Goal: Task Accomplishment & Management: Complete application form

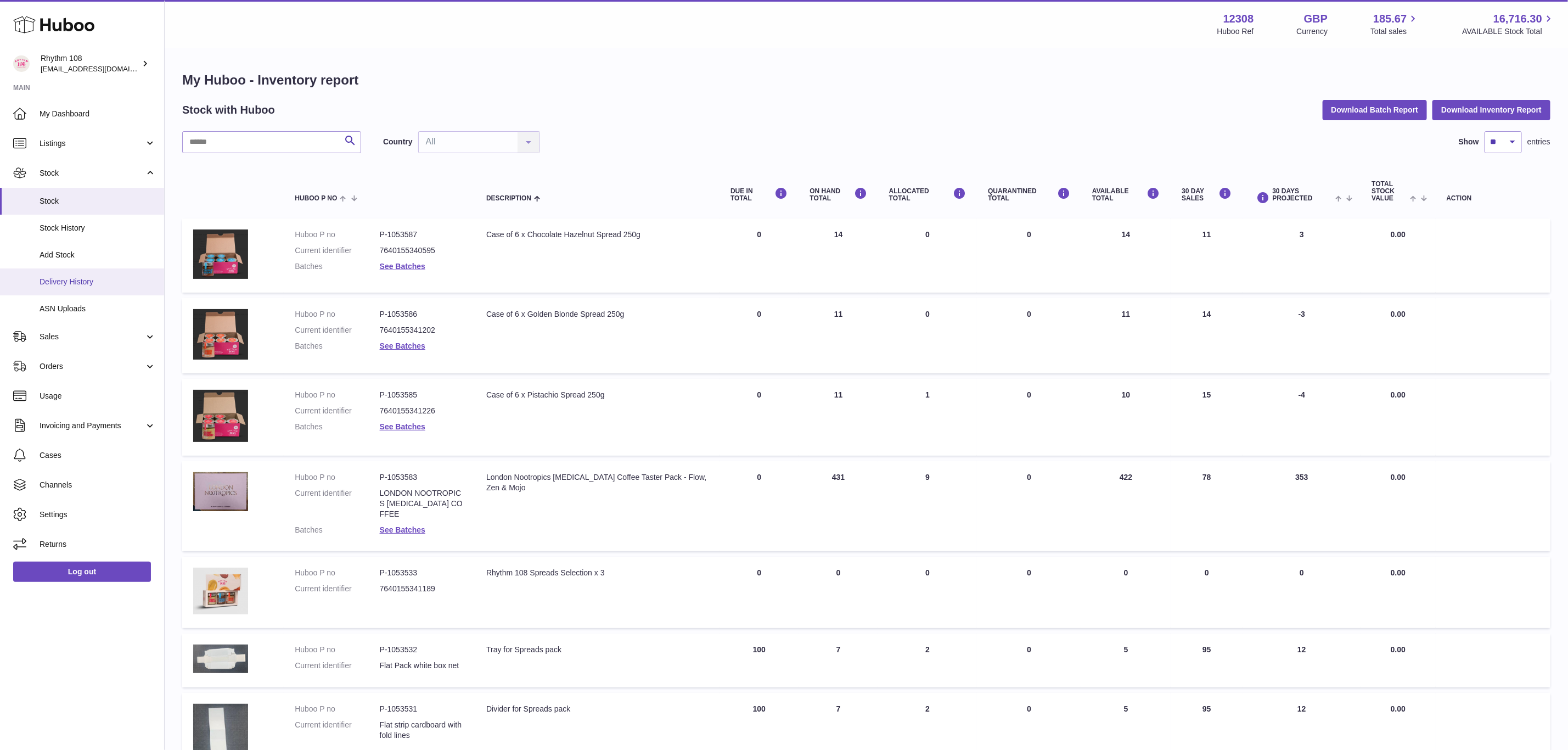
click at [73, 273] on link "Delivery History" at bounding box center [82, 282] width 164 height 27
click at [44, 304] on span "ASN Uploads" at bounding box center [98, 309] width 117 height 10
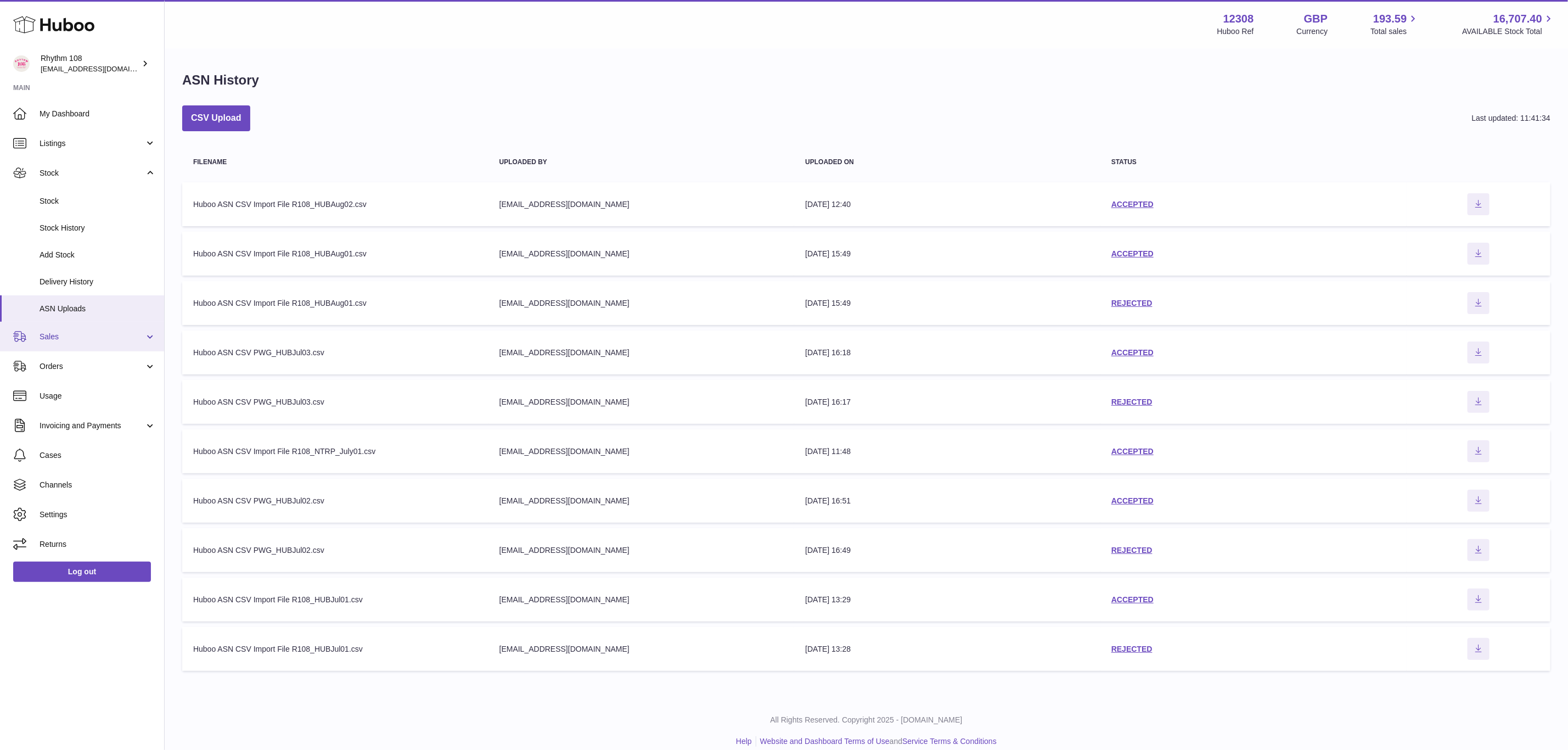
click at [39, 340] on span "Sales" at bounding box center [91, 336] width 105 height 10
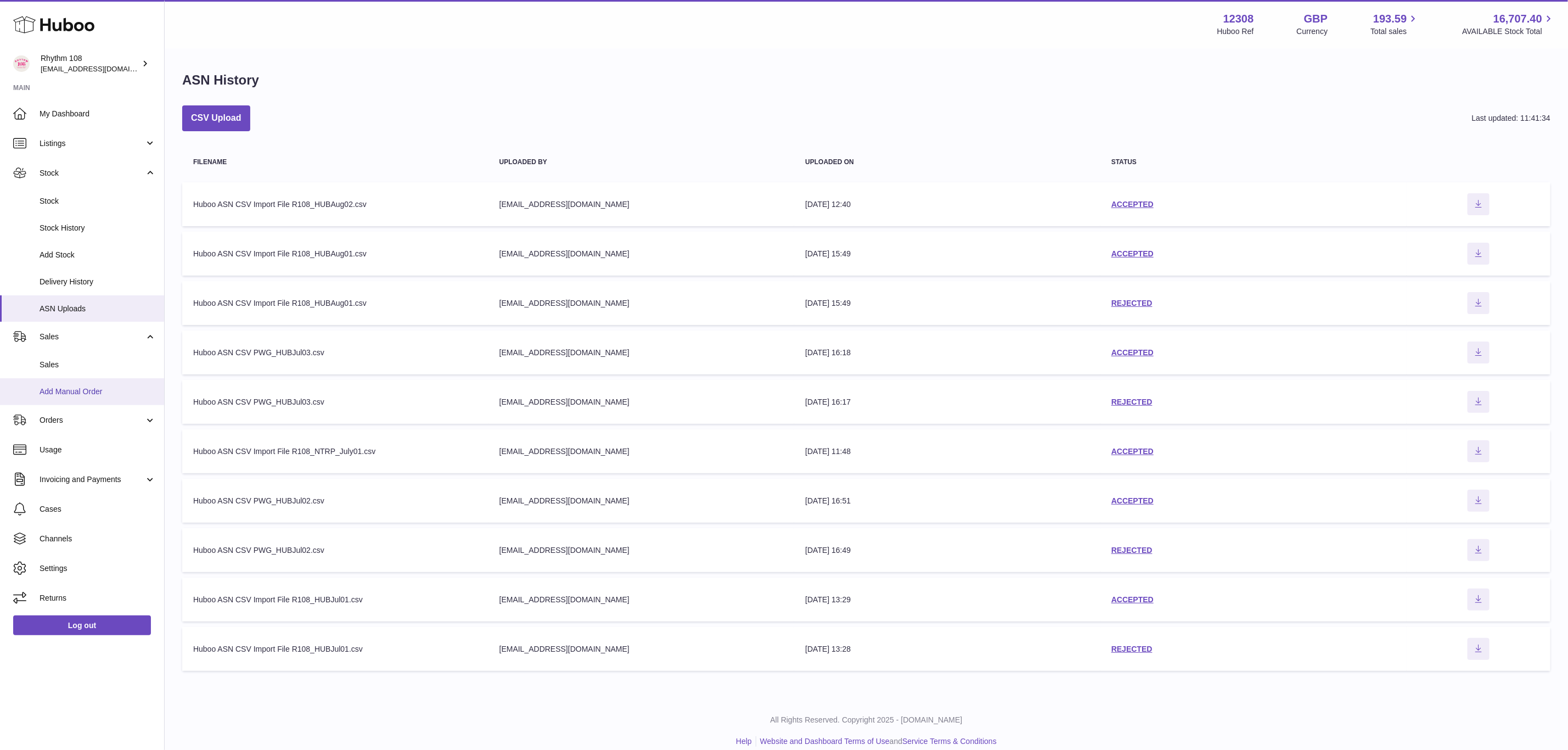
click at [65, 396] on span "Add Manual Order" at bounding box center [98, 392] width 117 height 10
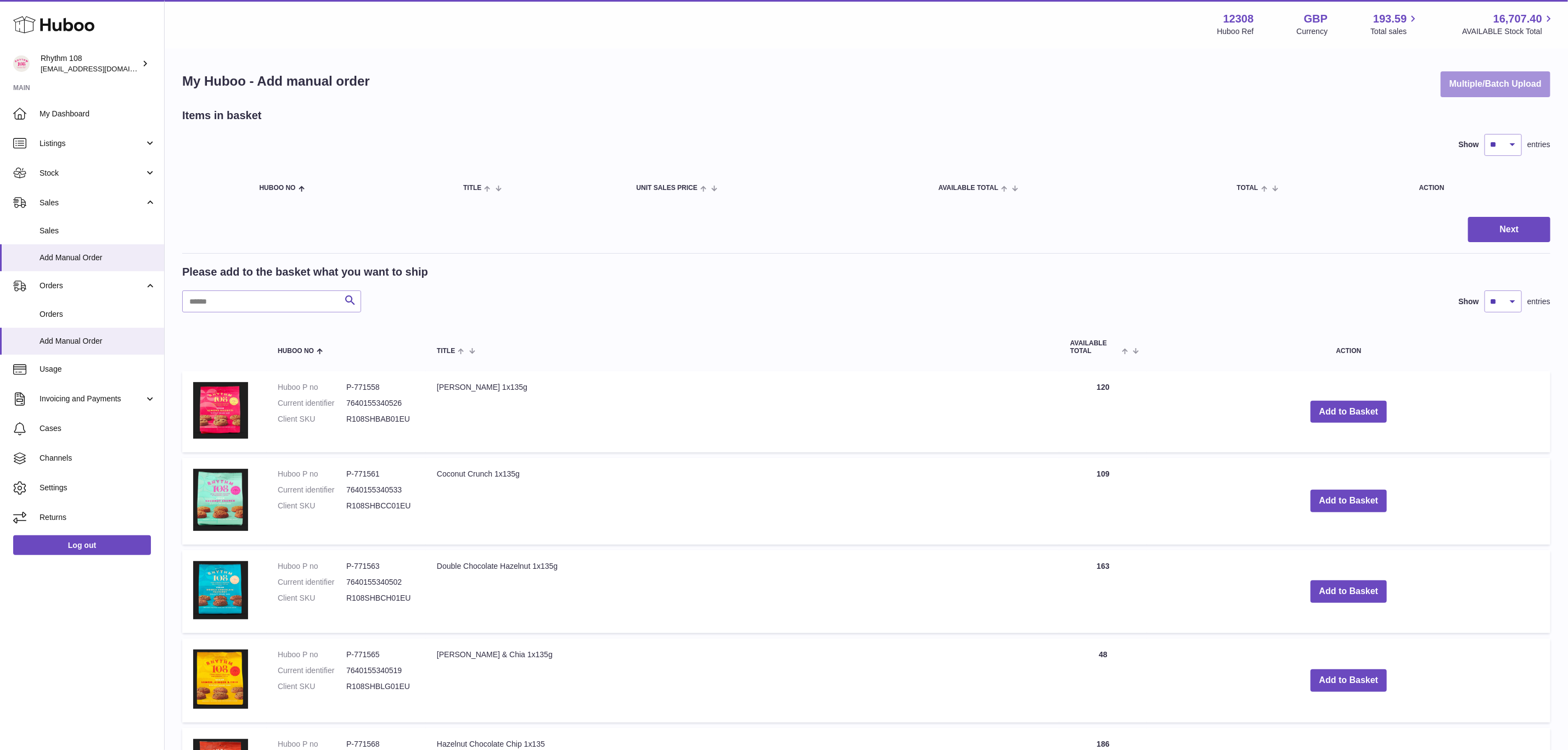
click at [1489, 85] on button "Multiple/Batch Upload" at bounding box center [1496, 84] width 110 height 26
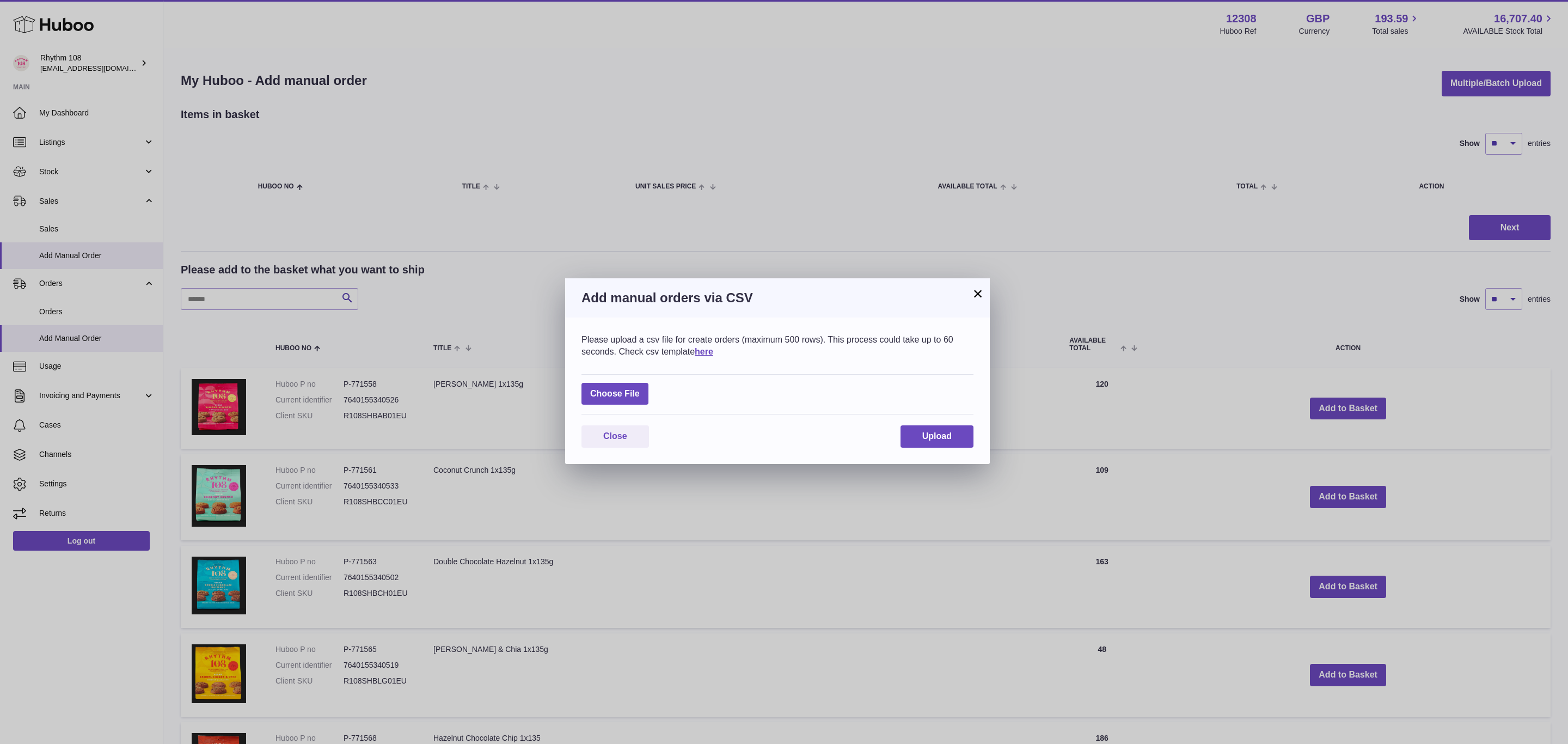
click at [979, 287] on button "×" at bounding box center [978, 293] width 13 height 13
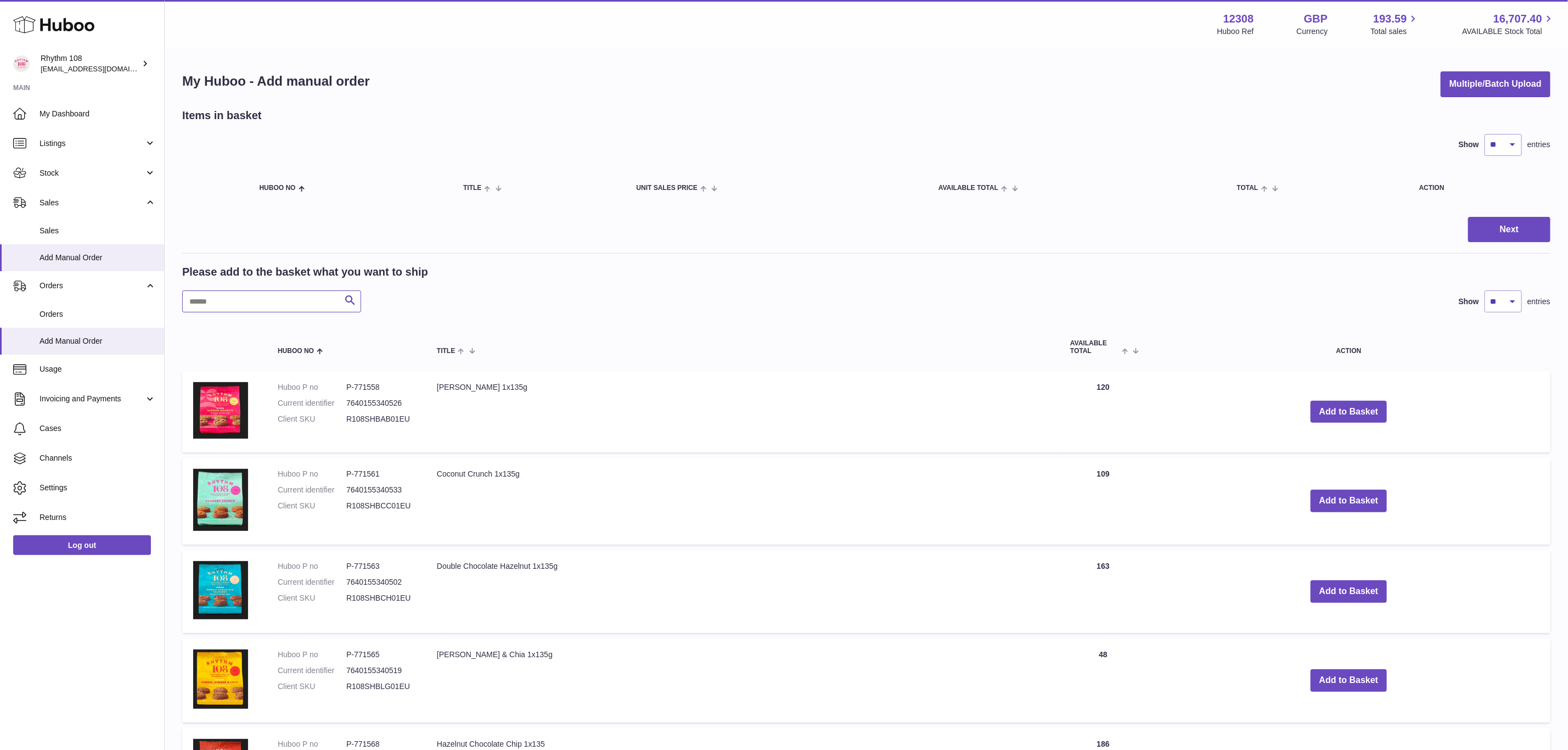
click at [304, 305] on input "text" at bounding box center [272, 301] width 179 height 22
type input "**"
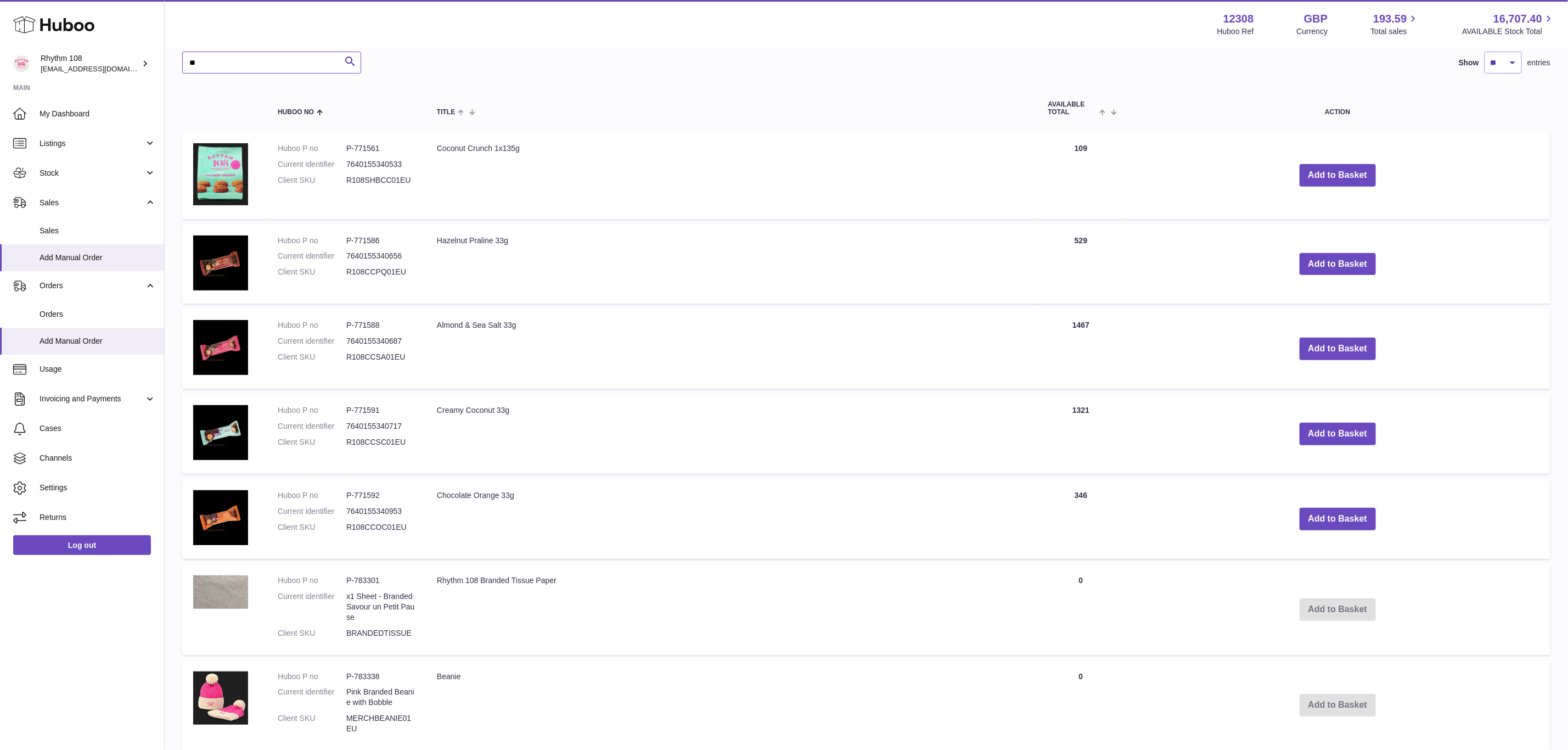
scroll to position [247, 0]
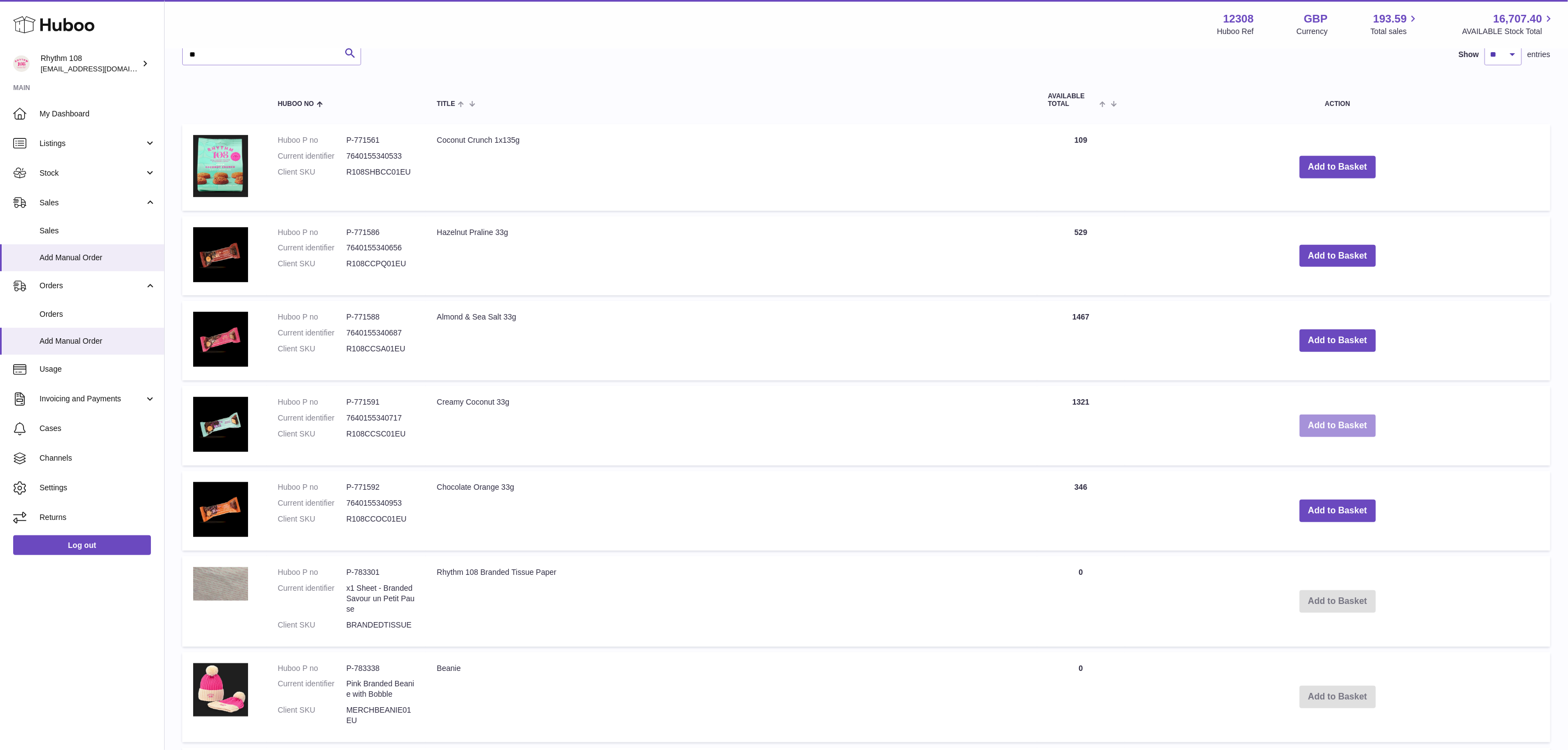
click at [1358, 420] on button "Add to Basket" at bounding box center [1338, 425] width 77 height 23
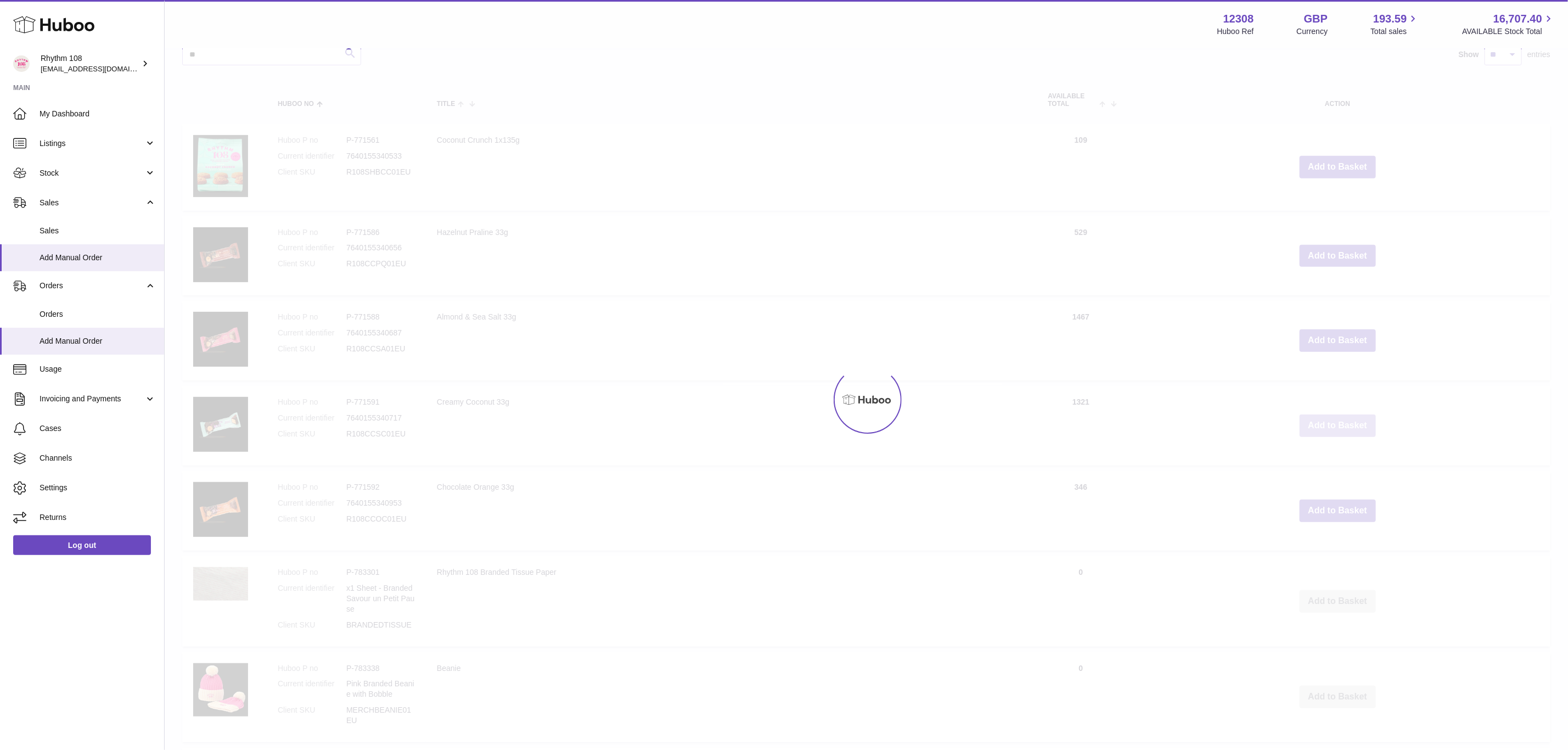
scroll to position [338, 0]
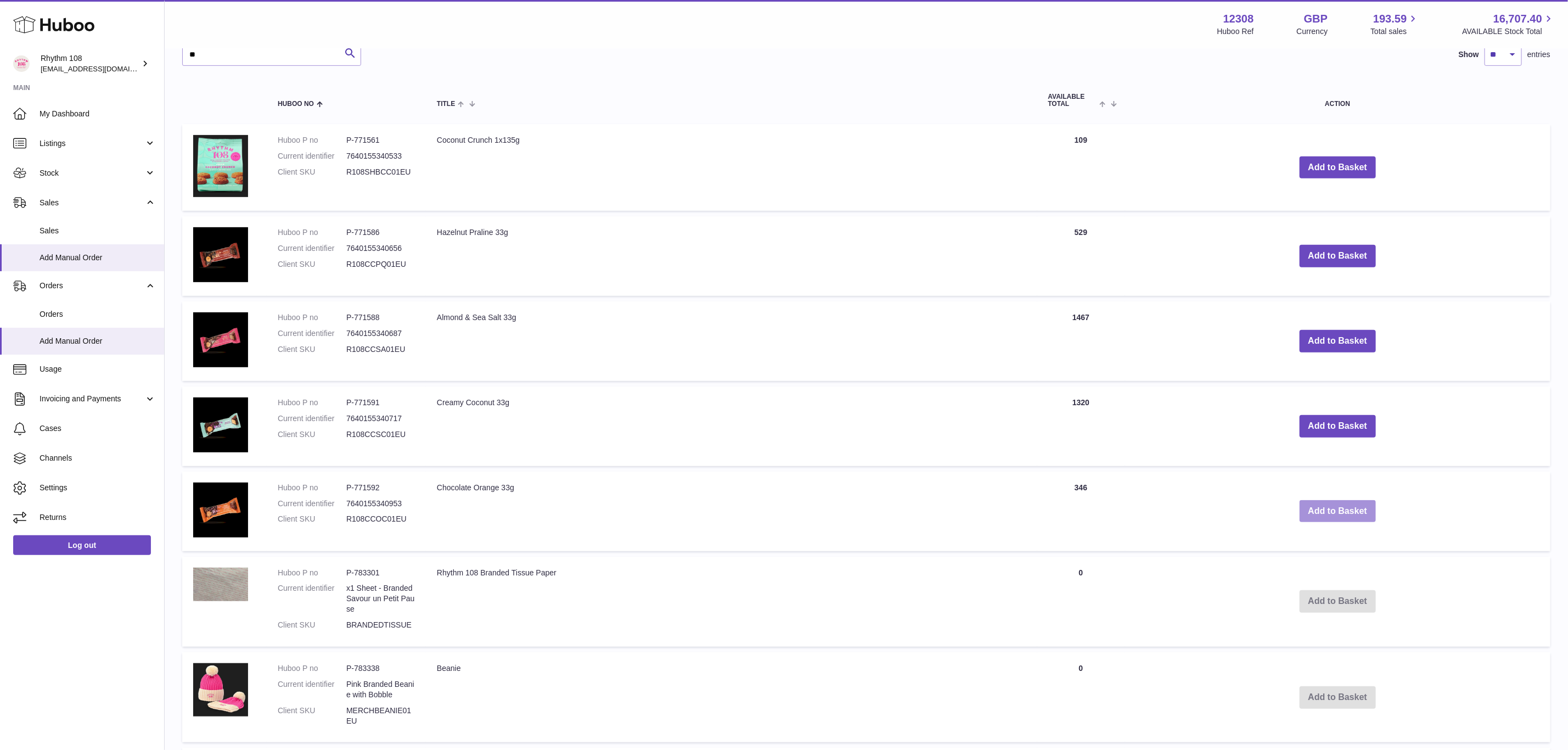
click at [1372, 512] on button "Add to Basket" at bounding box center [1338, 511] width 77 height 23
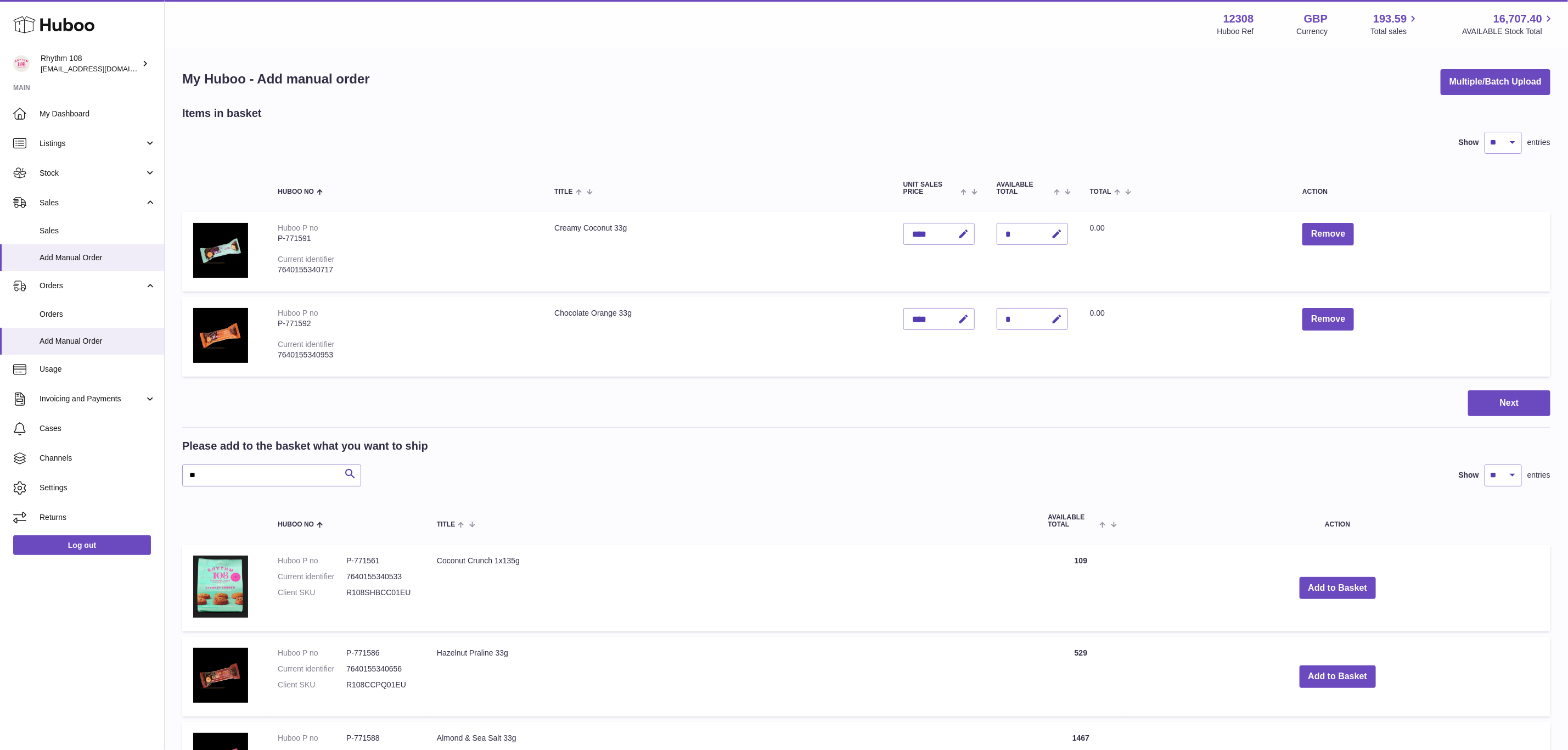
scroll to position [0, 0]
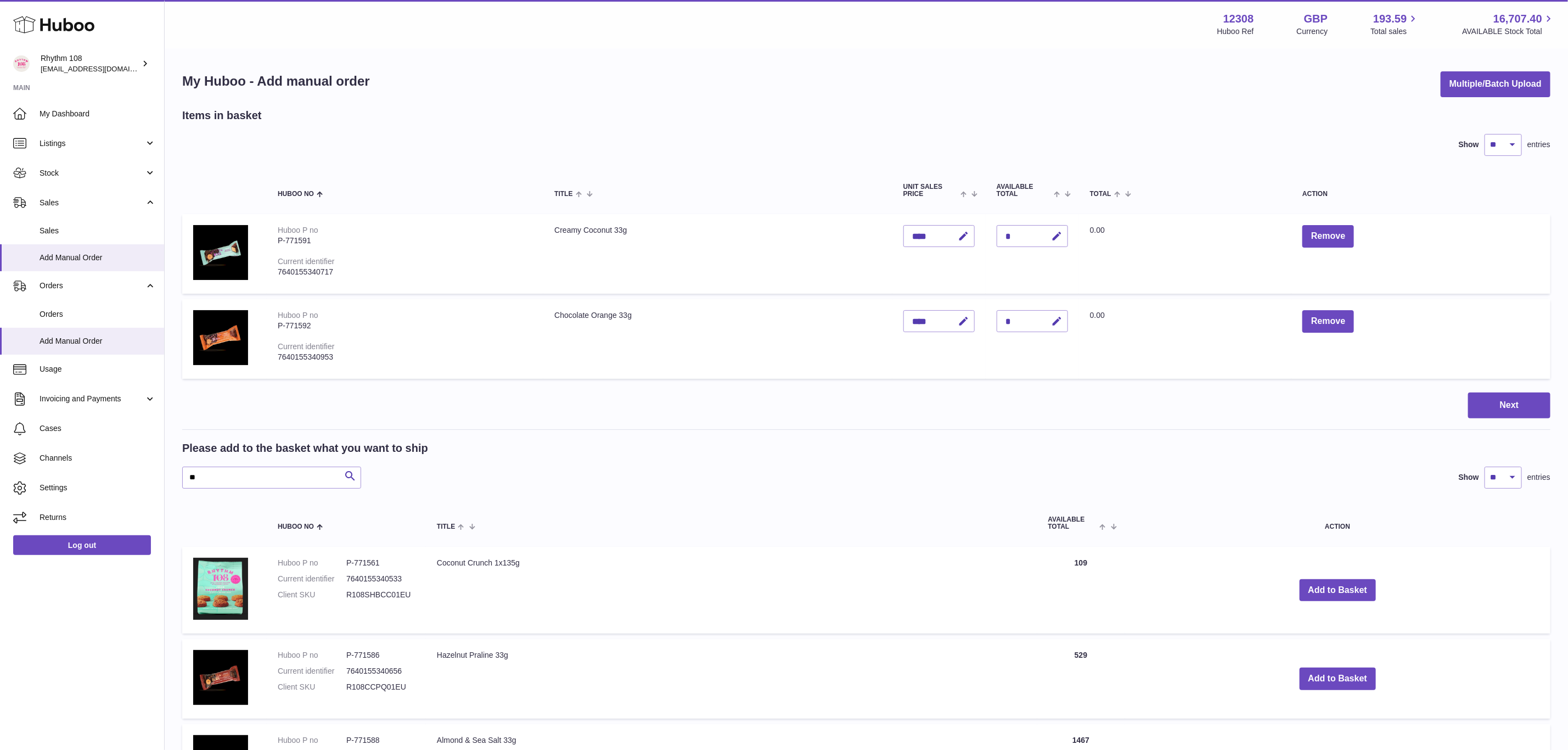
click at [1010, 237] on div "*" at bounding box center [1032, 236] width 71 height 22
click at [1057, 228] on button "button" at bounding box center [1056, 236] width 26 height 23
drag, startPoint x: 1010, startPoint y: 231, endPoint x: 1003, endPoint y: 230, distance: 7.1
click at [1003, 230] on input "*" at bounding box center [1032, 236] width 71 height 22
type input "*"
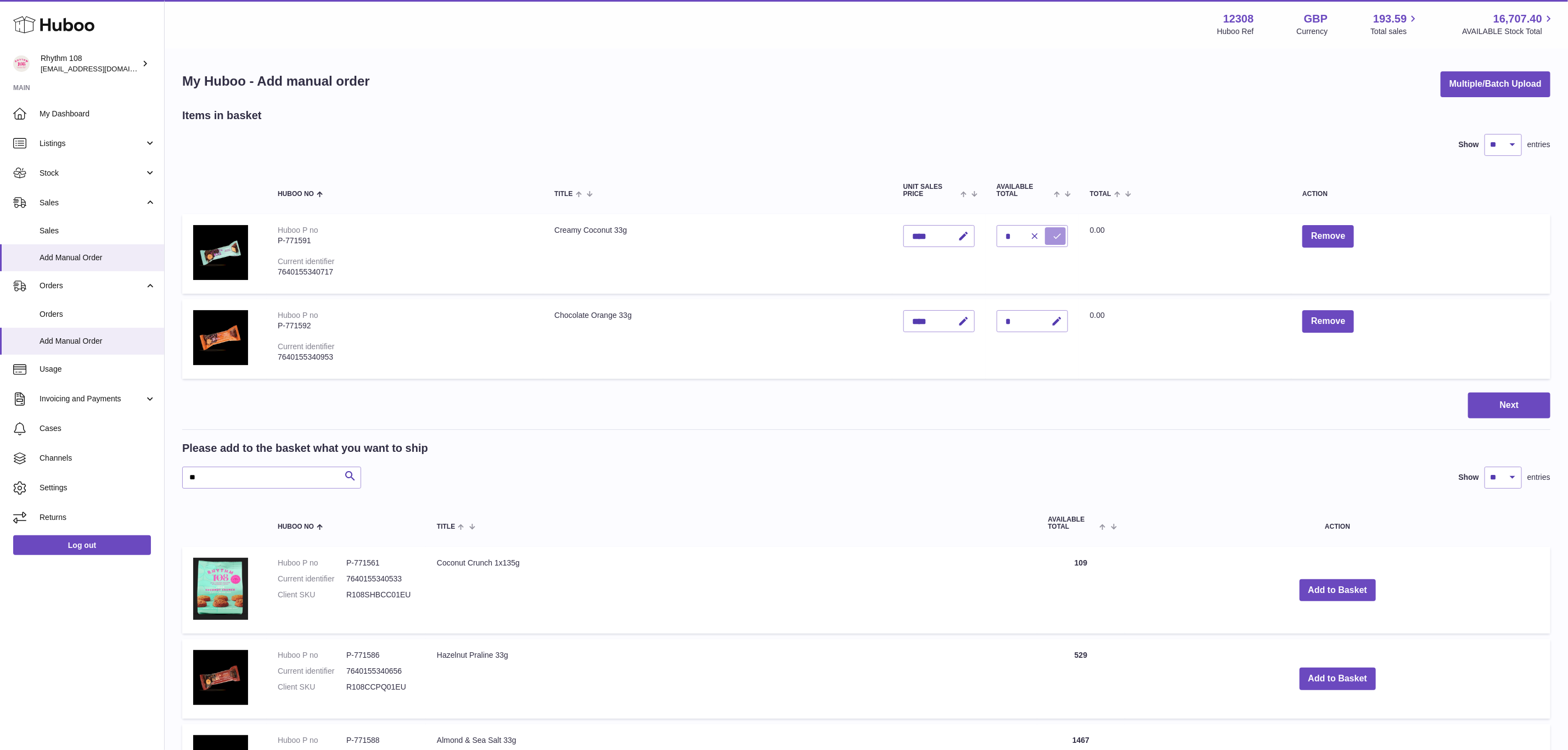
click at [1060, 234] on icon "submit" at bounding box center [1057, 236] width 10 height 10
click at [1008, 322] on div "*" at bounding box center [1032, 321] width 71 height 22
click at [1058, 320] on icon "button" at bounding box center [1057, 321] width 12 height 12
drag, startPoint x: 1017, startPoint y: 317, endPoint x: 997, endPoint y: 316, distance: 20.0
click at [997, 316] on input "*" at bounding box center [1032, 321] width 71 height 22
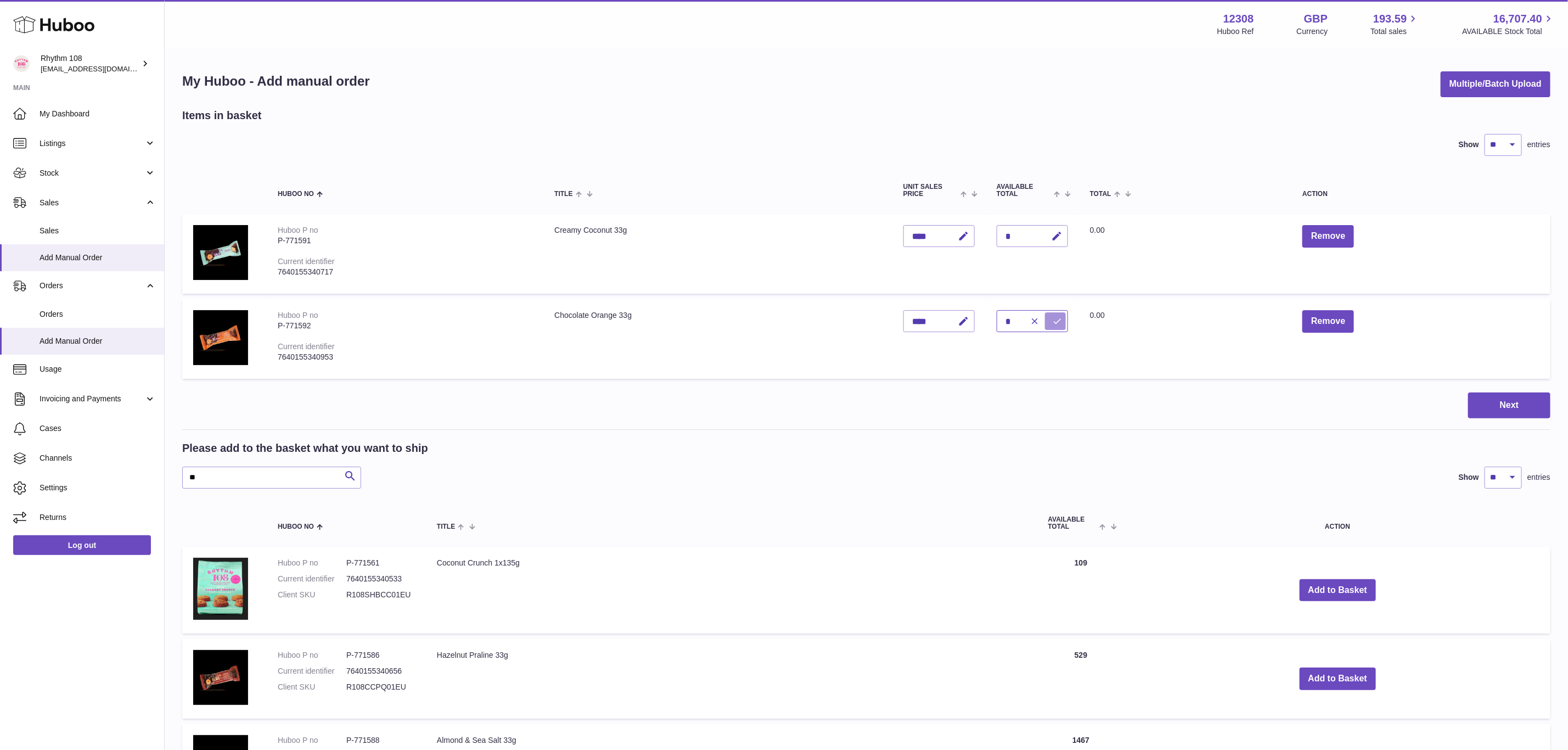
type input "*"
click at [1054, 321] on icon "submit" at bounding box center [1057, 321] width 10 height 10
drag, startPoint x: 179, startPoint y: 477, endPoint x: 137, endPoint y: 476, distance: 42.0
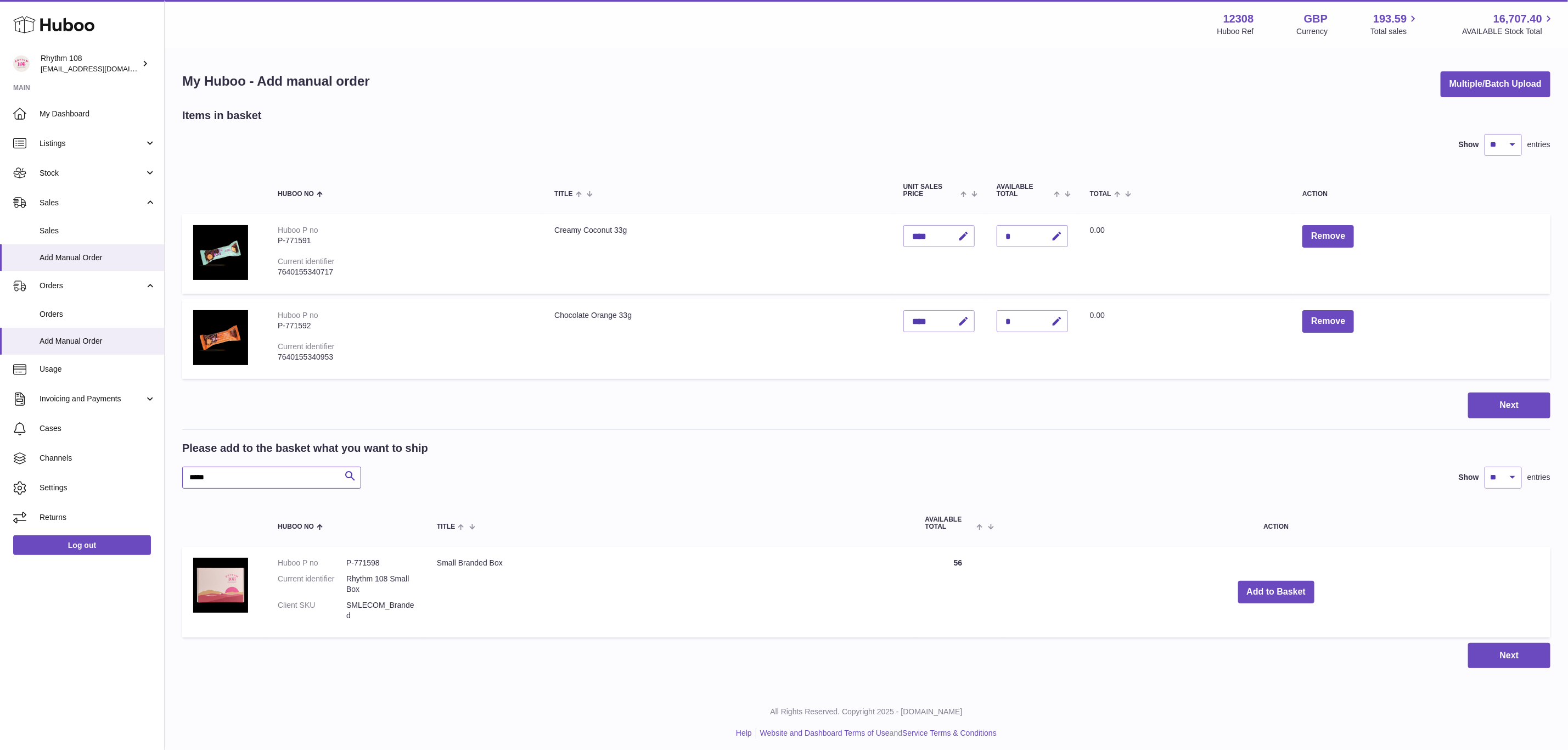
type input "*****"
click at [1280, 587] on button "Add to Basket" at bounding box center [1276, 592] width 77 height 23
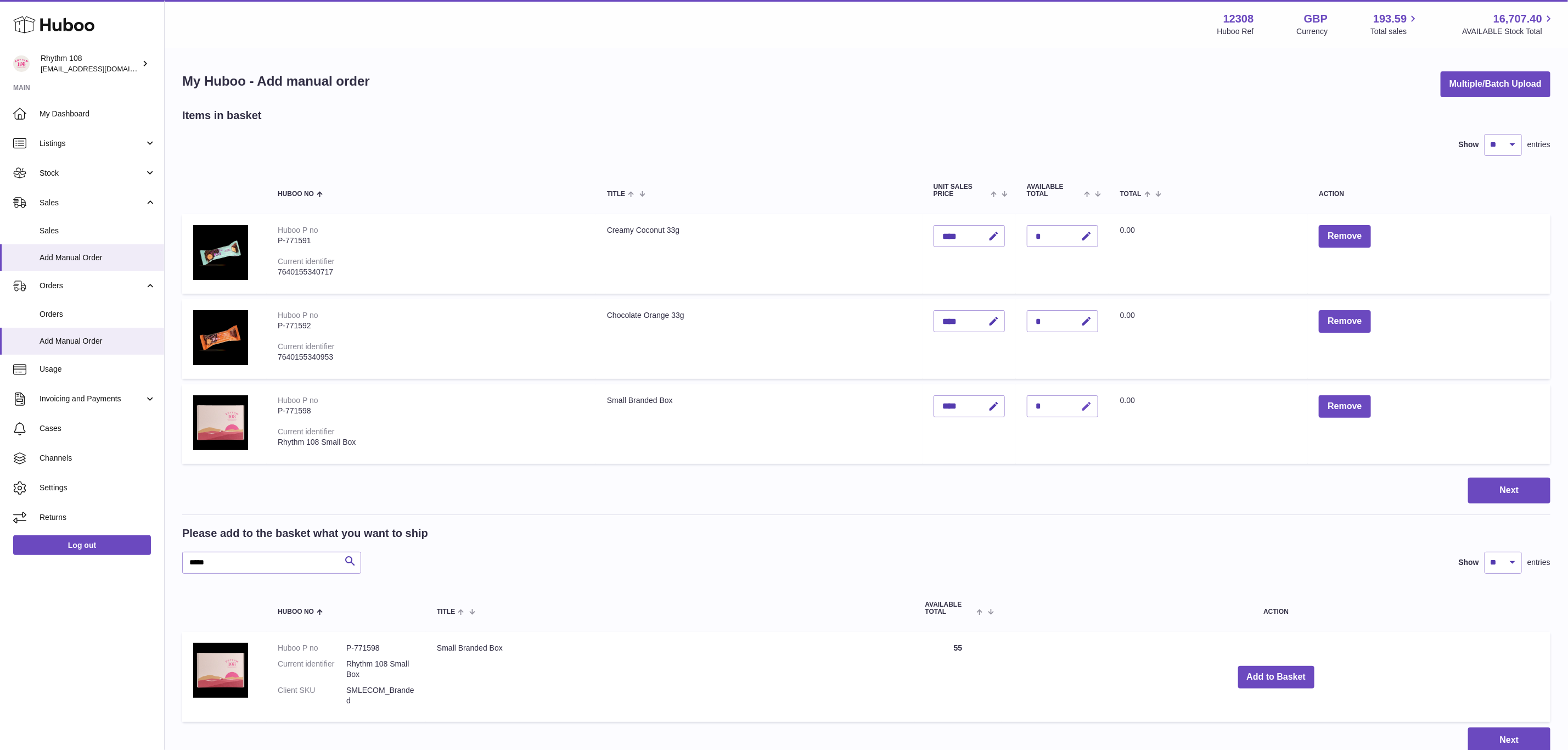
click at [1089, 410] on icon "button" at bounding box center [1087, 406] width 12 height 12
drag, startPoint x: 1046, startPoint y: 408, endPoint x: 1023, endPoint y: 405, distance: 23.2
click at [1023, 405] on td "Quantity *" at bounding box center [1063, 424] width 93 height 80
type input "*"
click at [1084, 401] on icon "submit" at bounding box center [1087, 406] width 10 height 10
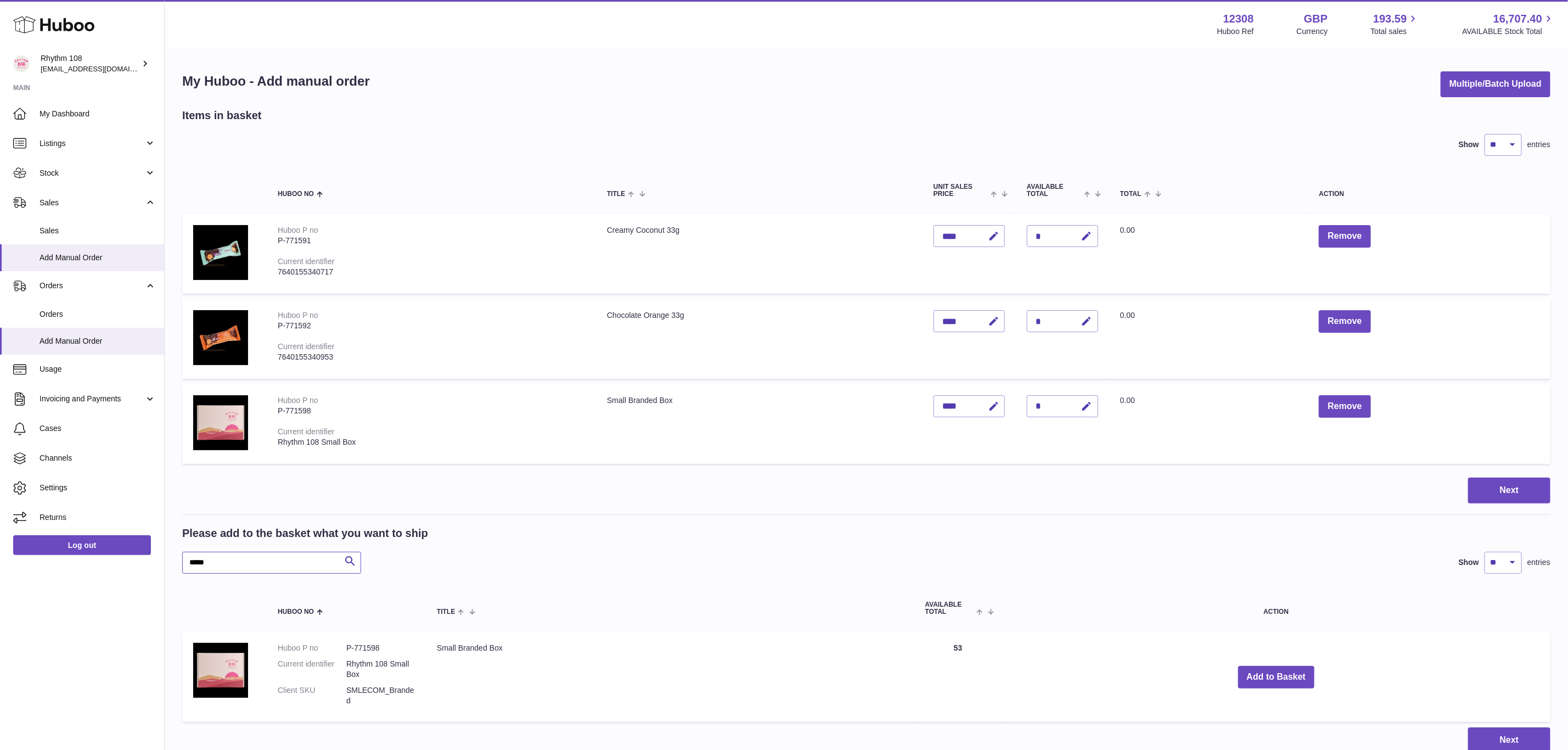
drag, startPoint x: 241, startPoint y: 565, endPoint x: 93, endPoint y: 565, distance: 148.0
click at [93, 565] on div "Huboo Rhythm 108 orders@rhythm108.com Main My Dashboard Listings Not with Huboo…" at bounding box center [784, 420] width 1568 height 840
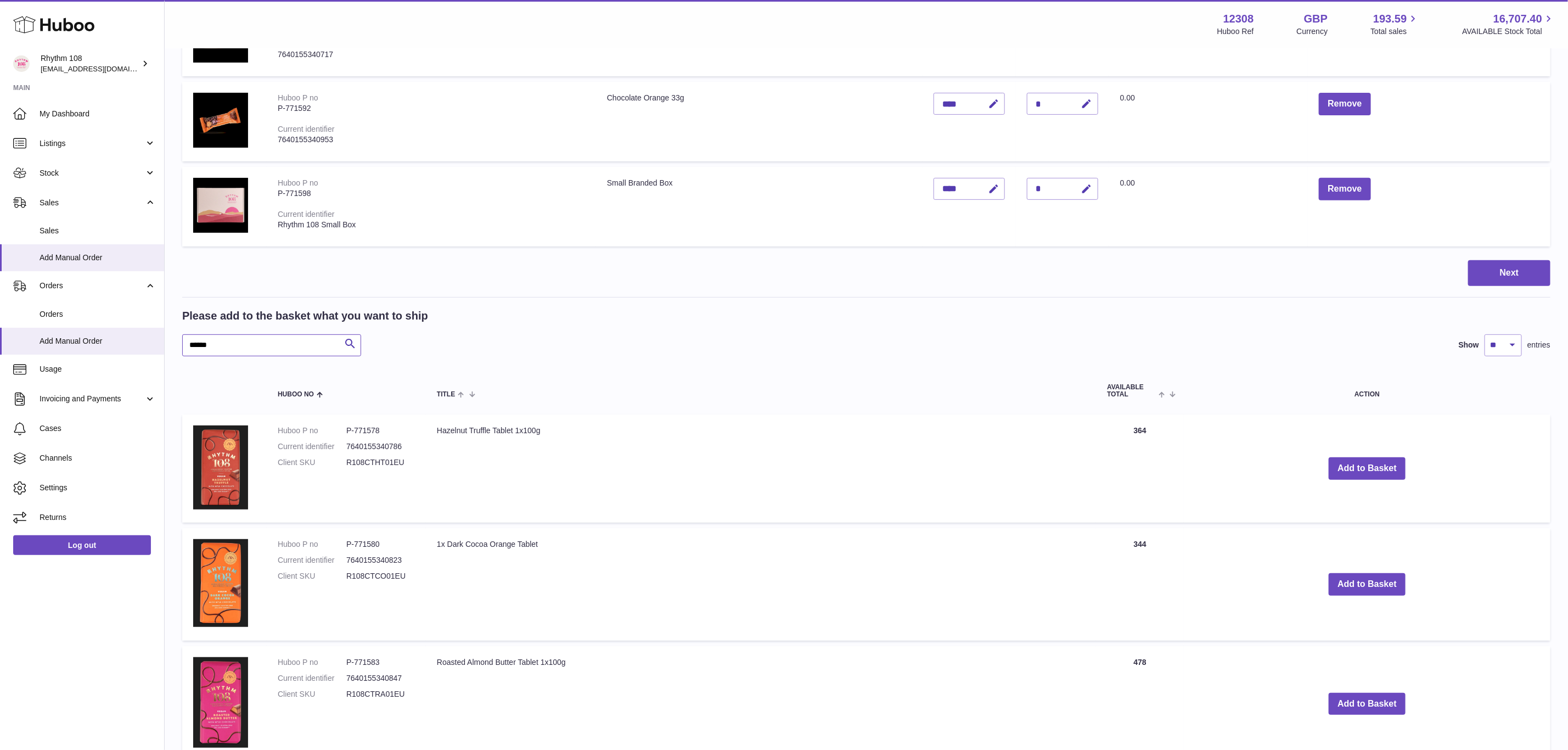
scroll to position [330, 0]
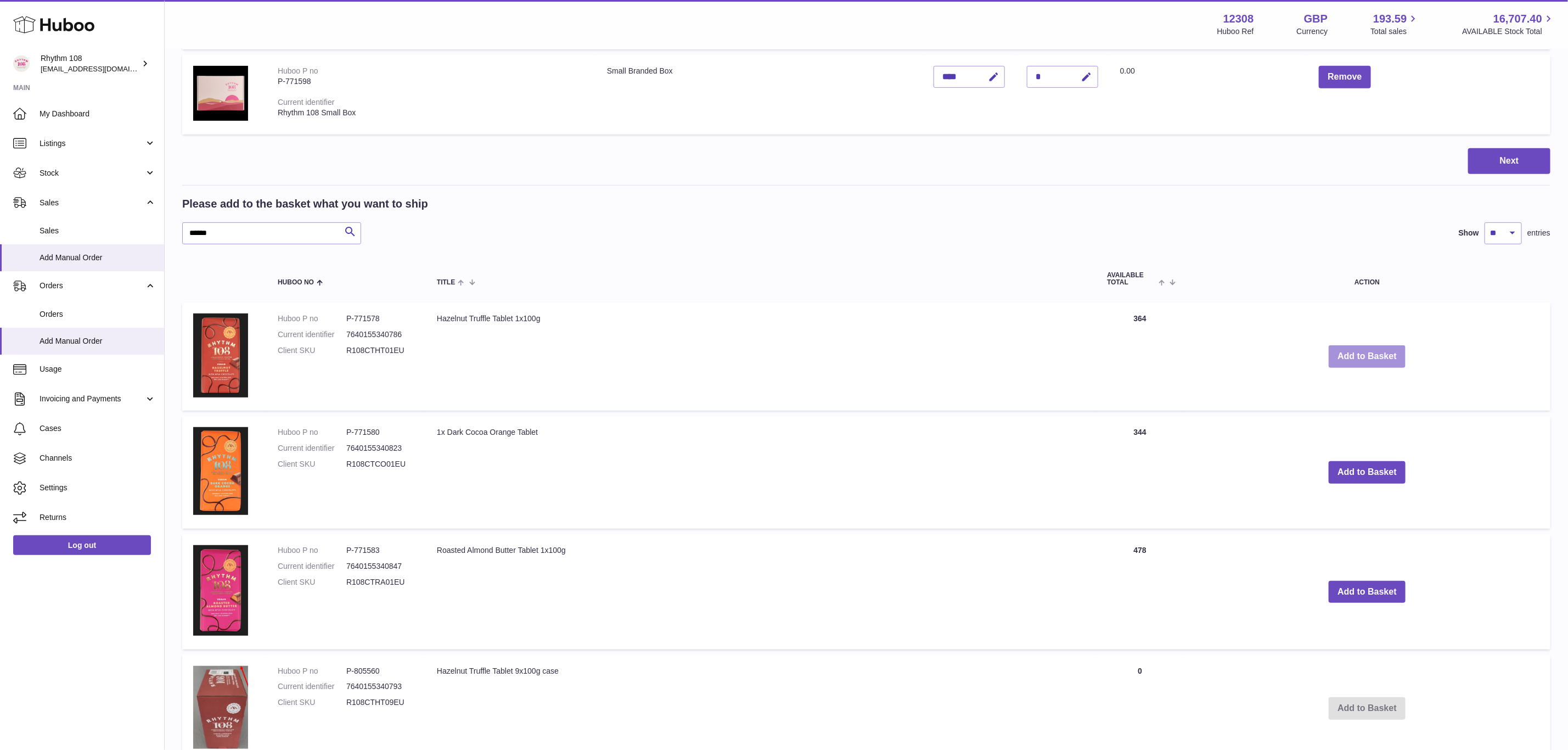
click at [1369, 364] on button "Add to Basket" at bounding box center [1367, 357] width 77 height 23
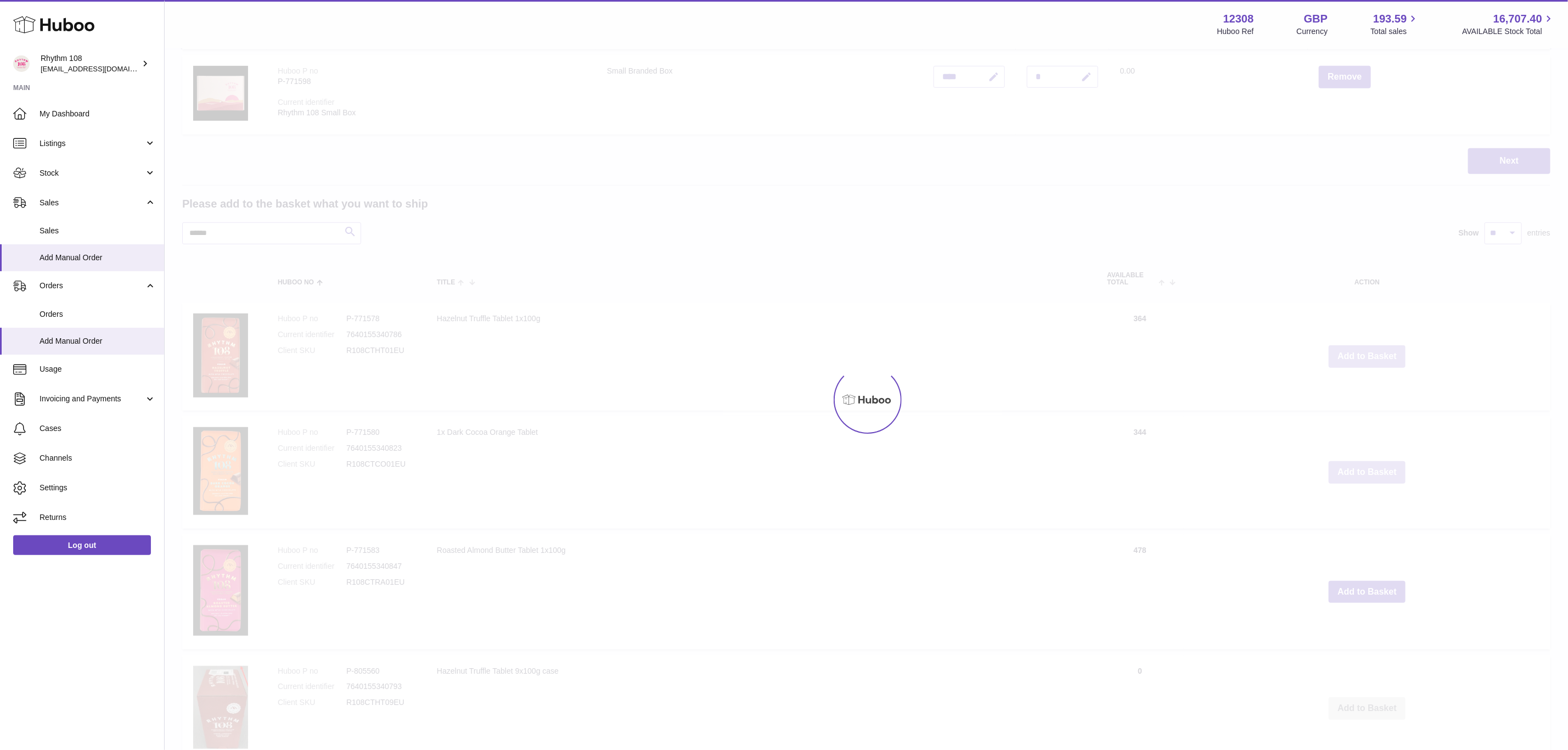
scroll to position [443, 0]
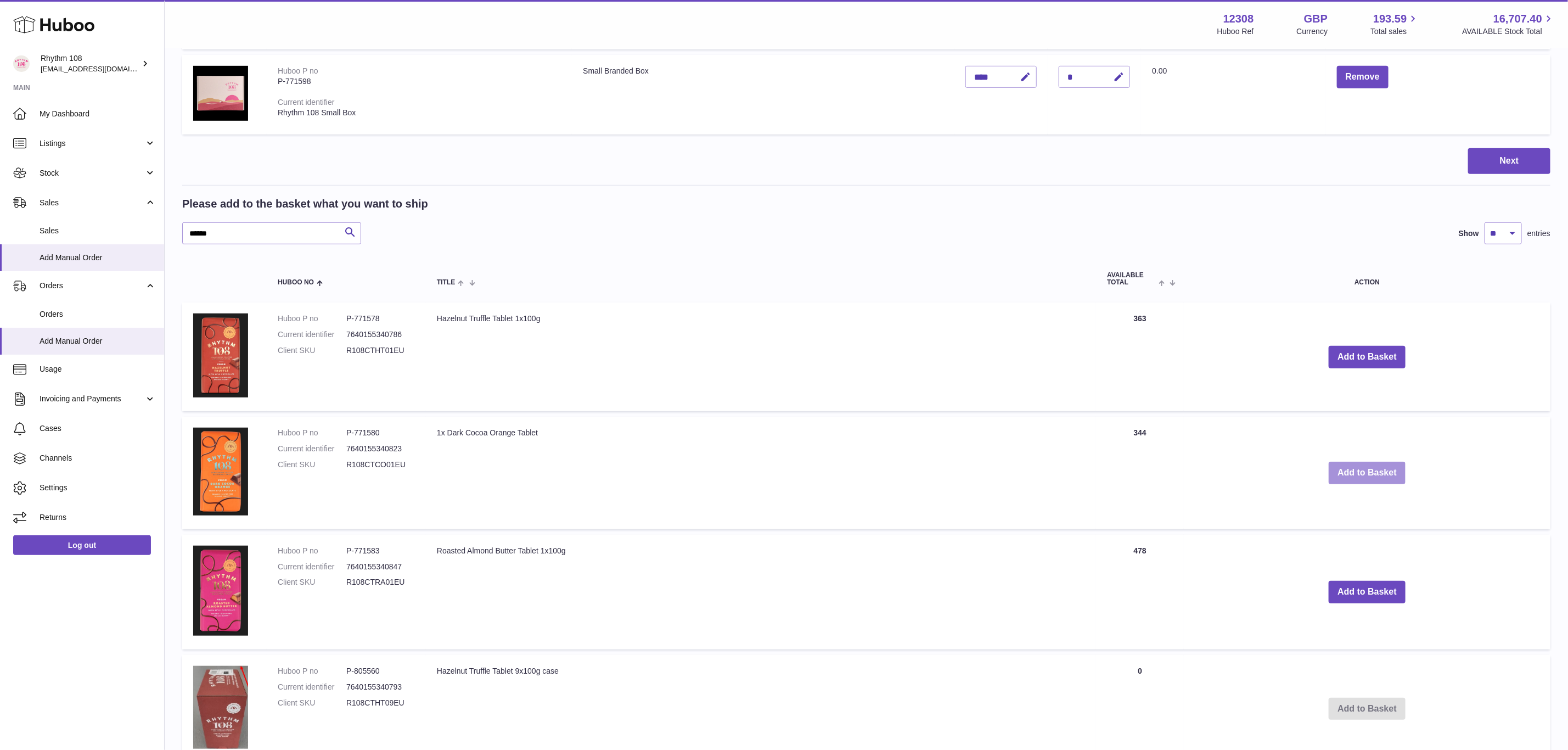
click at [1390, 462] on button "Add to Basket" at bounding box center [1367, 473] width 77 height 23
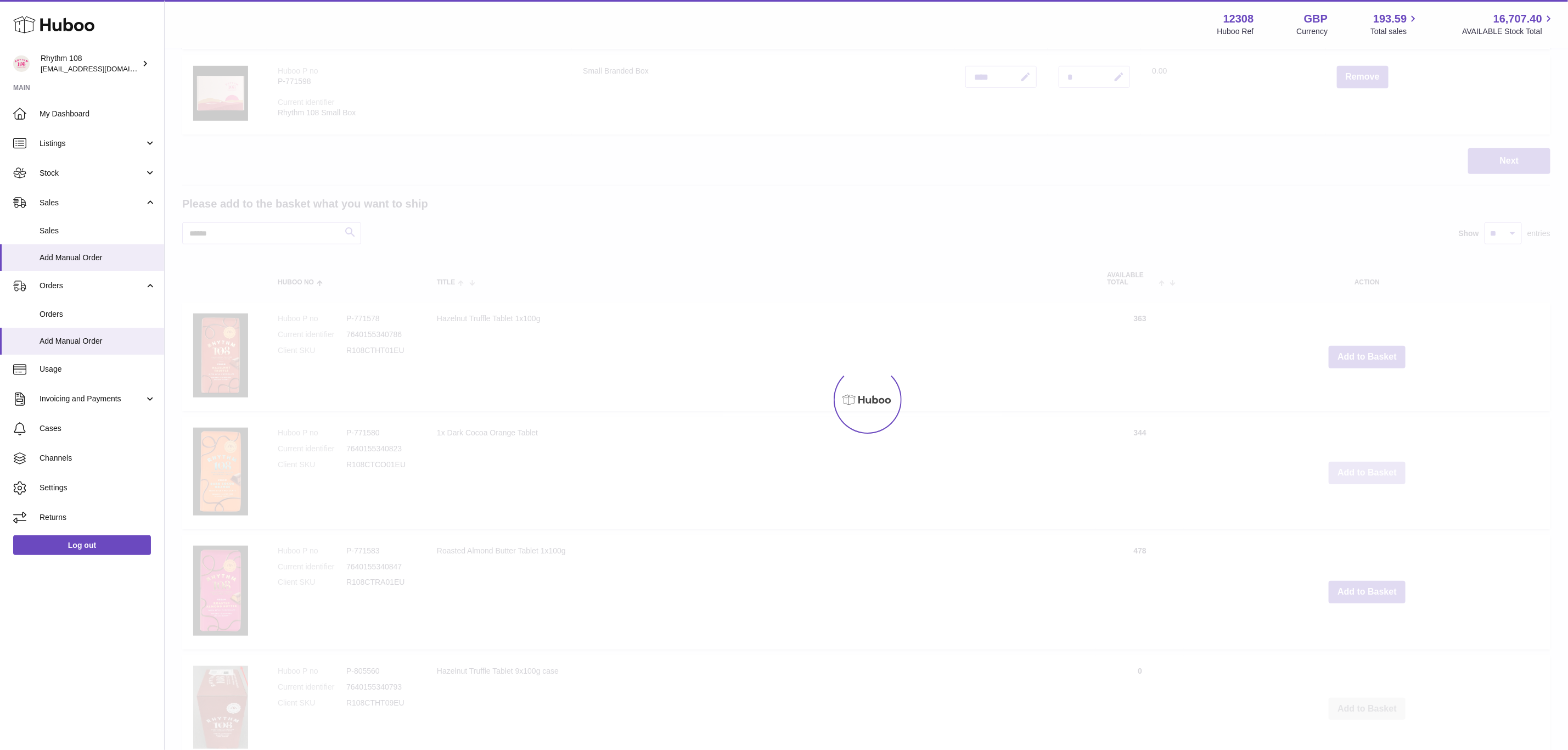
scroll to position [560, 0]
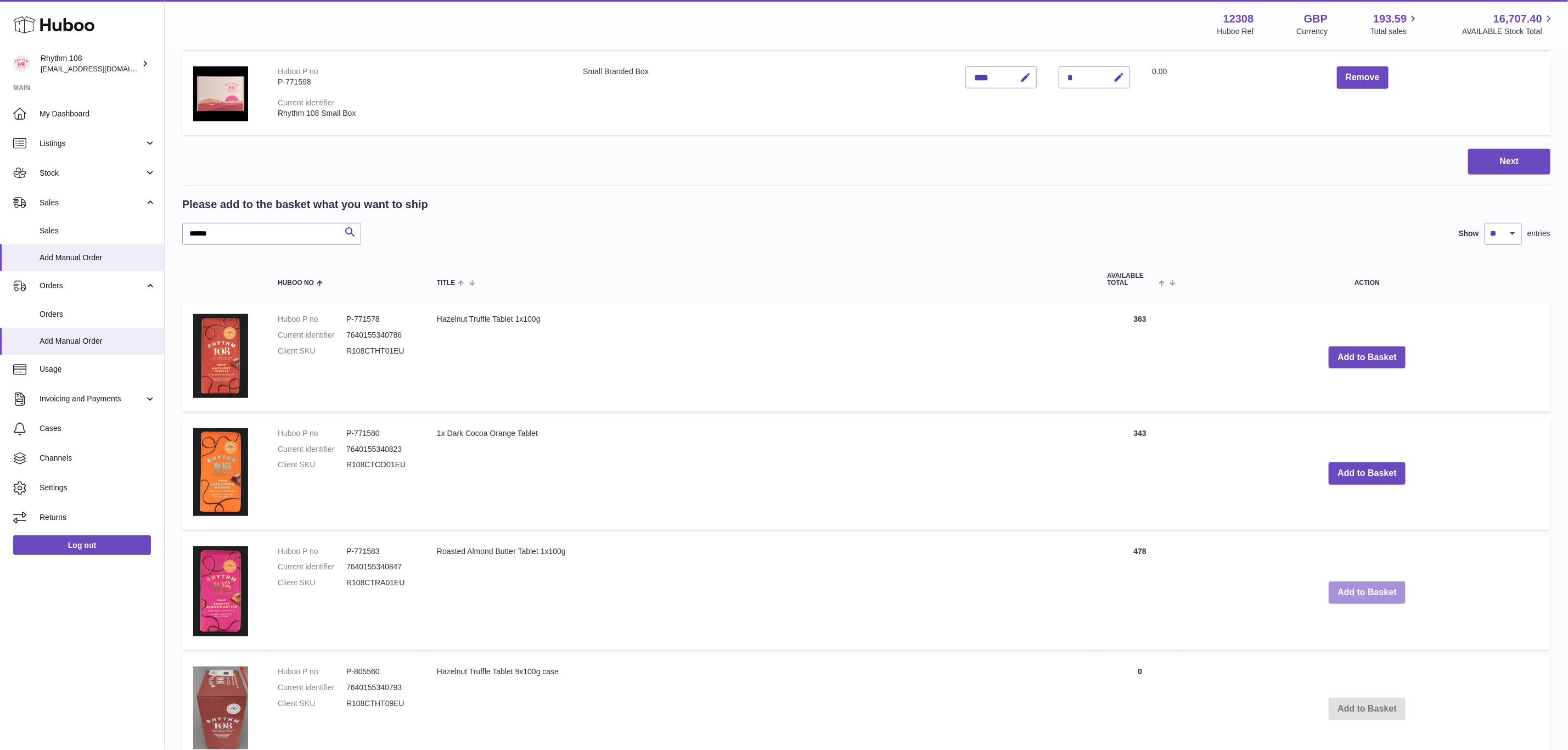
click at [1400, 583] on button "Add to Basket" at bounding box center [1367, 592] width 77 height 23
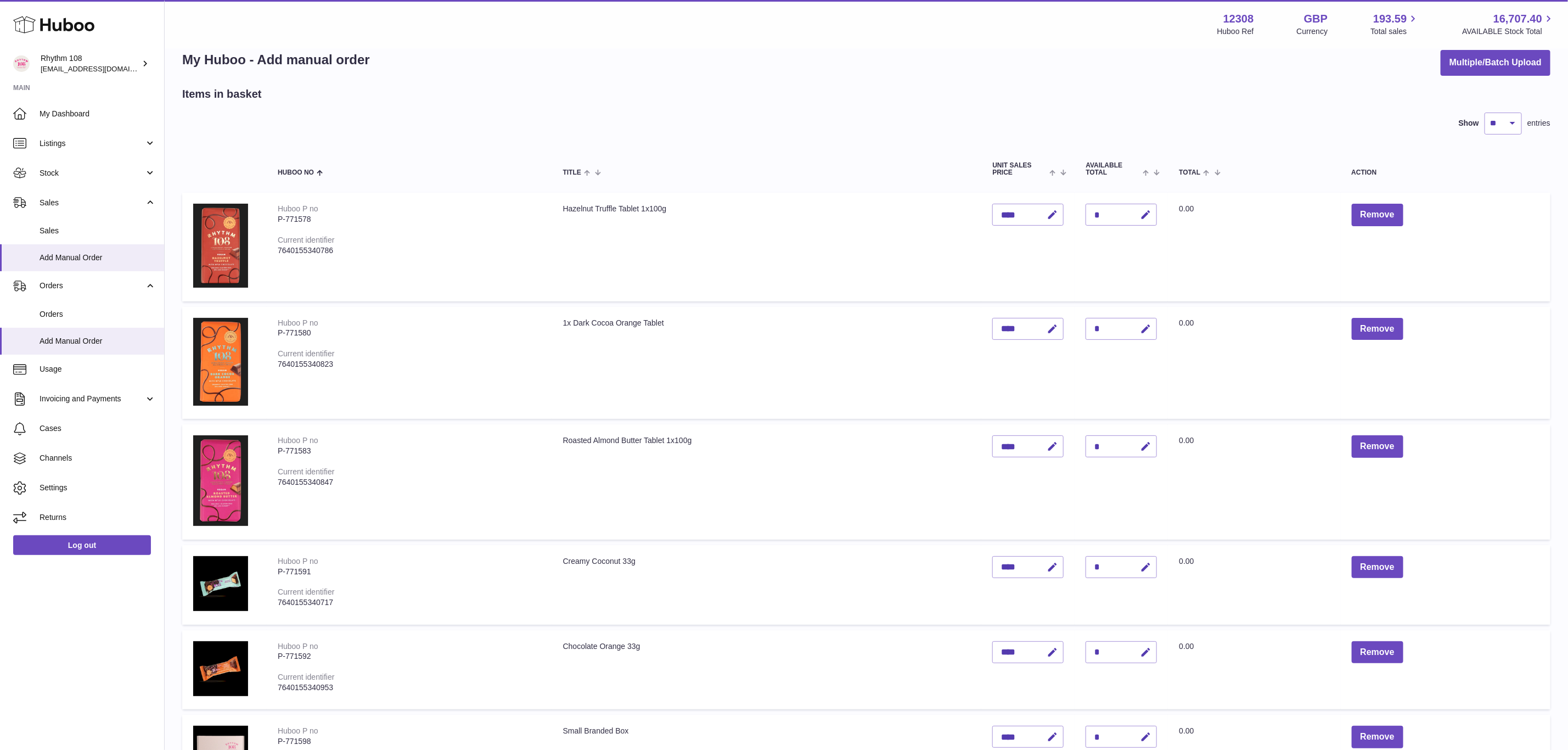
scroll to position [0, 0]
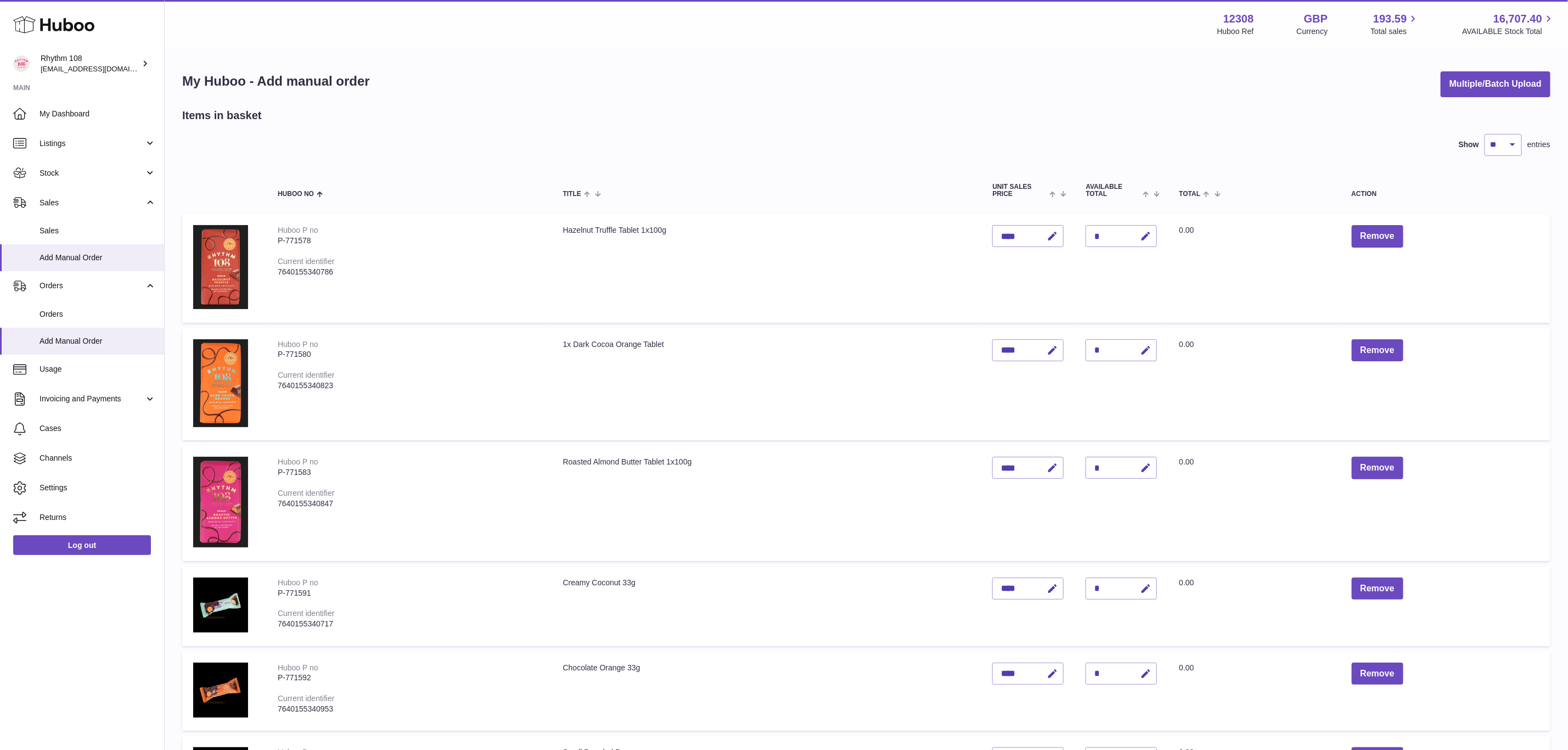
click at [1109, 236] on div "*" at bounding box center [1121, 236] width 71 height 22
click at [1141, 236] on icon "button" at bounding box center [1146, 236] width 12 height 12
drag, startPoint x: 1100, startPoint y: 234, endPoint x: 1076, endPoint y: 234, distance: 24.0
click at [1076, 234] on td "Quantity *" at bounding box center [1121, 268] width 93 height 108
click at [1255, 241] on td "Total 0.00" at bounding box center [1254, 268] width 172 height 108
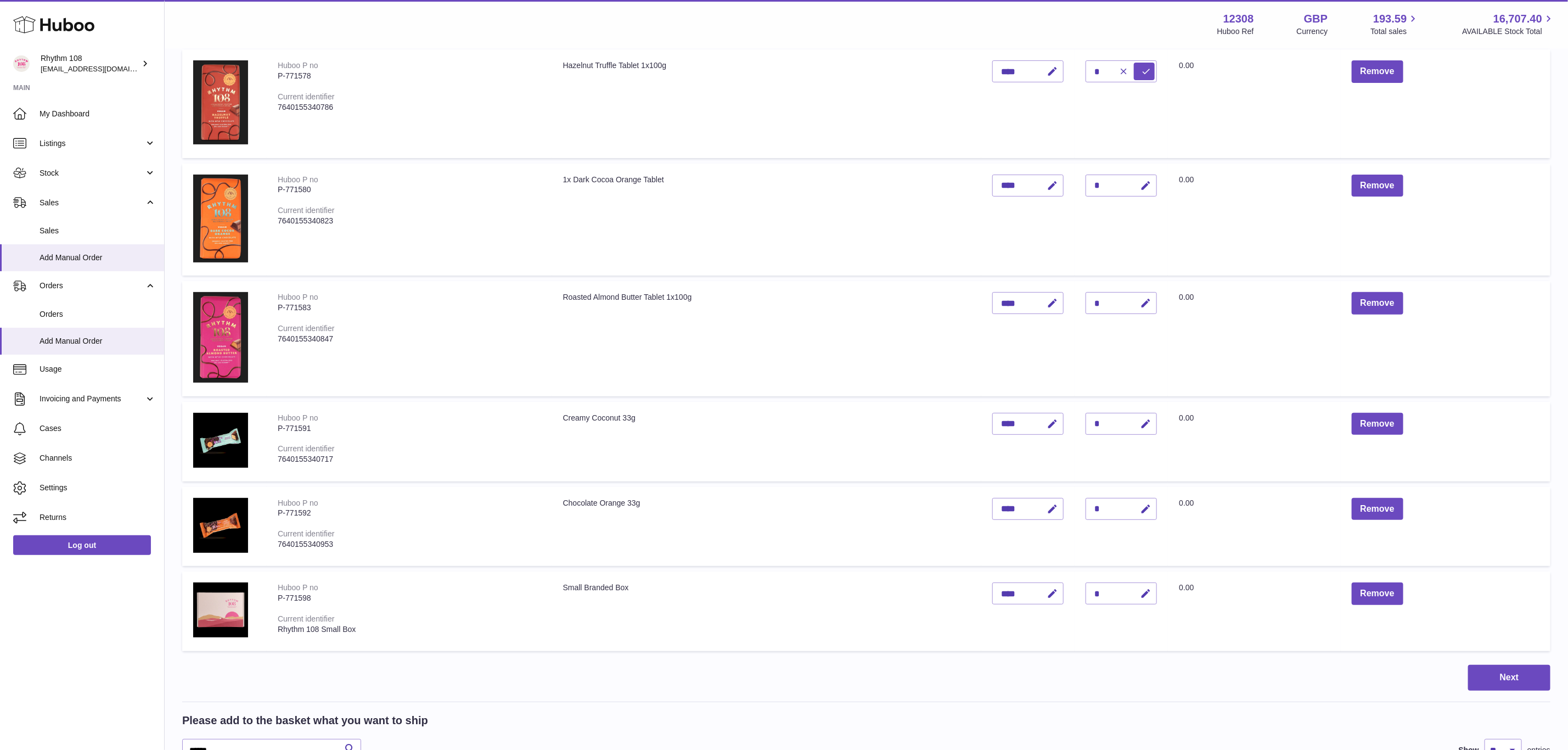
scroll to position [247, 0]
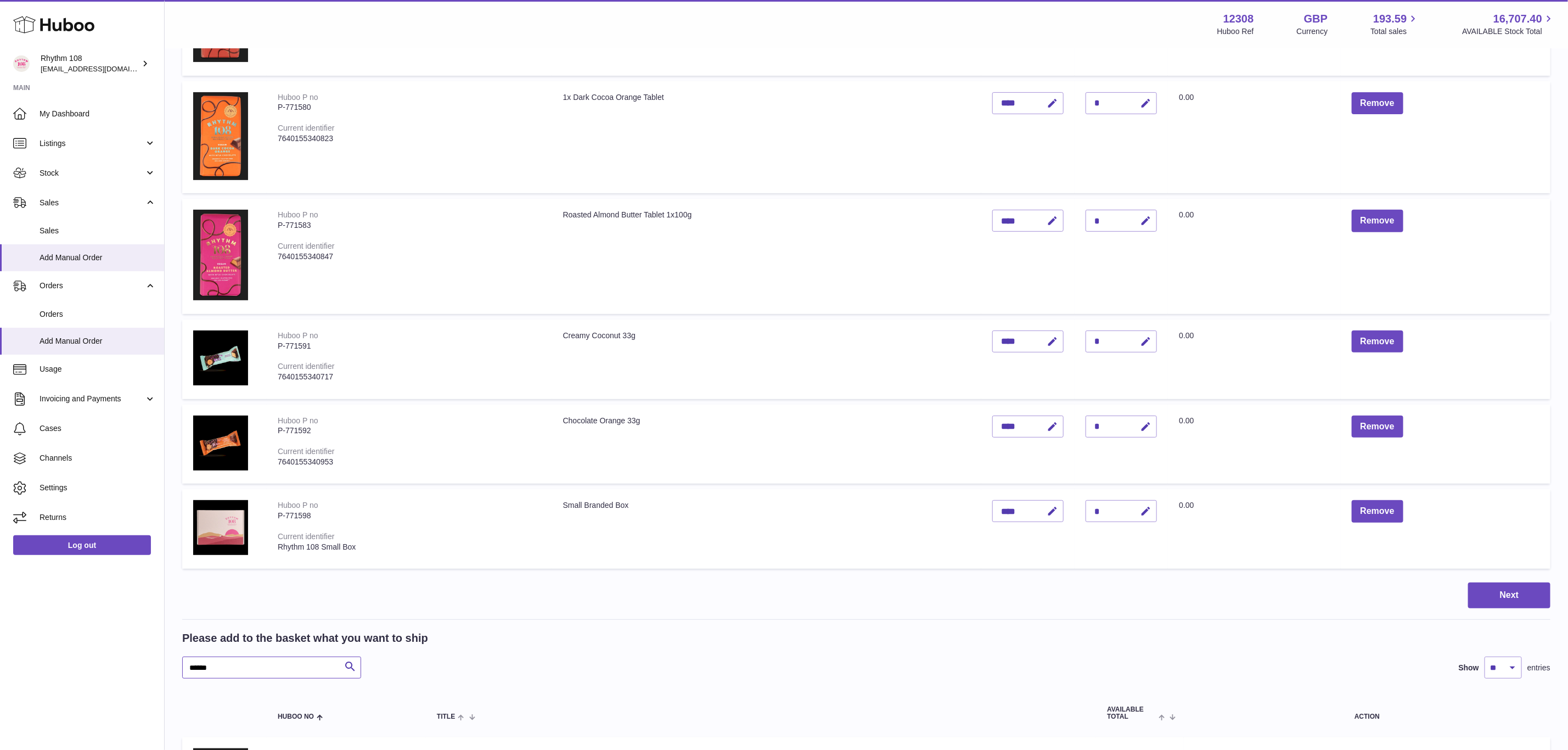
drag, startPoint x: 244, startPoint y: 666, endPoint x: 158, endPoint y: 663, distance: 86.1
type input "******"
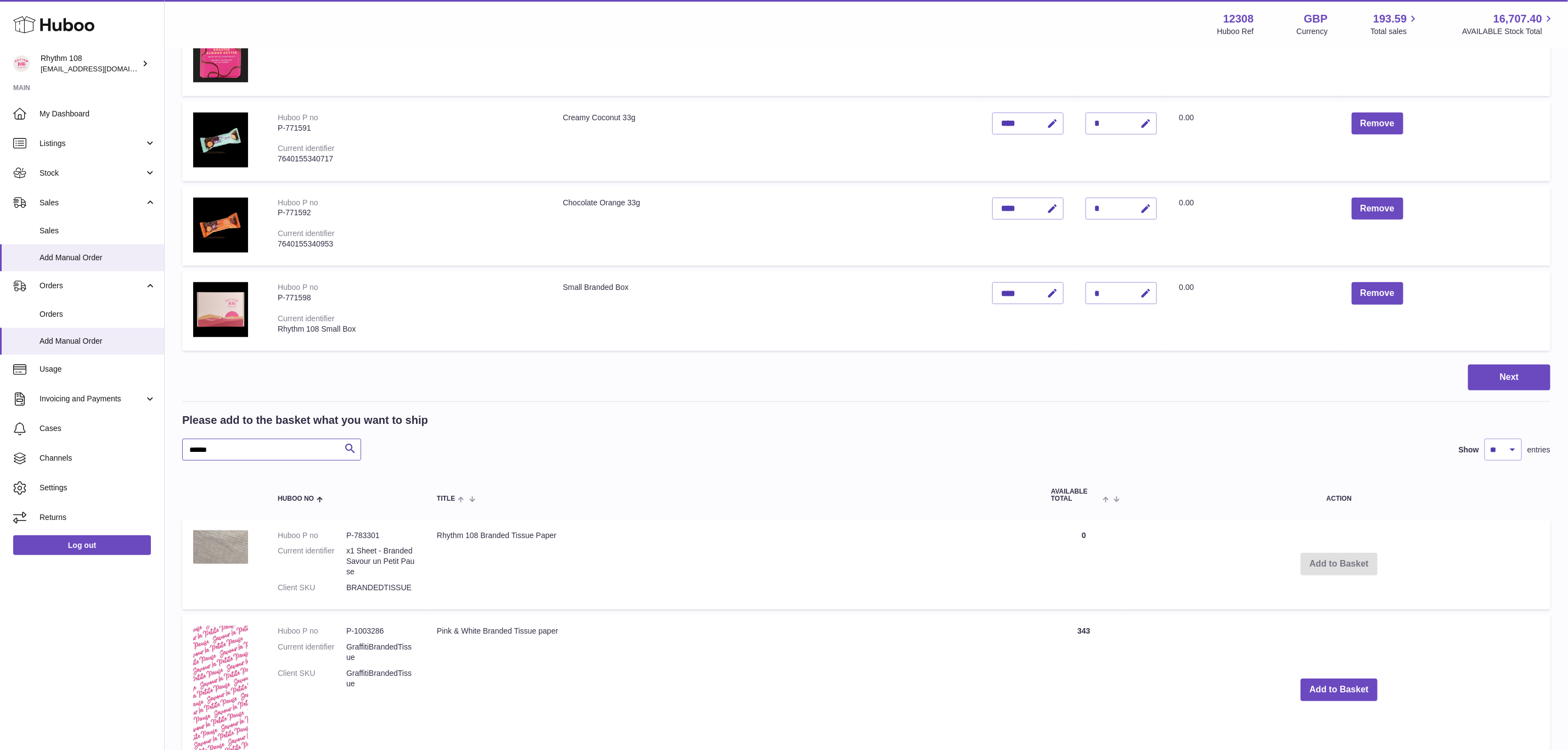
scroll to position [494, 0]
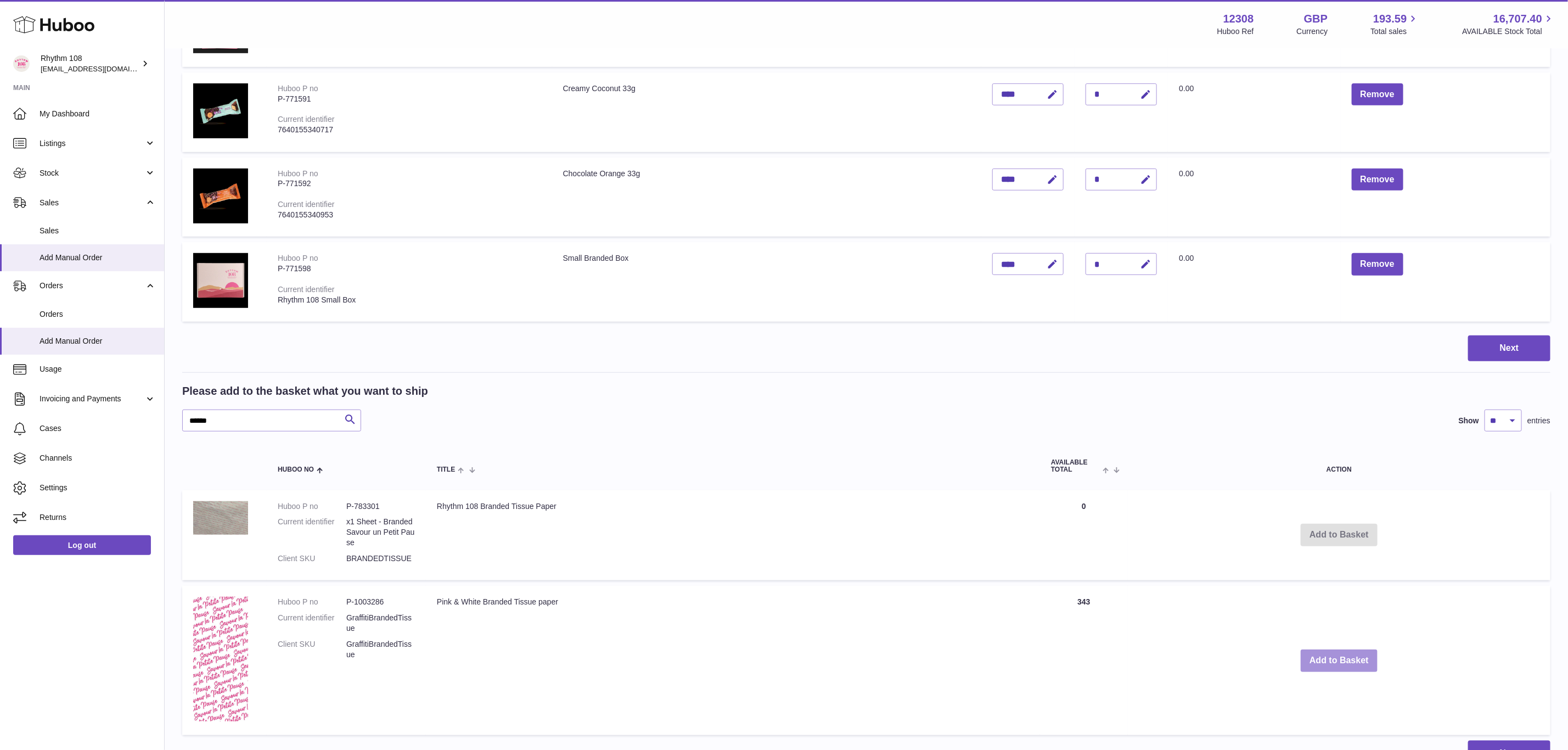
click at [1357, 656] on button "Add to Basket" at bounding box center [1339, 660] width 77 height 23
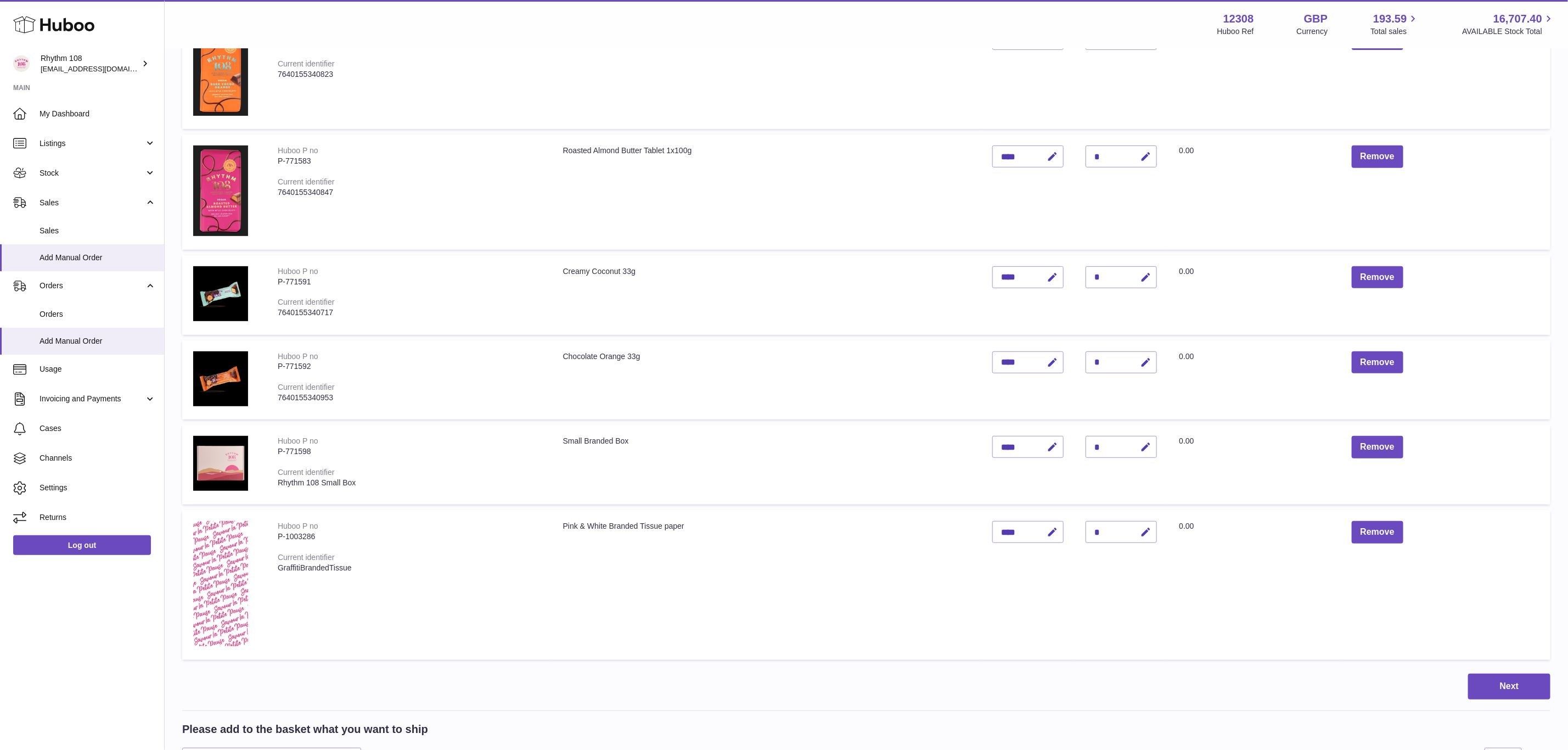
scroll to position [330, 0]
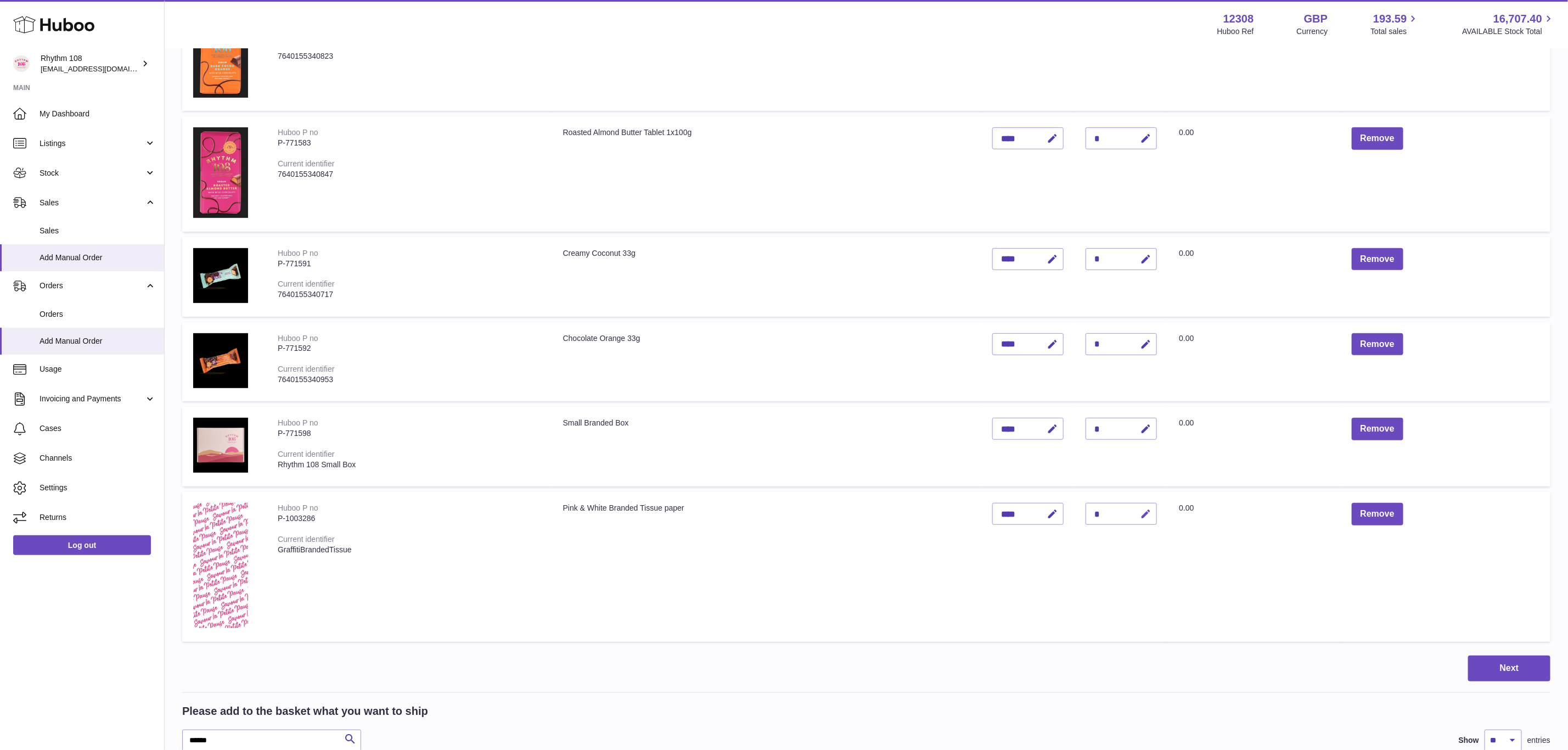
click at [1143, 509] on icon "button" at bounding box center [1146, 514] width 12 height 12
click at [1099, 508] on input "*" at bounding box center [1121, 514] width 71 height 22
type input "*"
click at [1145, 509] on icon "submit" at bounding box center [1146, 514] width 10 height 10
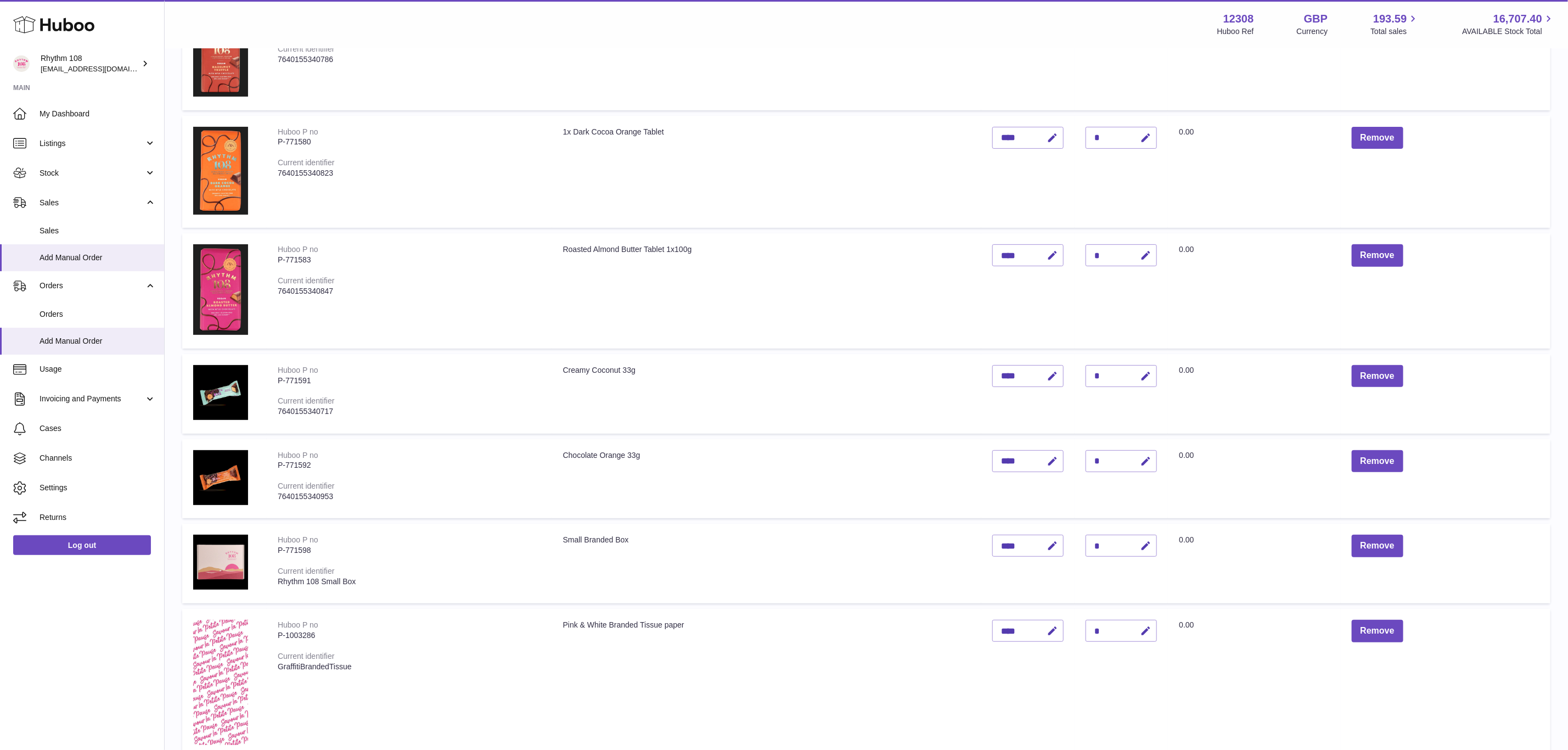
scroll to position [494, 0]
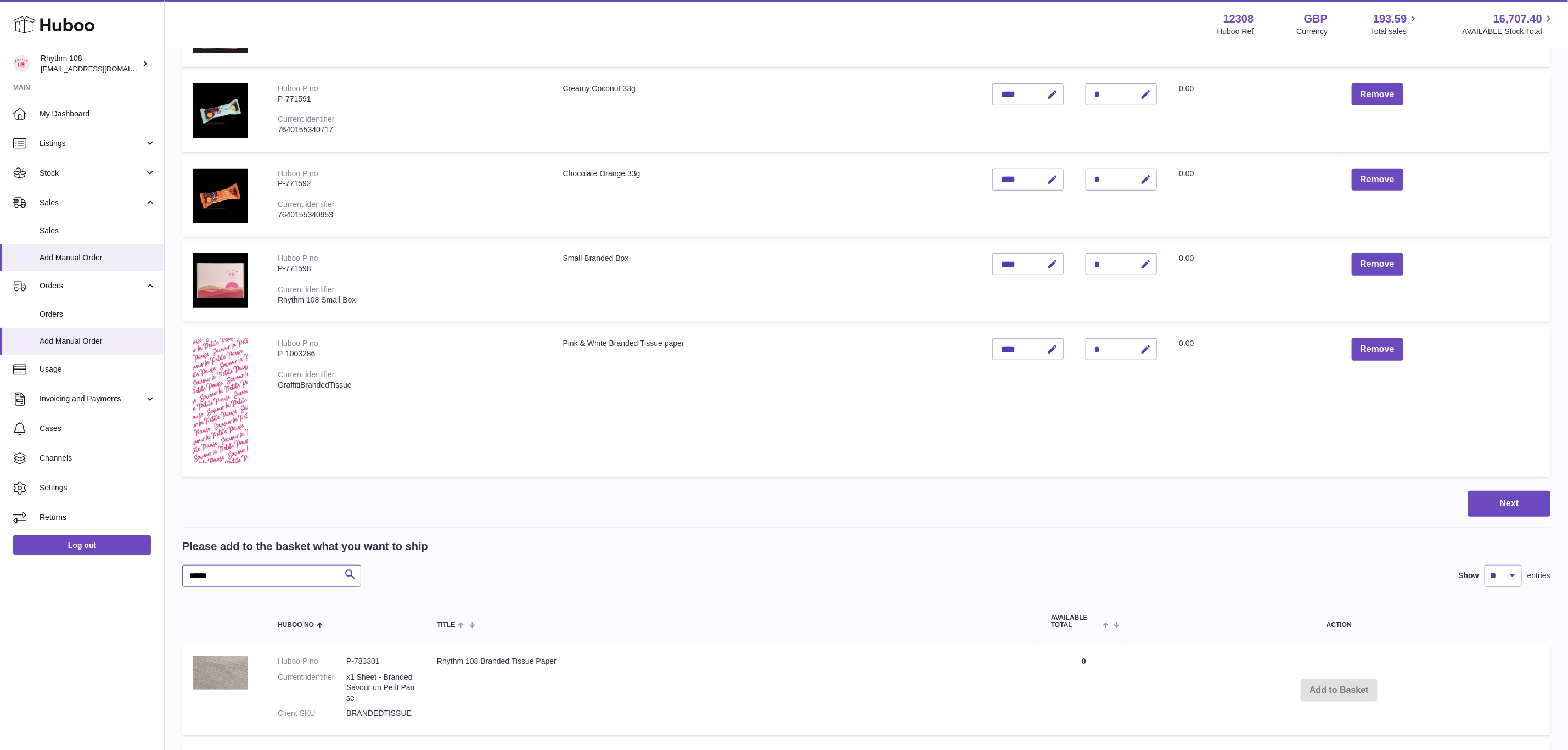
drag, startPoint x: 273, startPoint y: 569, endPoint x: 127, endPoint y: 574, distance: 146.1
click at [127, 574] on div "Huboo Rhythm 108 orders@rhythm108.com Main My Dashboard Listings Not with Huboo…" at bounding box center [784, 257] width 1568 height 1502
type input "******"
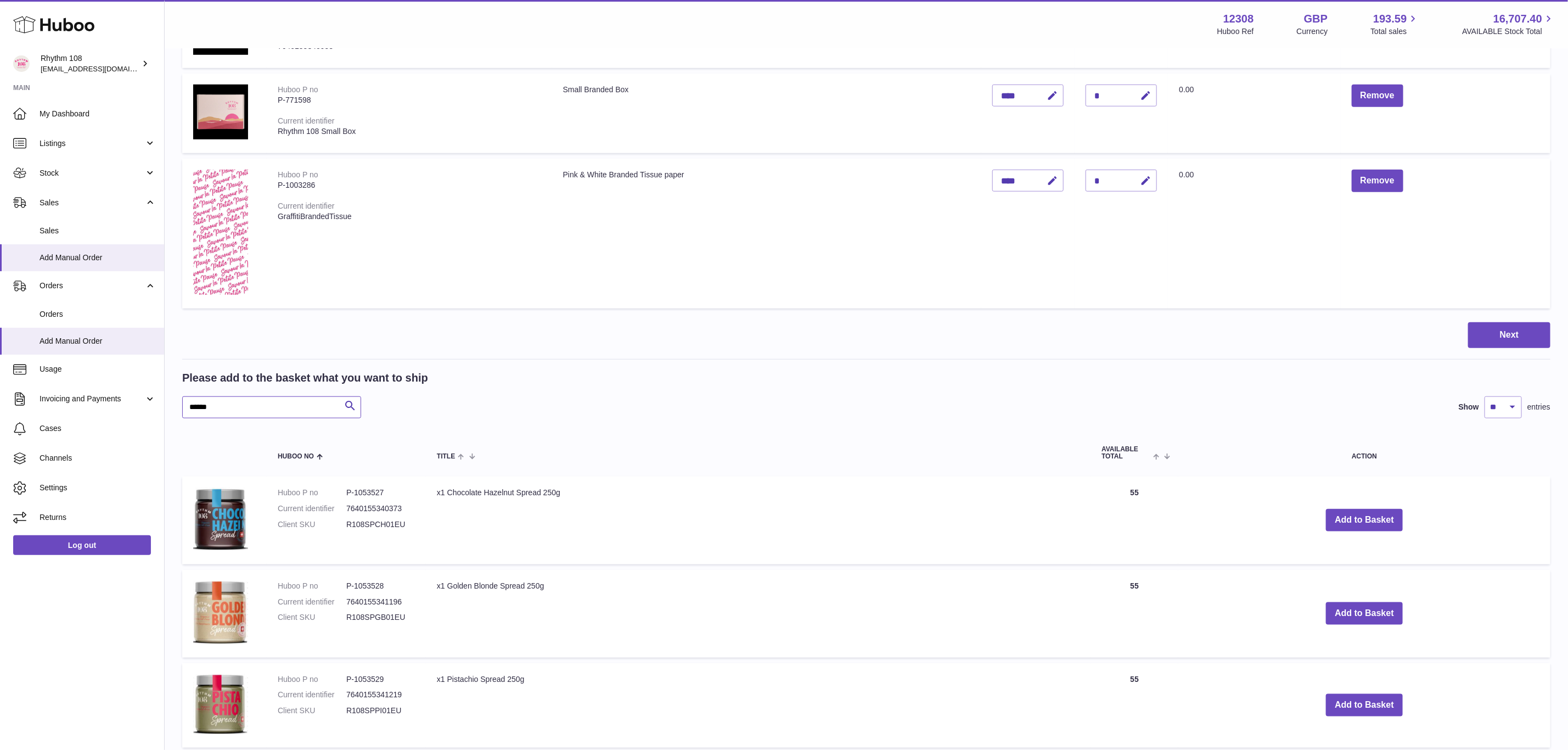
scroll to position [906, 0]
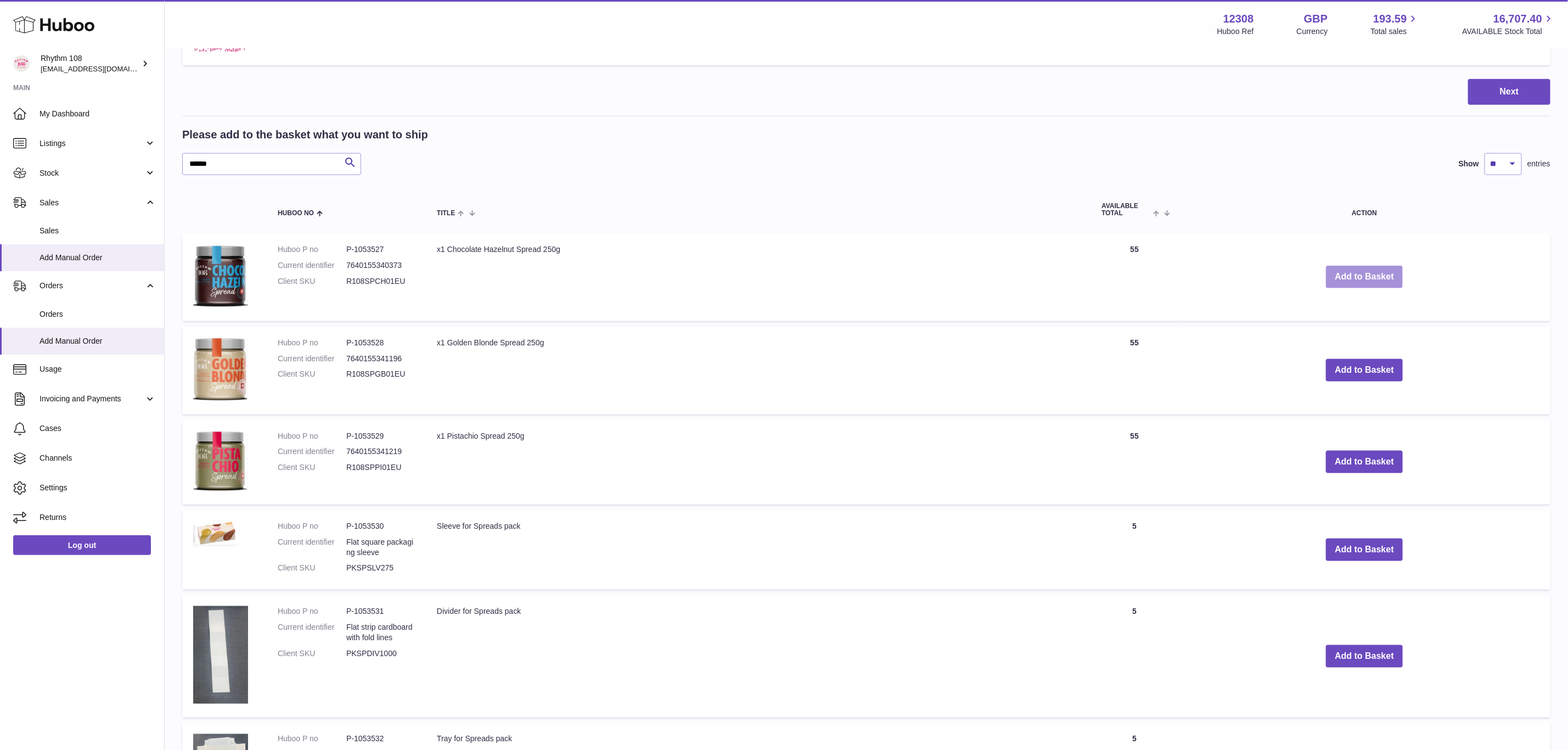
click at [1380, 267] on button "Add to Basket" at bounding box center [1364, 277] width 77 height 23
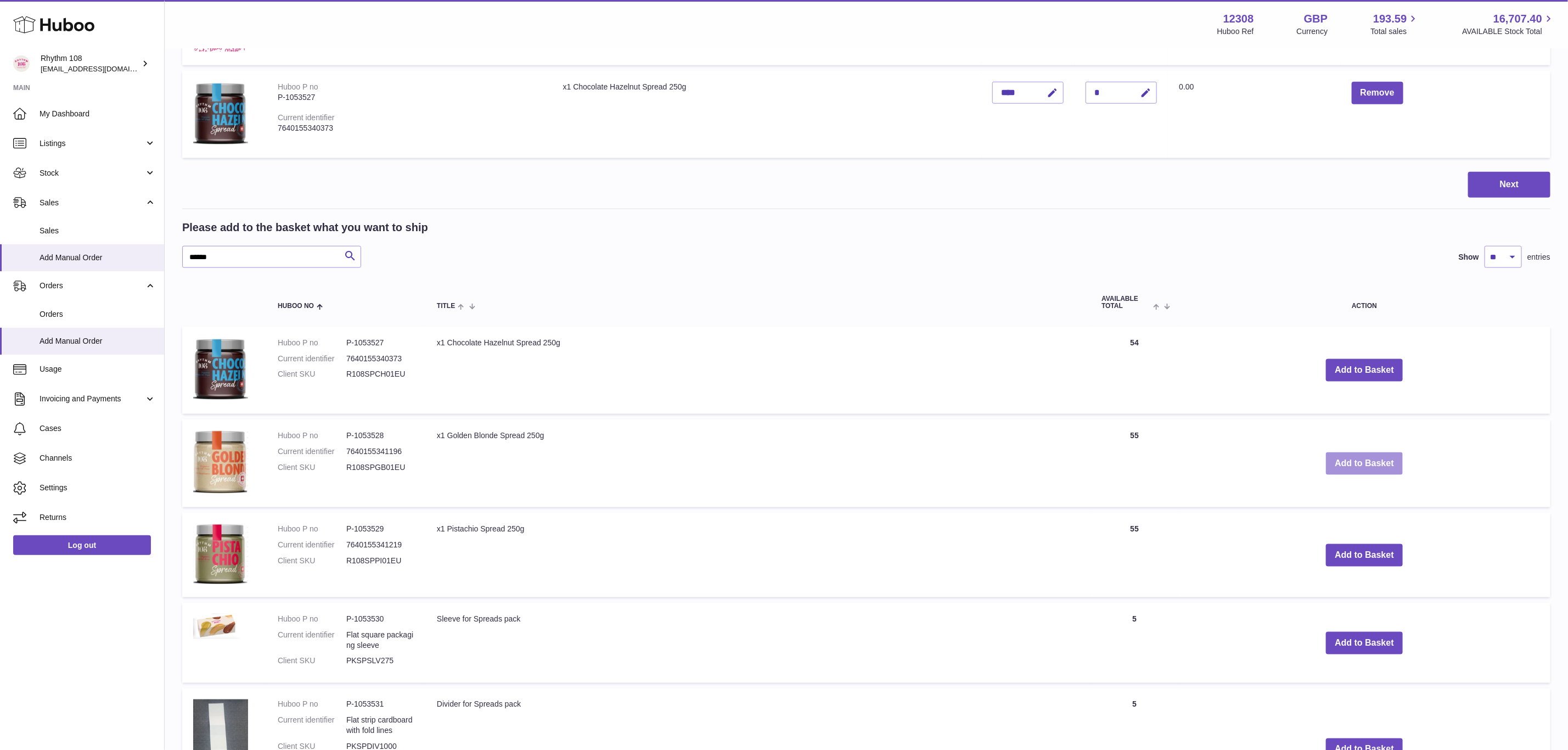
click at [1360, 461] on button "Add to Basket" at bounding box center [1364, 463] width 77 height 23
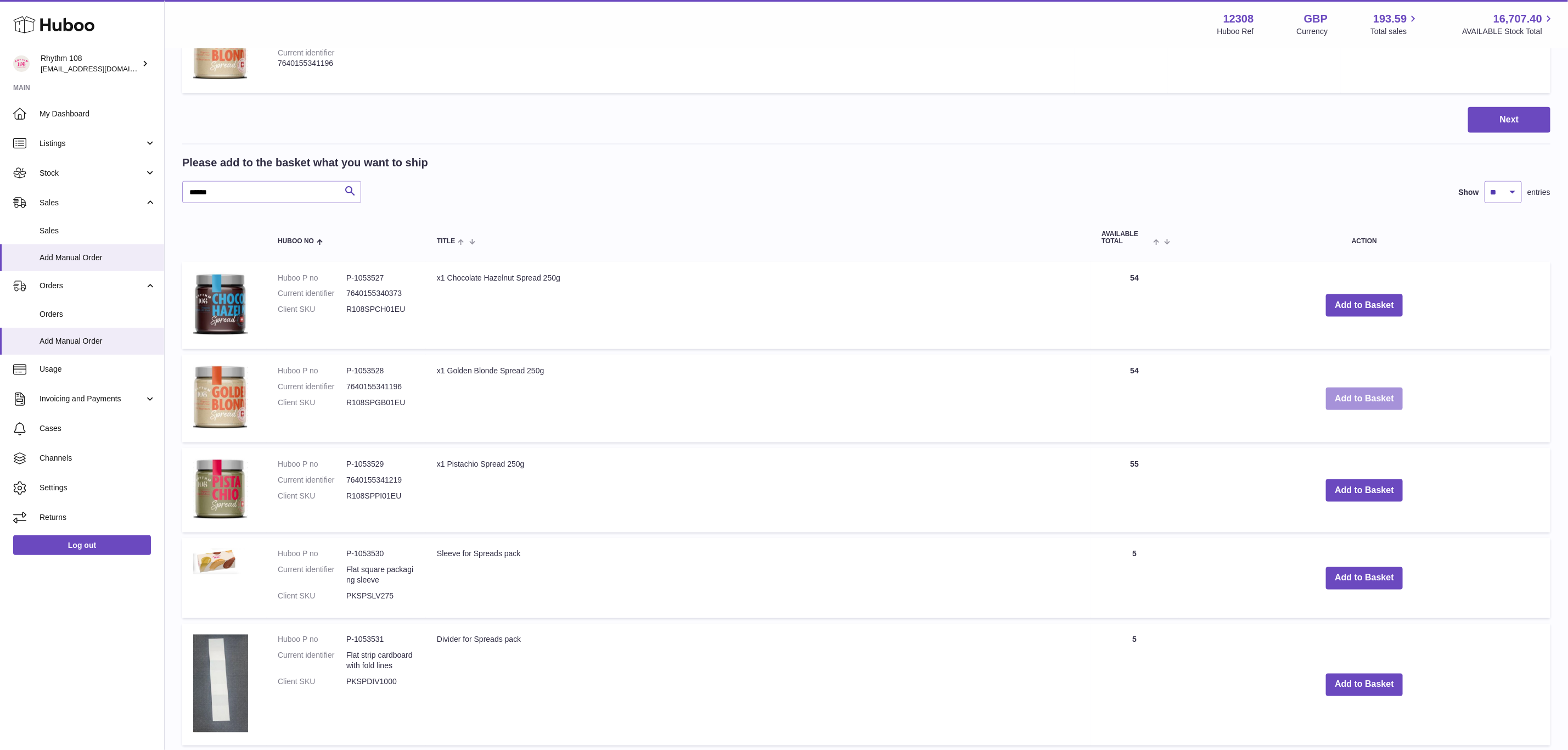
scroll to position [1070, 0]
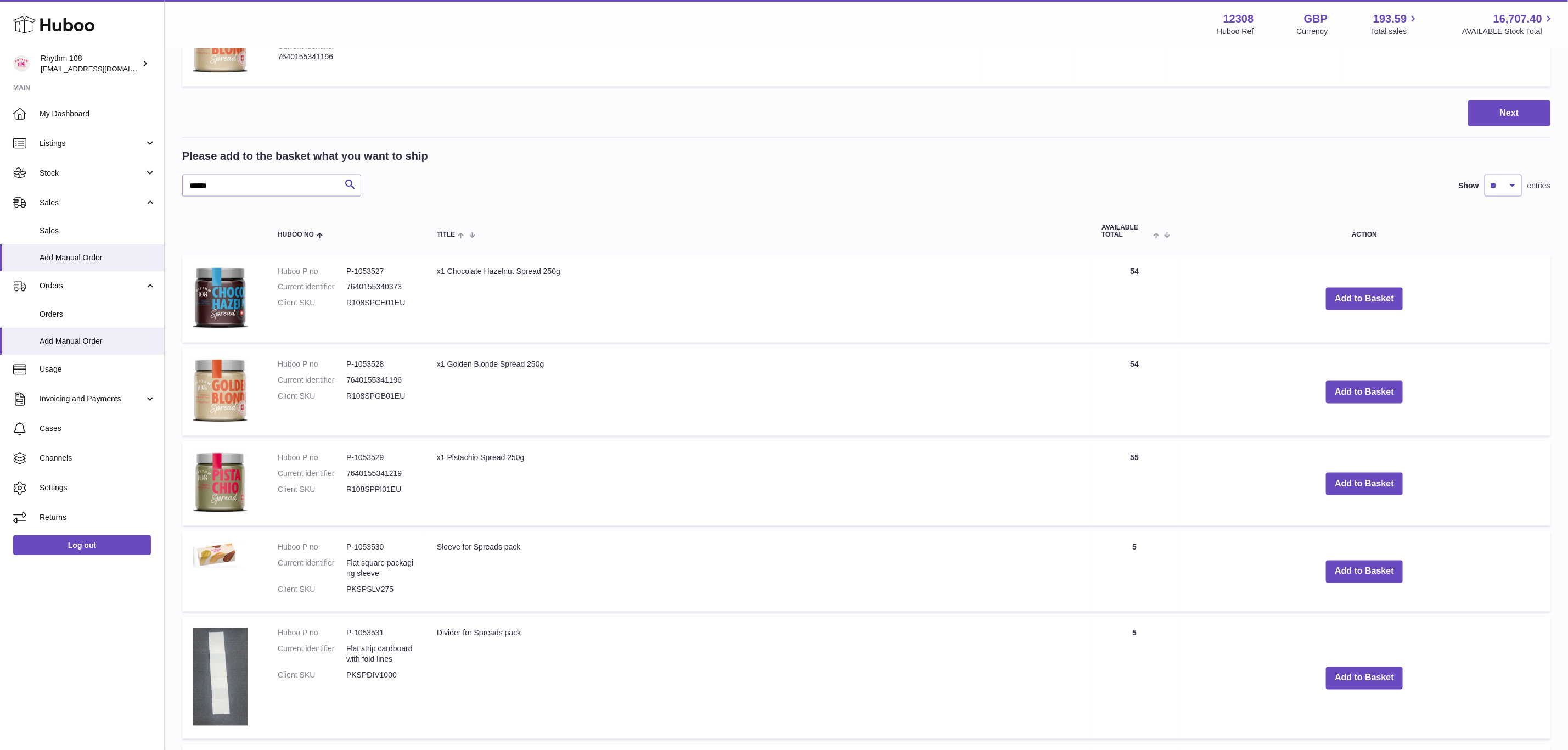
click at [1398, 490] on td "Add to Basket" at bounding box center [1364, 484] width 372 height 85
click at [1395, 486] on button "Add to Basket" at bounding box center [1364, 484] width 77 height 23
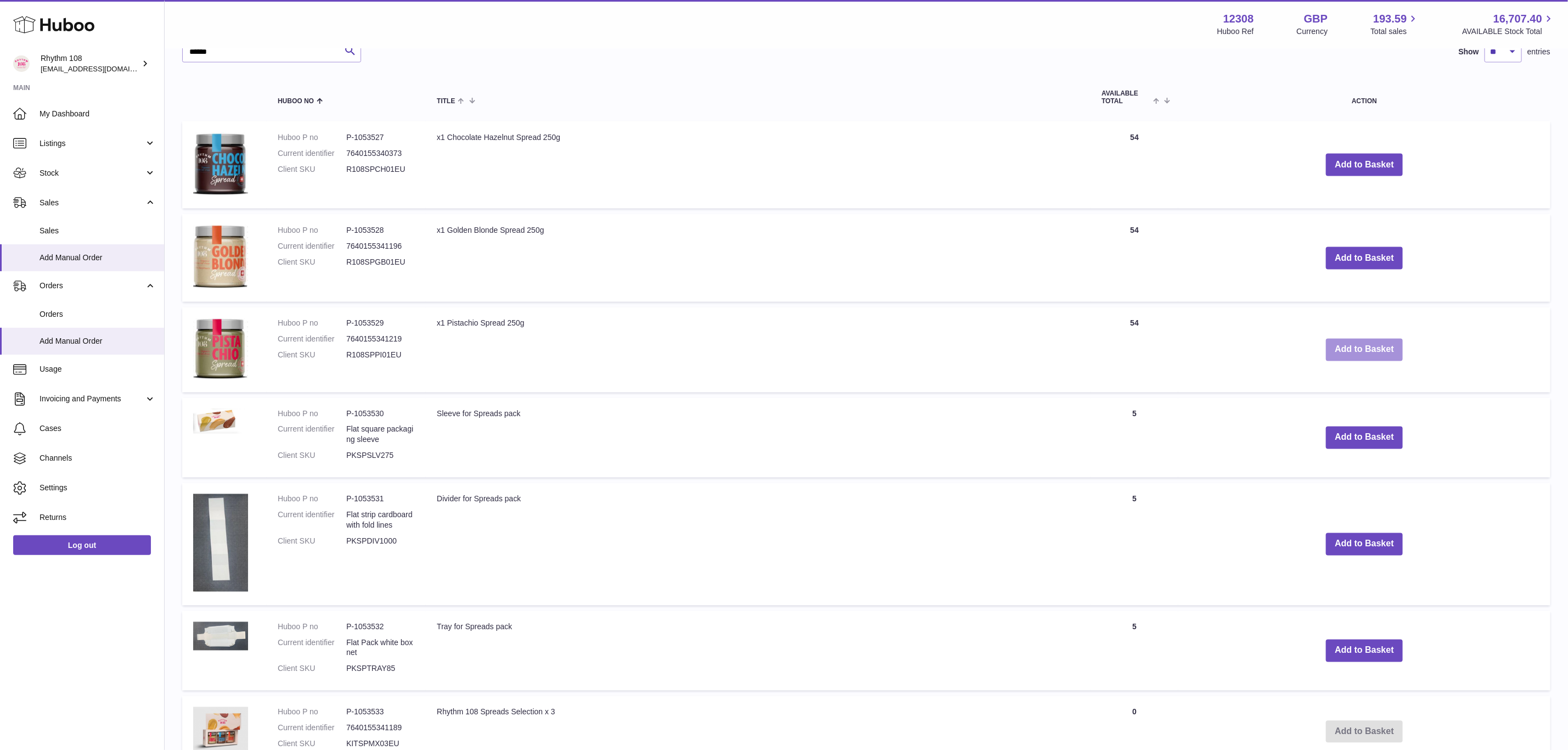
scroll to position [1318, 0]
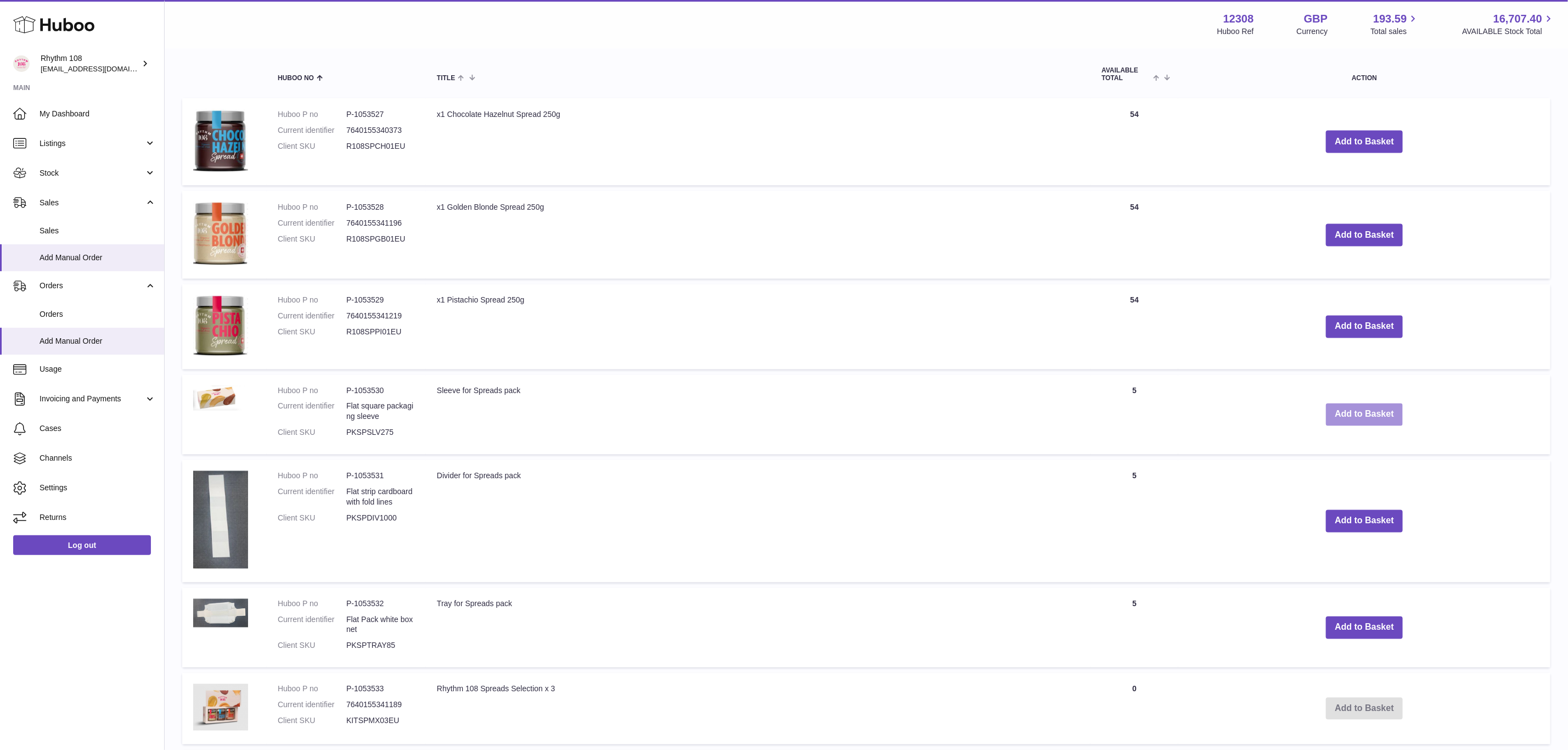
click at [1348, 412] on button "Add to Basket" at bounding box center [1364, 414] width 77 height 23
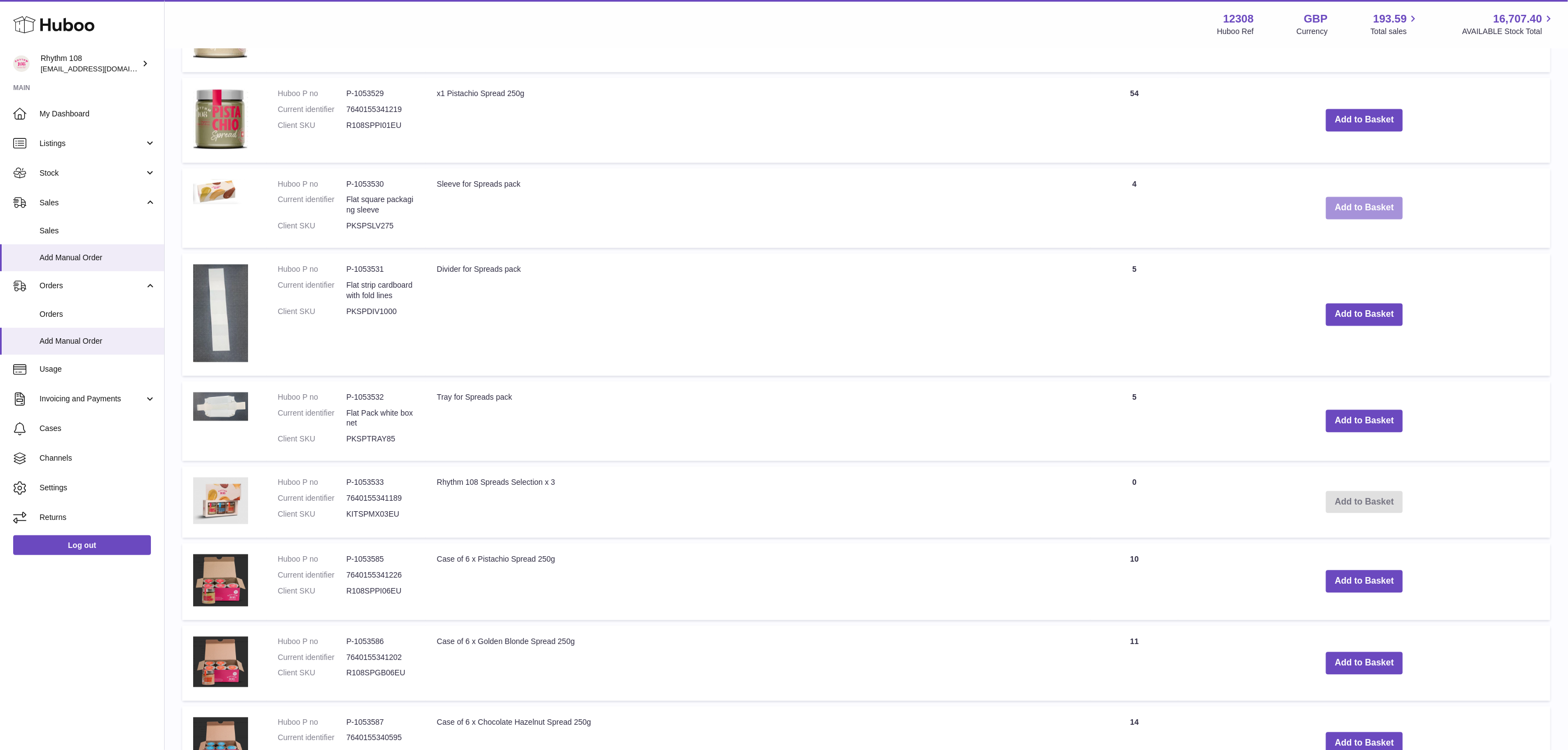
scroll to position [1593, 0]
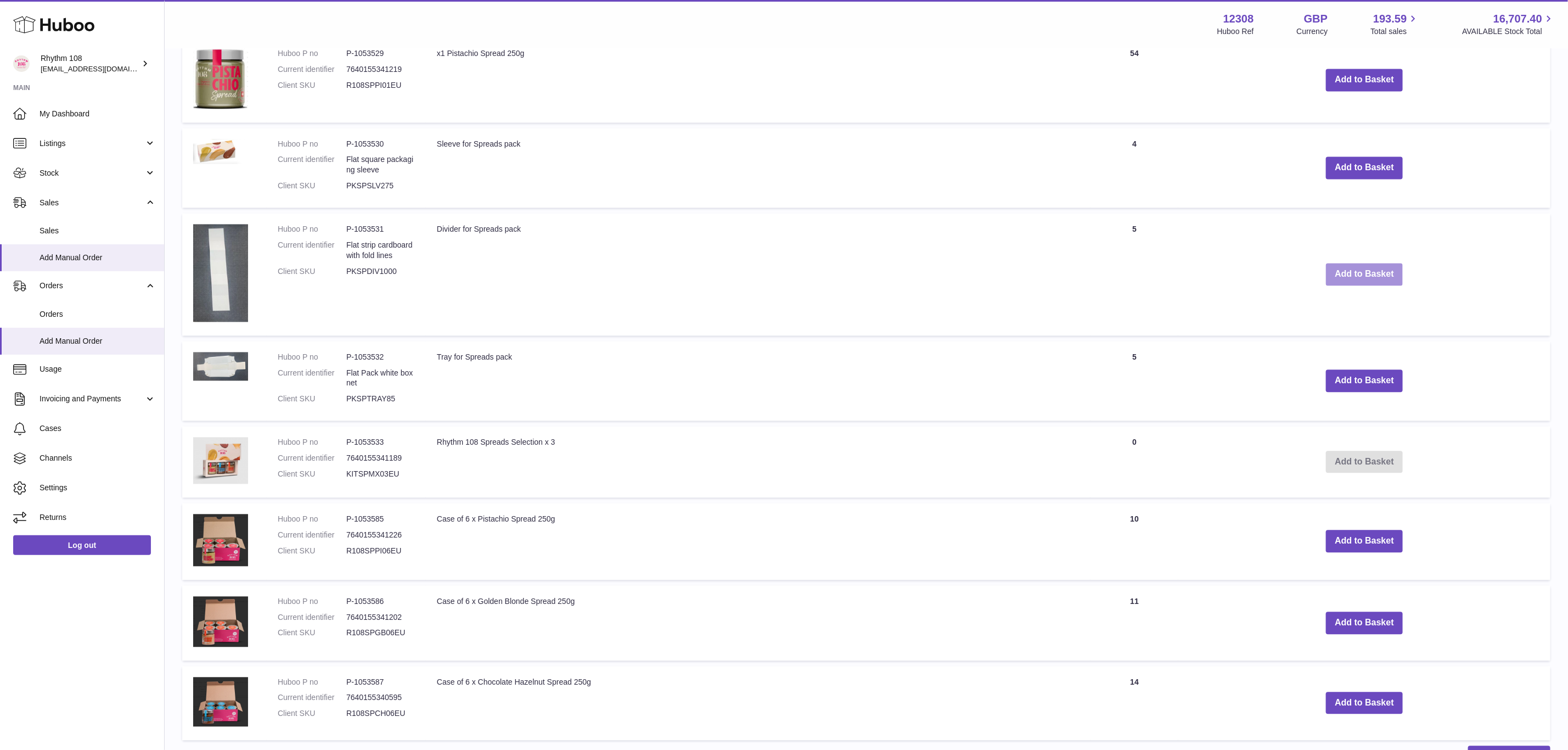
click at [1369, 269] on button "Add to Basket" at bounding box center [1364, 274] width 77 height 23
click at [1378, 374] on button "Add to Basket" at bounding box center [1364, 381] width 77 height 23
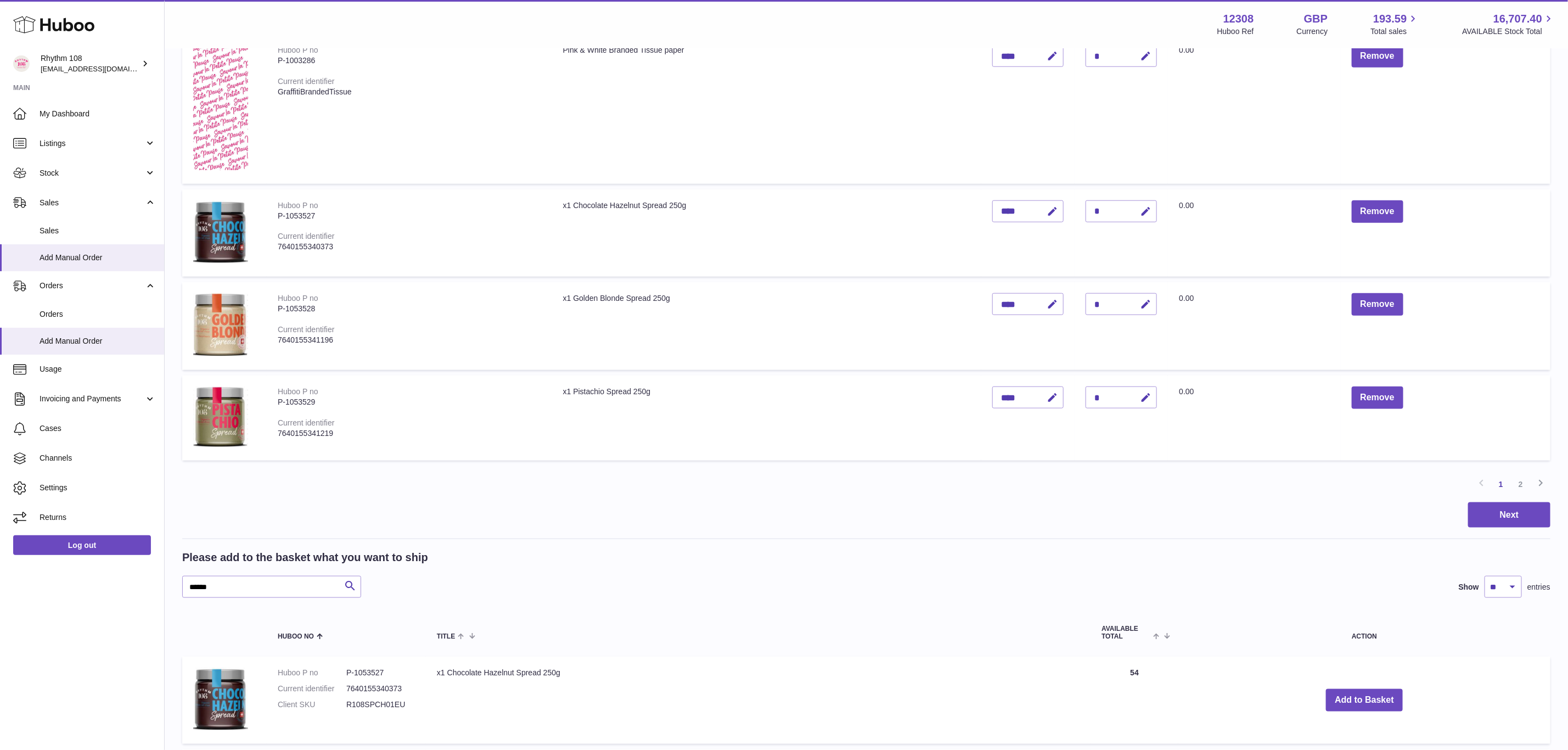
scroll to position [824, 0]
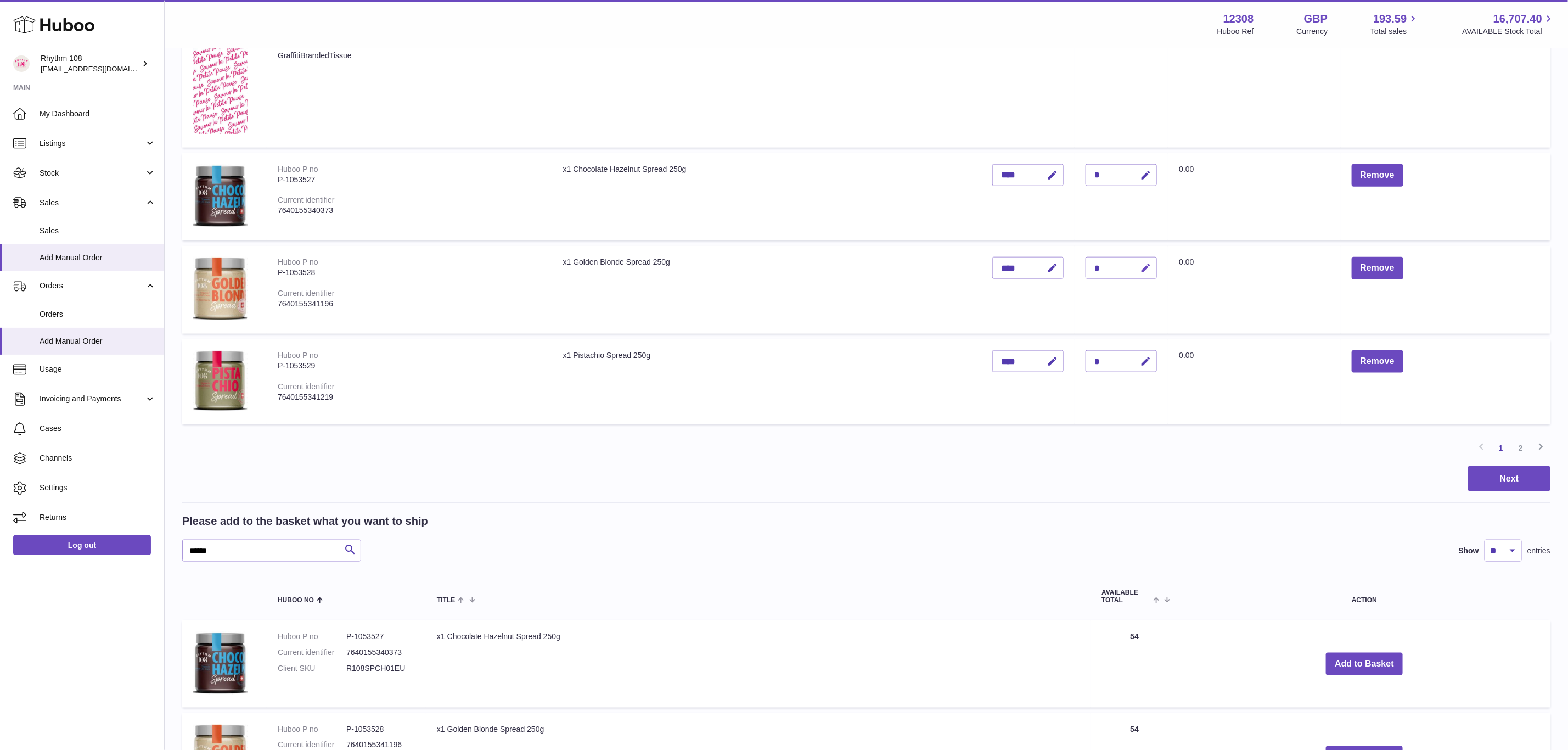
click at [1146, 265] on icon "button" at bounding box center [1146, 268] width 12 height 12
drag, startPoint x: 1111, startPoint y: 267, endPoint x: 1089, endPoint y: 265, distance: 22.1
click at [1089, 265] on div "*" at bounding box center [1121, 268] width 71 height 22
click at [1105, 266] on input "*" at bounding box center [1121, 268] width 71 height 22
type input "*"
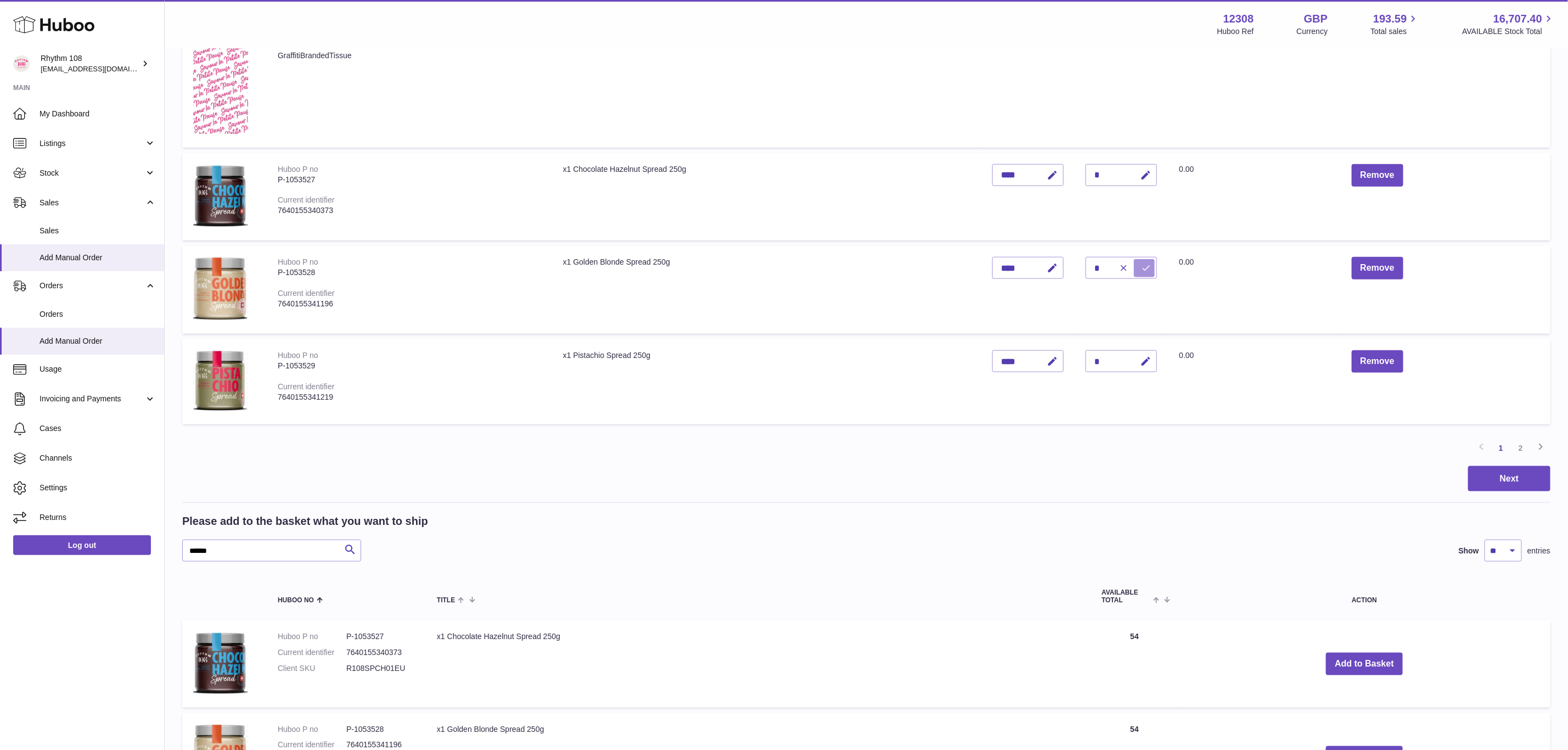
click at [1146, 259] on button "submit" at bounding box center [1145, 268] width 21 height 18
click at [266, 541] on input "******" at bounding box center [272, 551] width 179 height 22
drag, startPoint x: 266, startPoint y: 541, endPoint x: 87, endPoint y: 544, distance: 179.0
click at [87, 544] on div "Huboo Rhythm 108 orders@rhythm108.com Main My Dashboard Listings Not with Huboo…" at bounding box center [784, 401] width 1568 height 2450
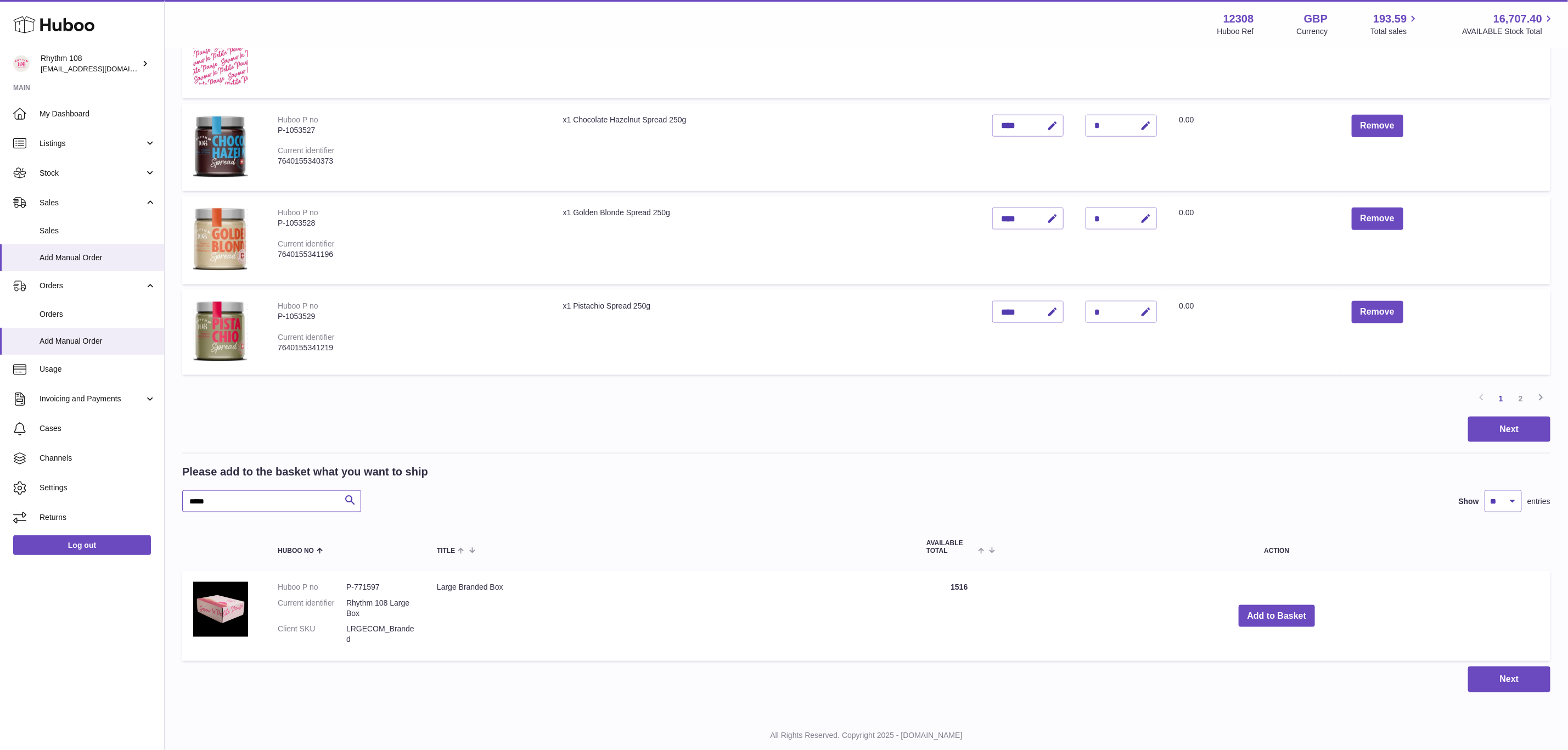
scroll to position [896, 0]
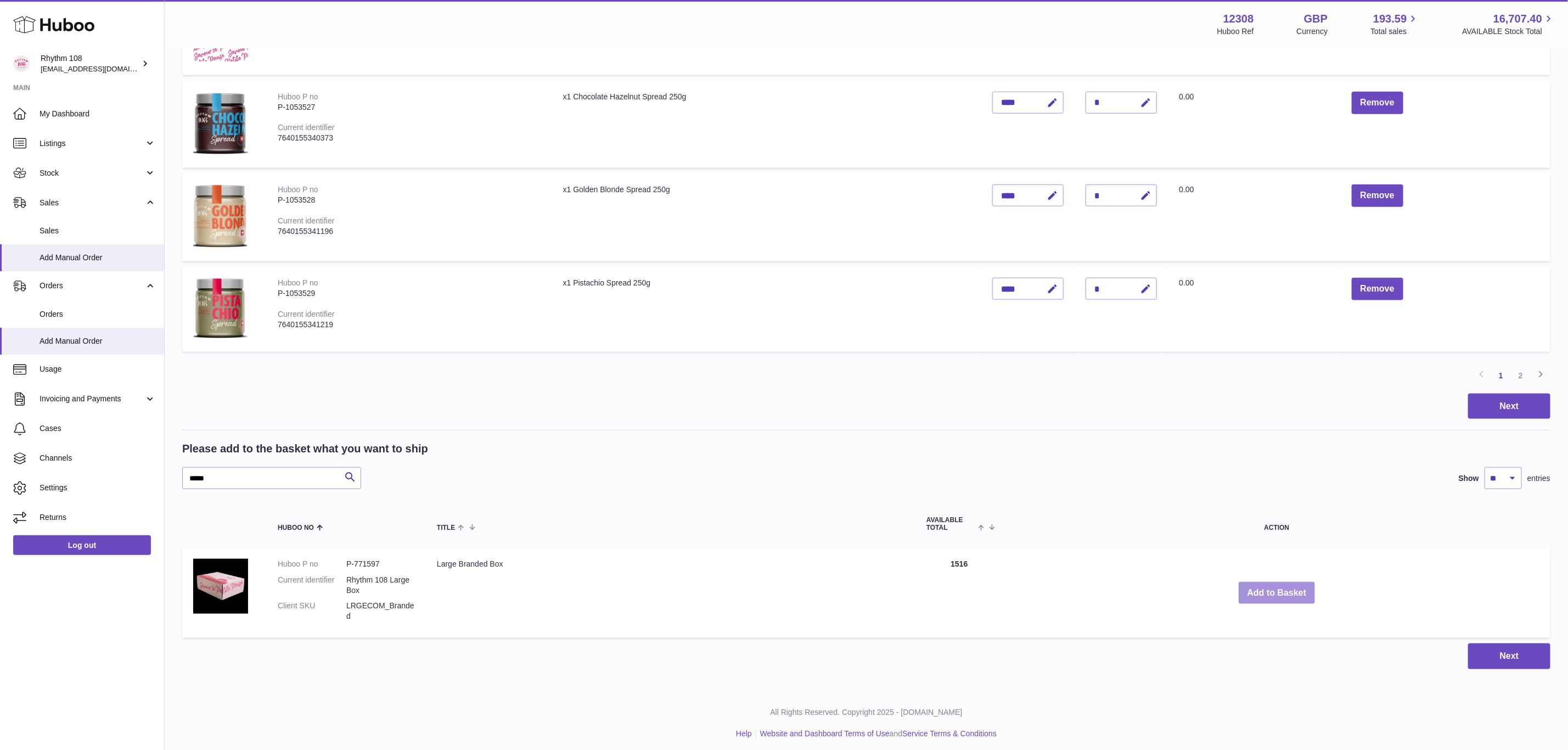
click at [1297, 587] on button "Add to Basket" at bounding box center [1277, 593] width 77 height 23
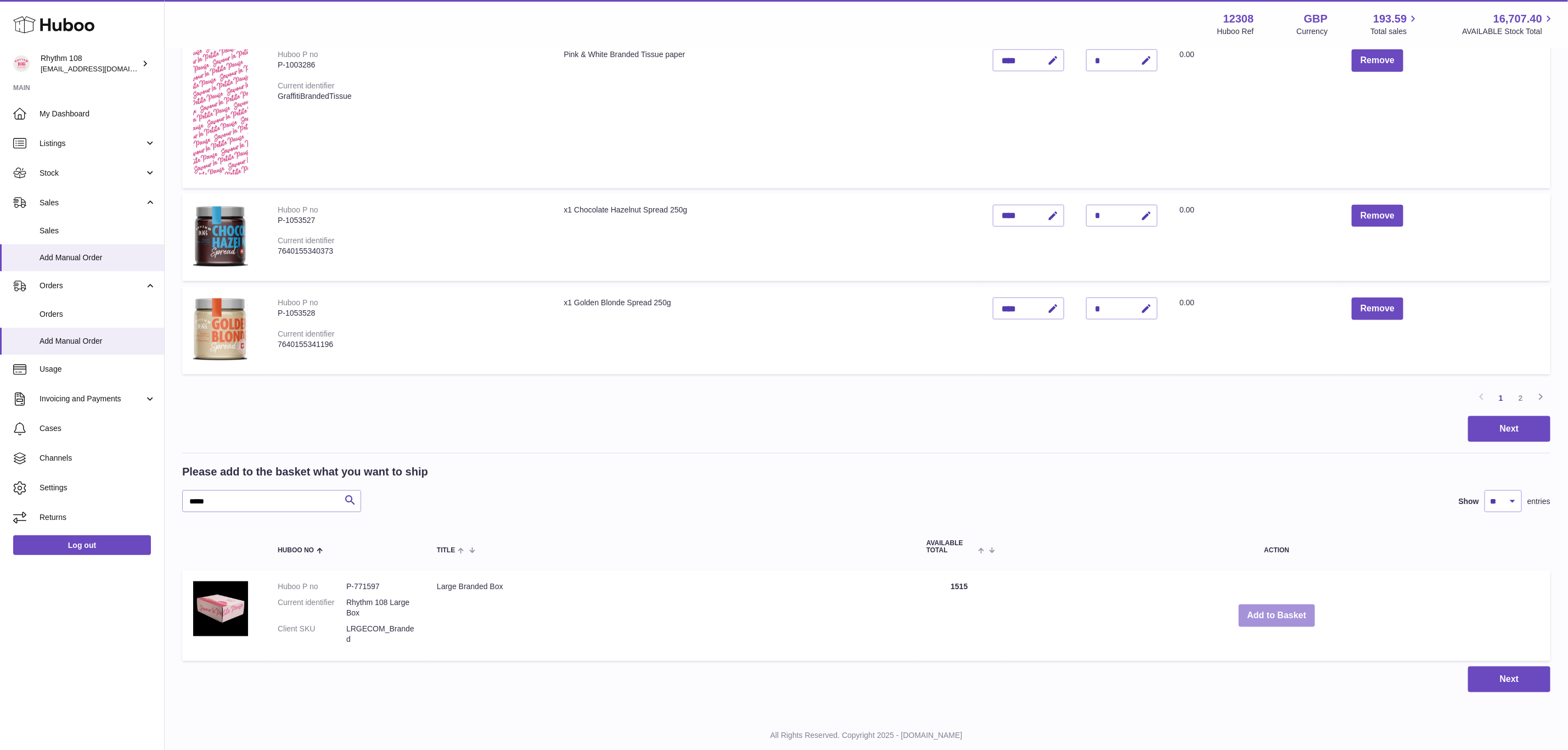
scroll to position [891, 0]
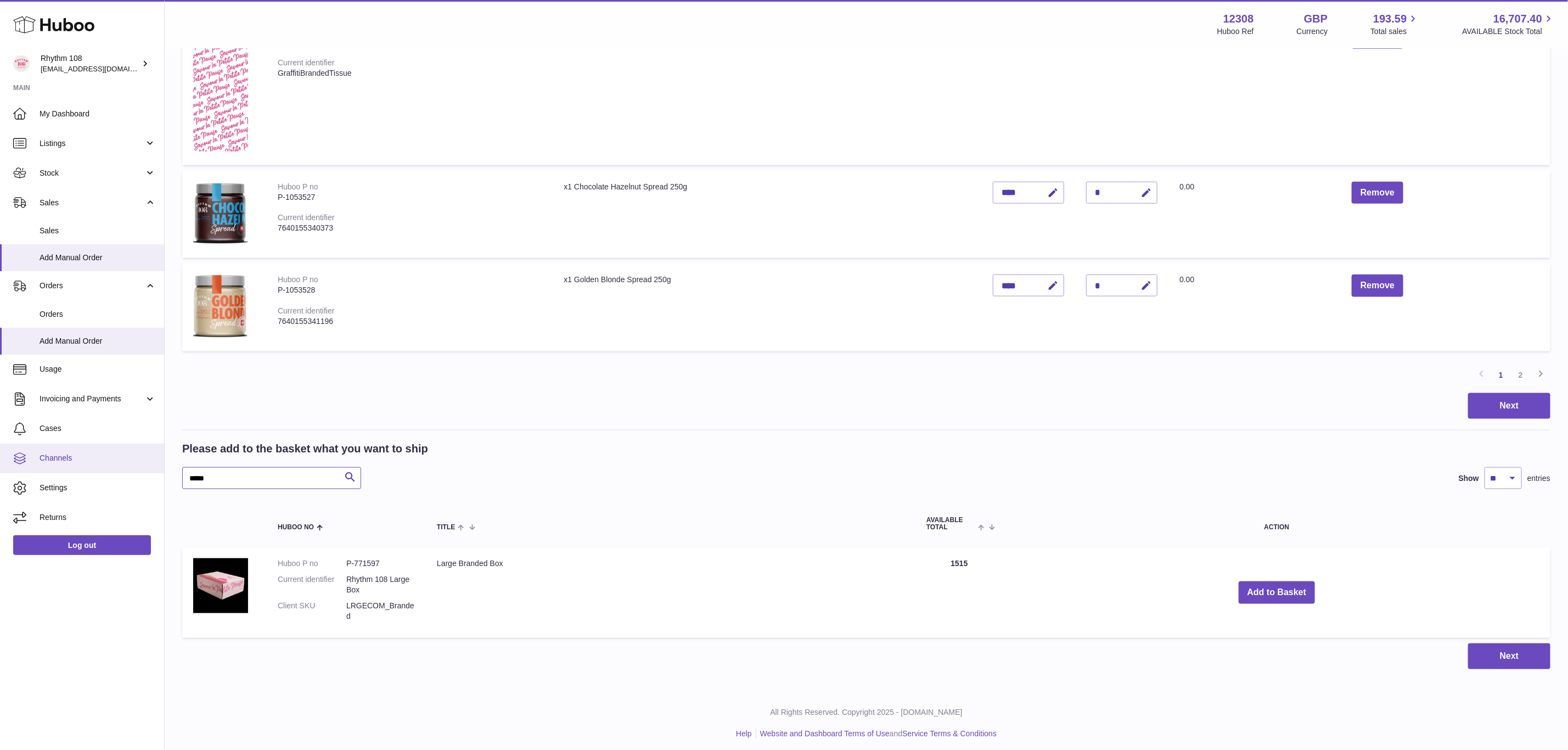
drag, startPoint x: 259, startPoint y: 465, endPoint x: 123, endPoint y: 471, distance: 136.1
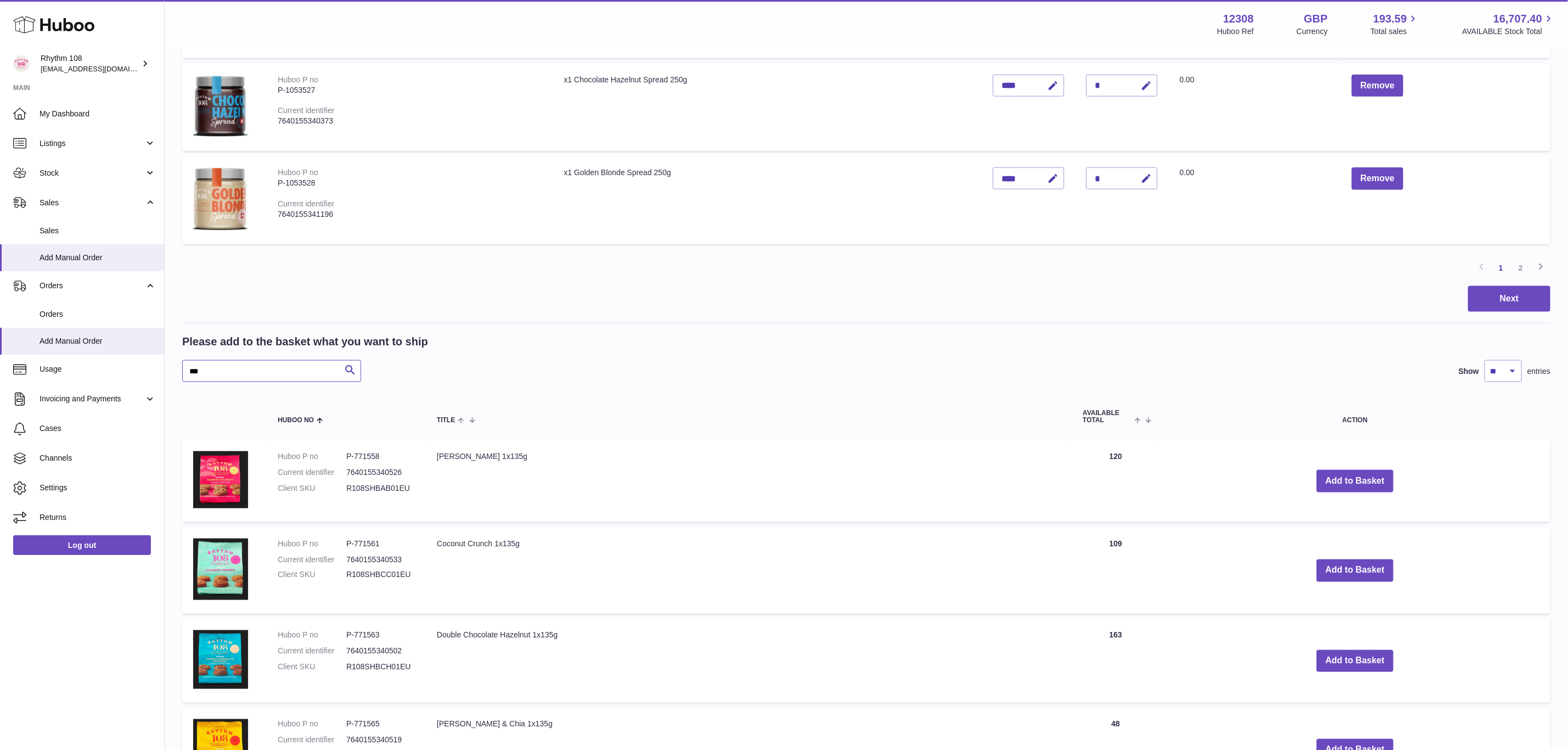
scroll to position [1220, 0]
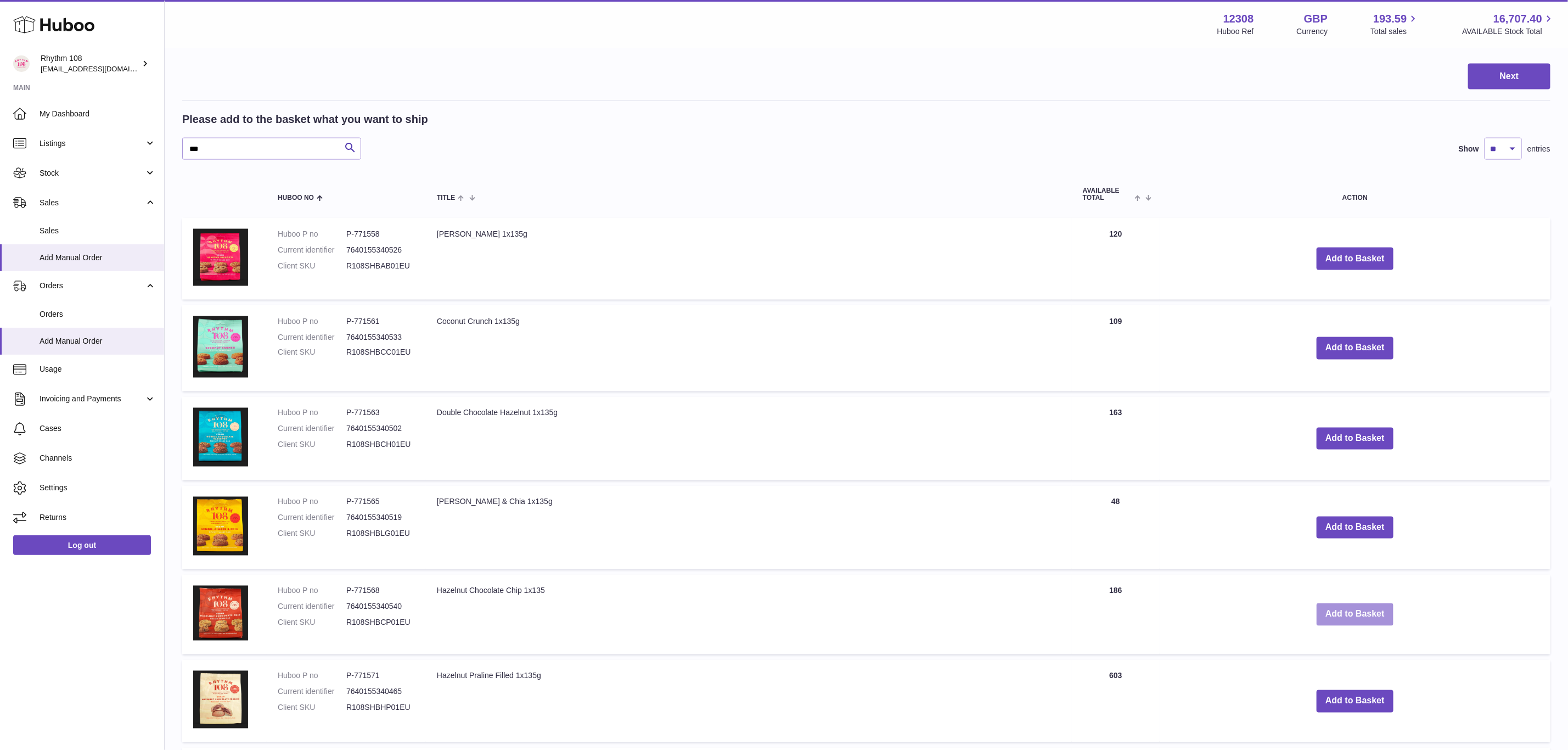
click at [1374, 606] on button "Add to Basket" at bounding box center [1355, 614] width 77 height 23
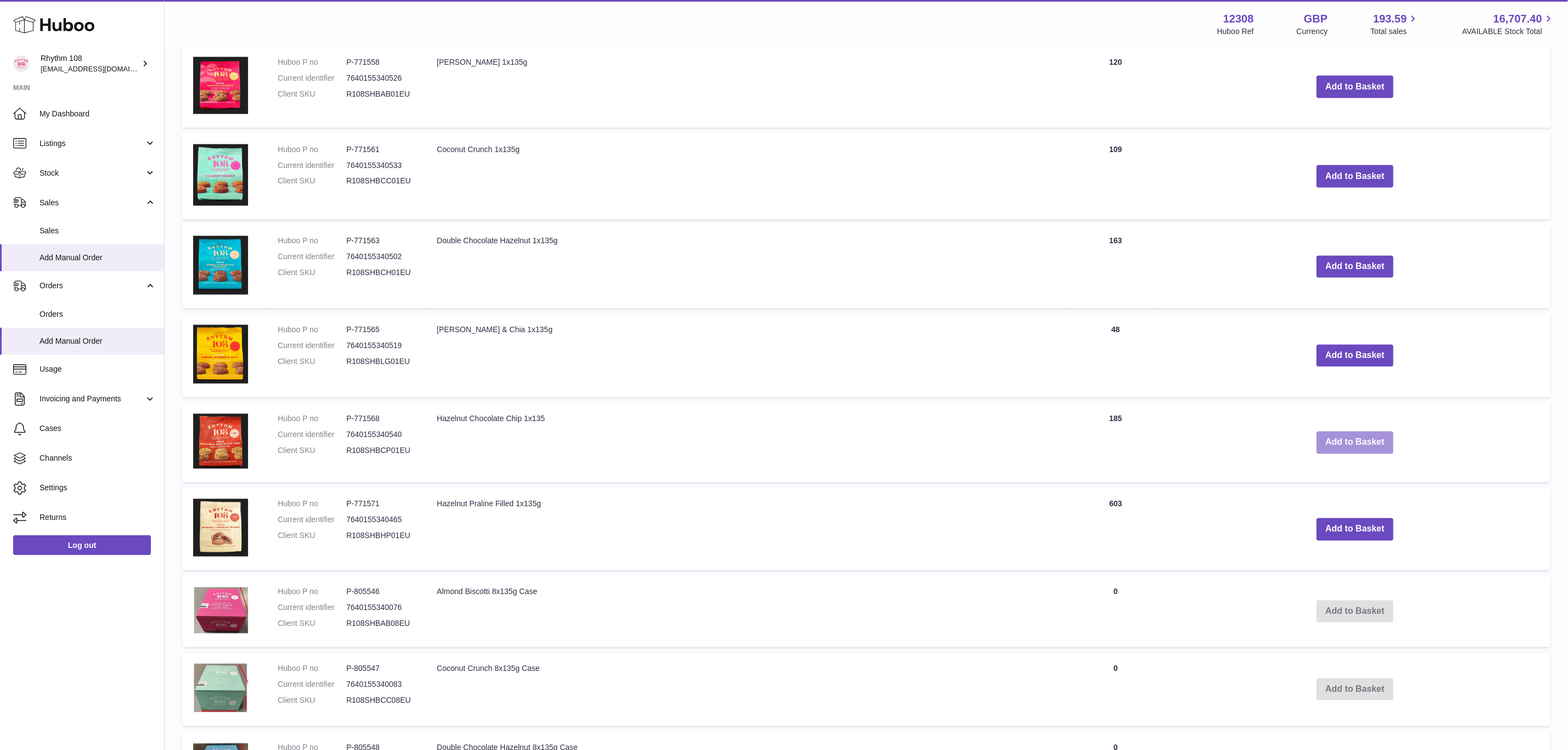
scroll to position [1385, 0]
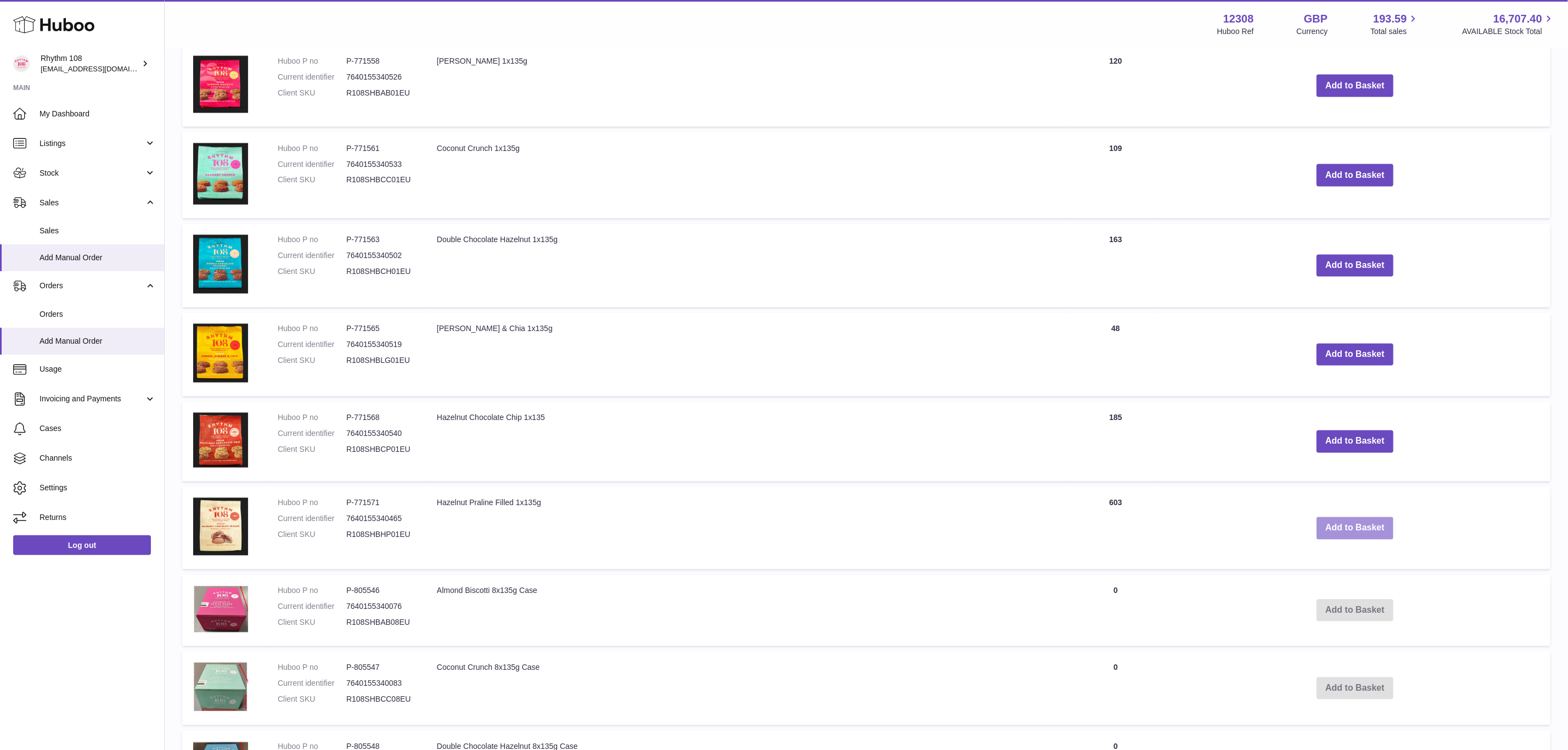
click at [1355, 523] on button "Add to Basket" at bounding box center [1355, 528] width 77 height 23
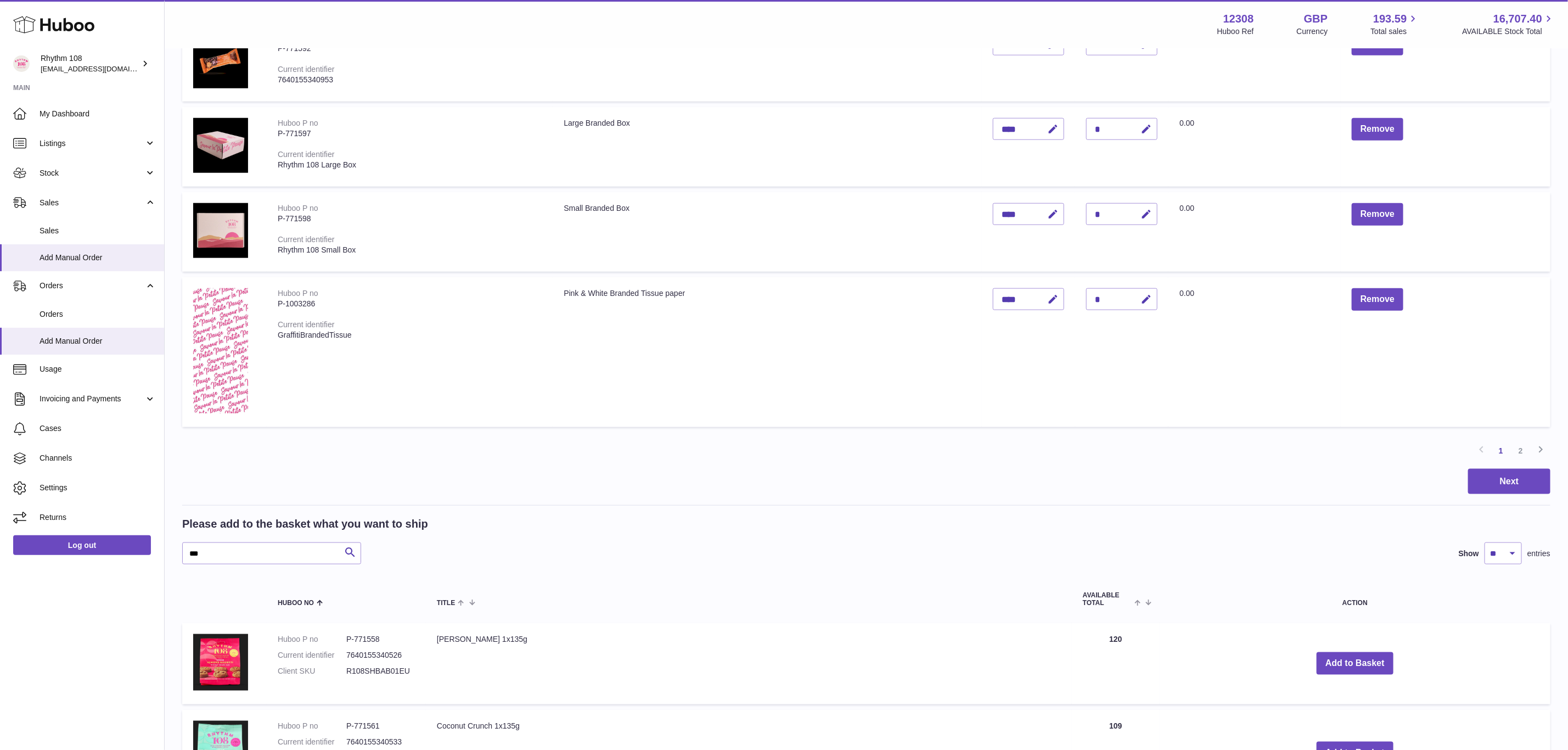
scroll to position [803, 0]
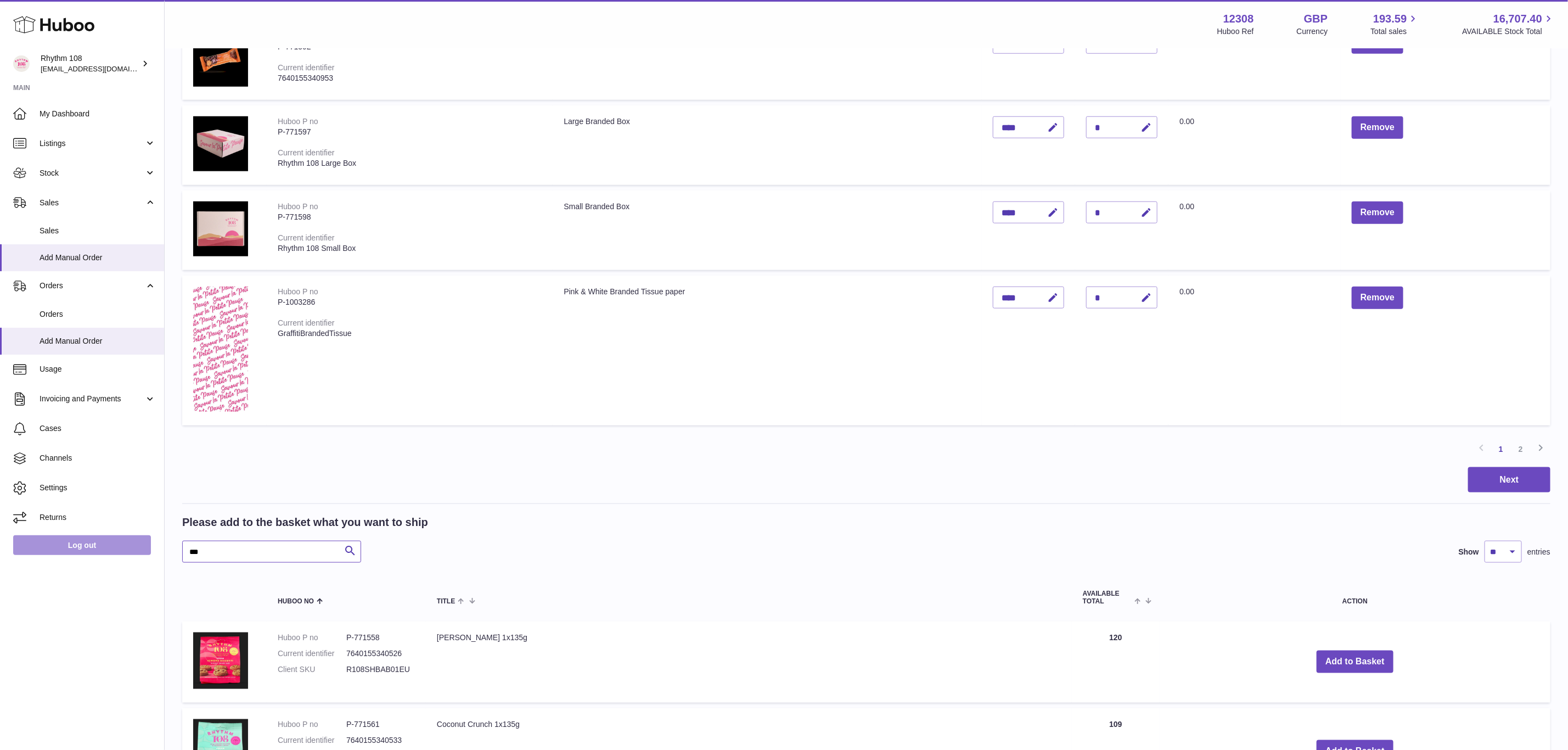
drag, startPoint x: 227, startPoint y: 544, endPoint x: 102, endPoint y: 535, distance: 125.3
click at [102, 535] on div "Huboo Rhythm 108 orders@rhythm108.com Main My Dashboard Listings Not with Huboo…" at bounding box center [784, 404] width 1568 height 2416
type input "******"
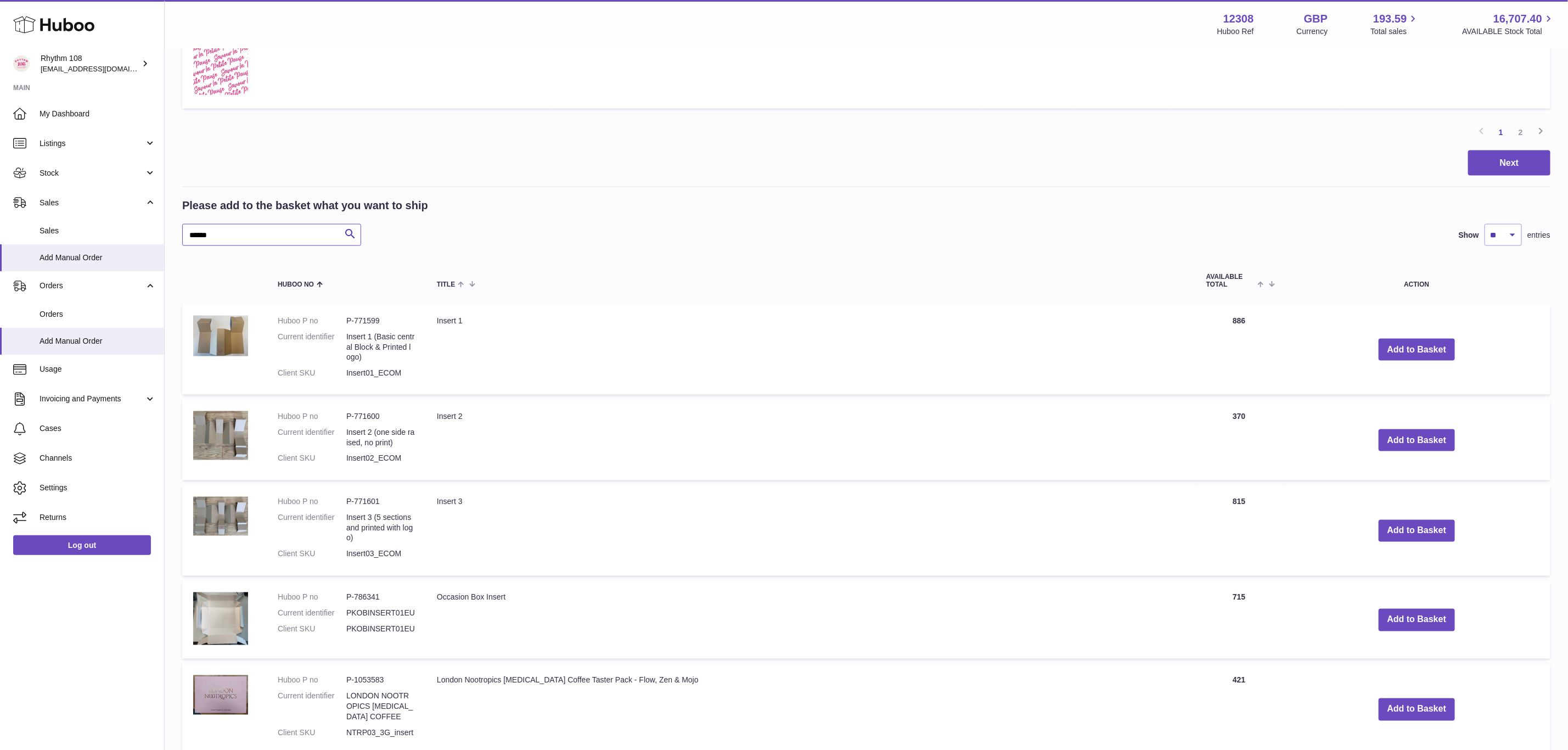
scroll to position [1133, 0]
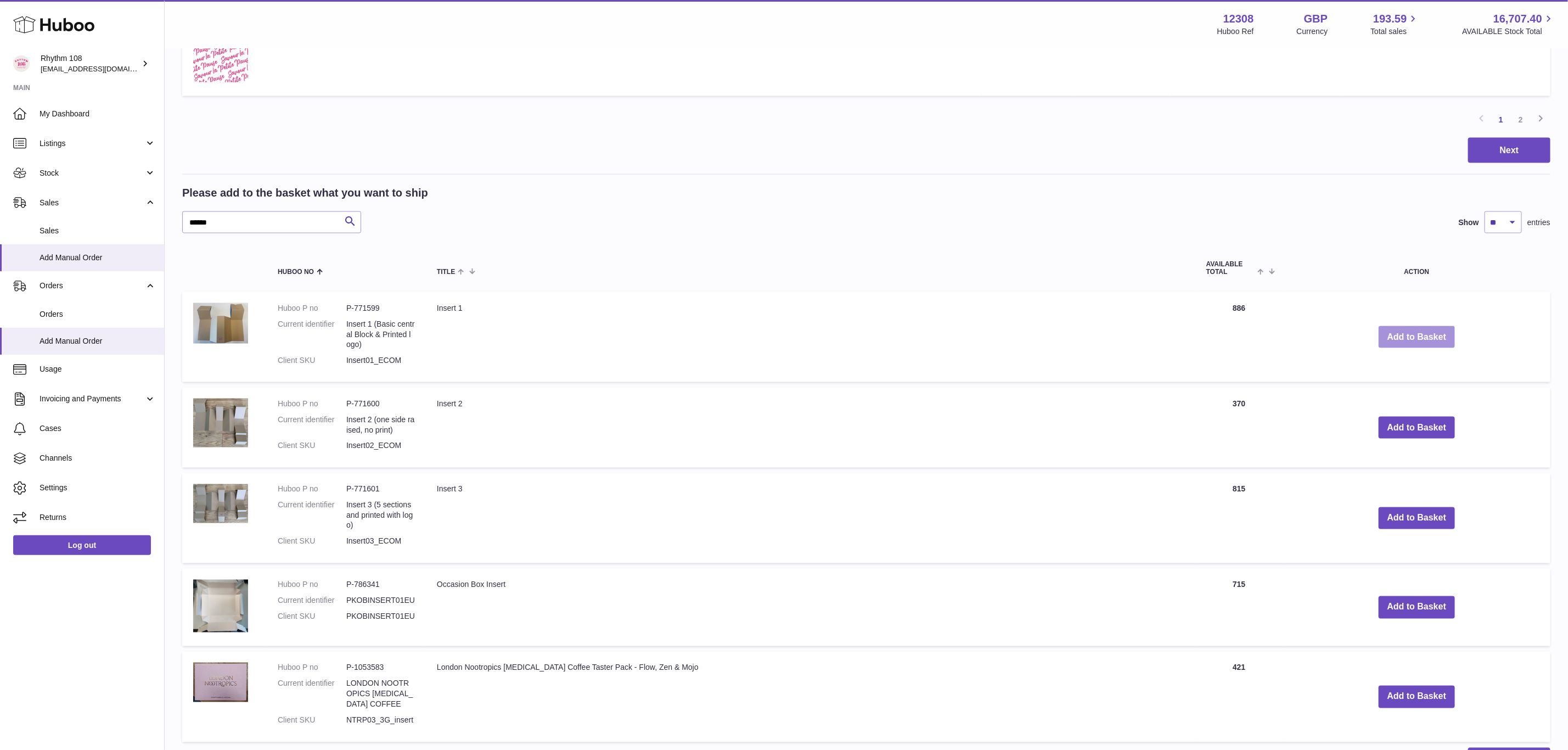
click at [1388, 331] on button "Add to Basket" at bounding box center [1417, 337] width 77 height 23
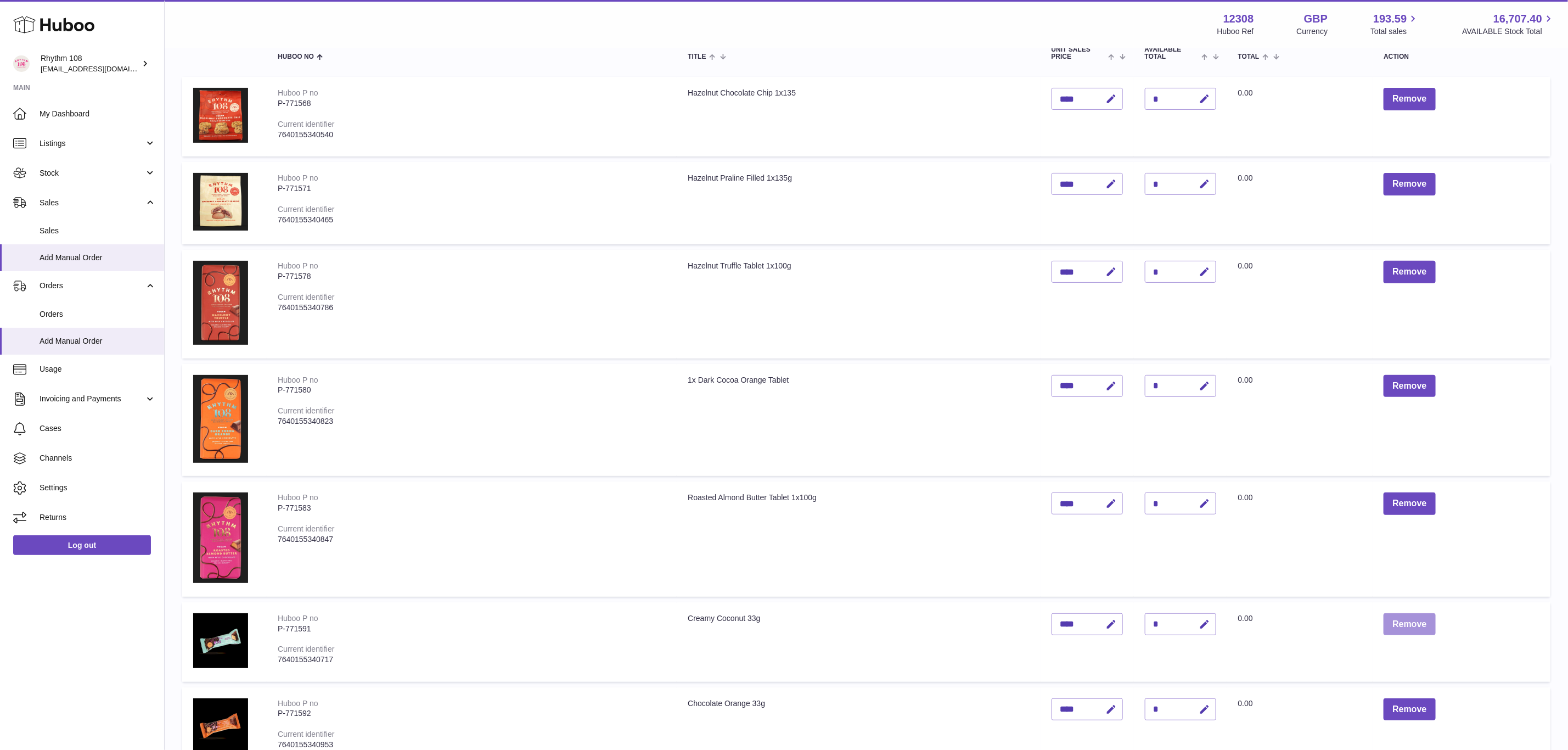
scroll to position [0, 0]
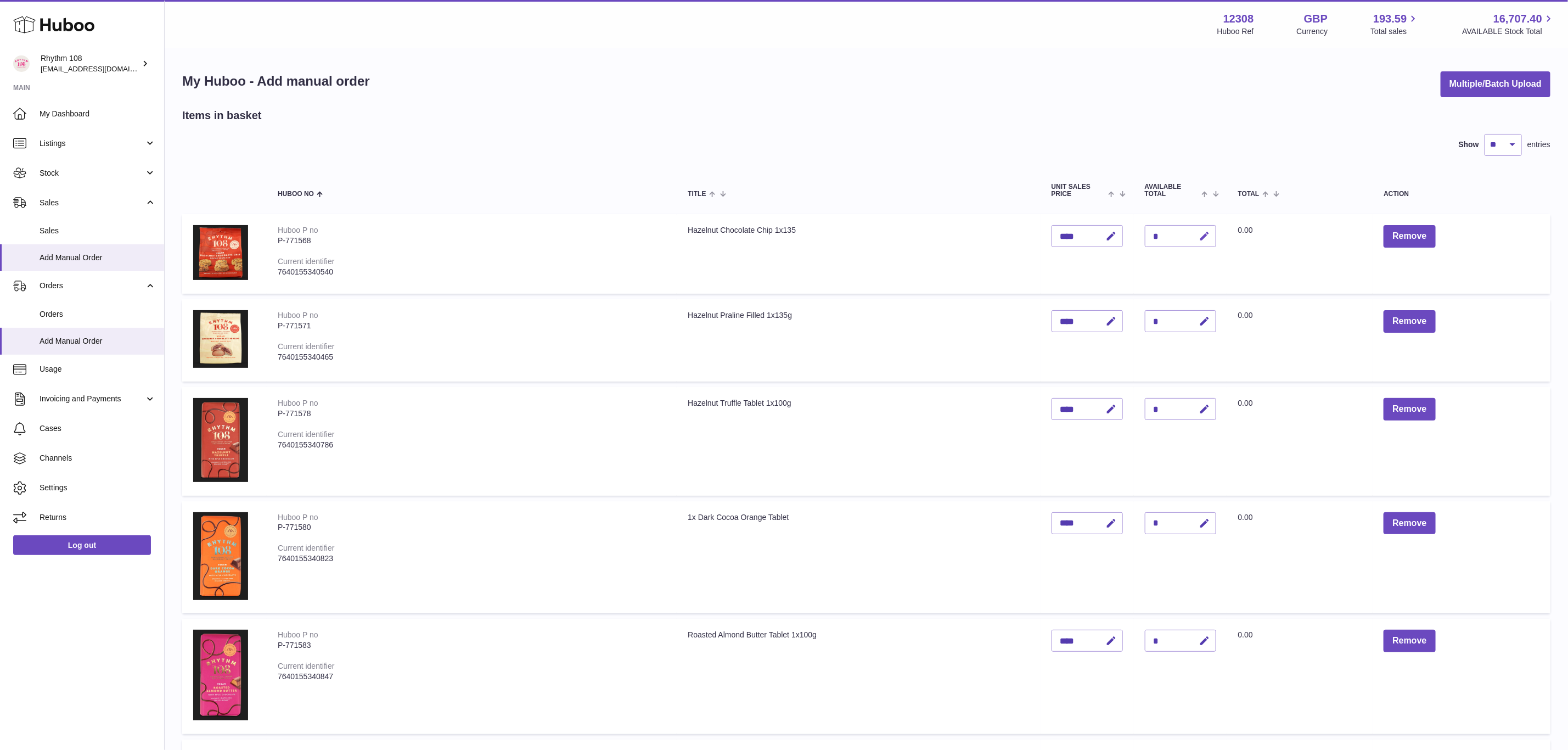
click at [1199, 234] on icon "button" at bounding box center [1205, 236] width 12 height 12
drag, startPoint x: 1164, startPoint y: 234, endPoint x: 1134, endPoint y: 233, distance: 30.0
click at [1134, 233] on td "Quantity *" at bounding box center [1181, 254] width 93 height 80
type input "*"
click at [1203, 236] on icon "submit" at bounding box center [1205, 236] width 10 height 10
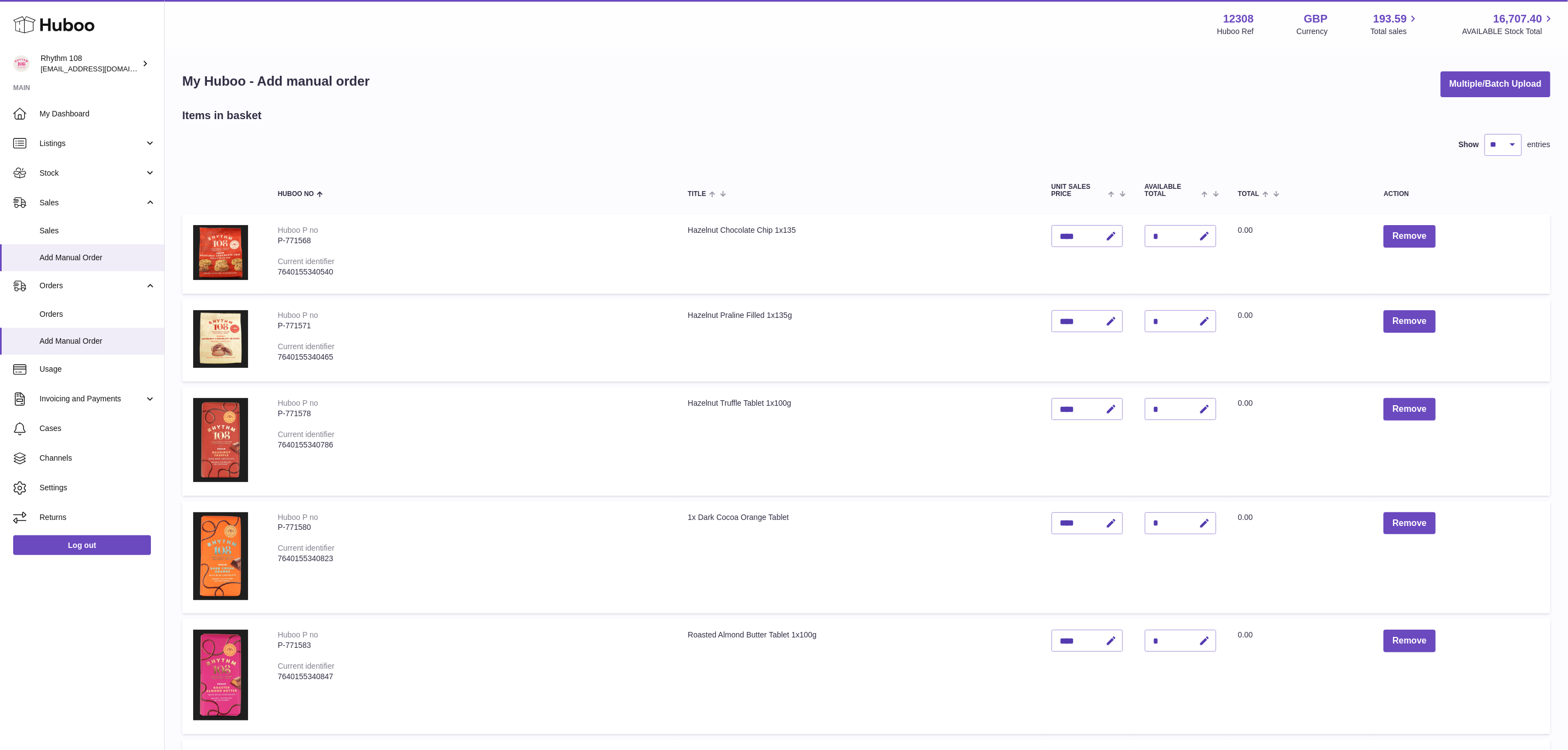
drag, startPoint x: 1169, startPoint y: 322, endPoint x: 1162, endPoint y: 321, distance: 7.1
click at [1162, 321] on div "*" at bounding box center [1181, 321] width 71 height 22
click at [1168, 319] on div "*" at bounding box center [1181, 321] width 71 height 22
click at [1163, 320] on div "*" at bounding box center [1181, 321] width 71 height 22
click at [1162, 320] on div "*" at bounding box center [1181, 321] width 71 height 22
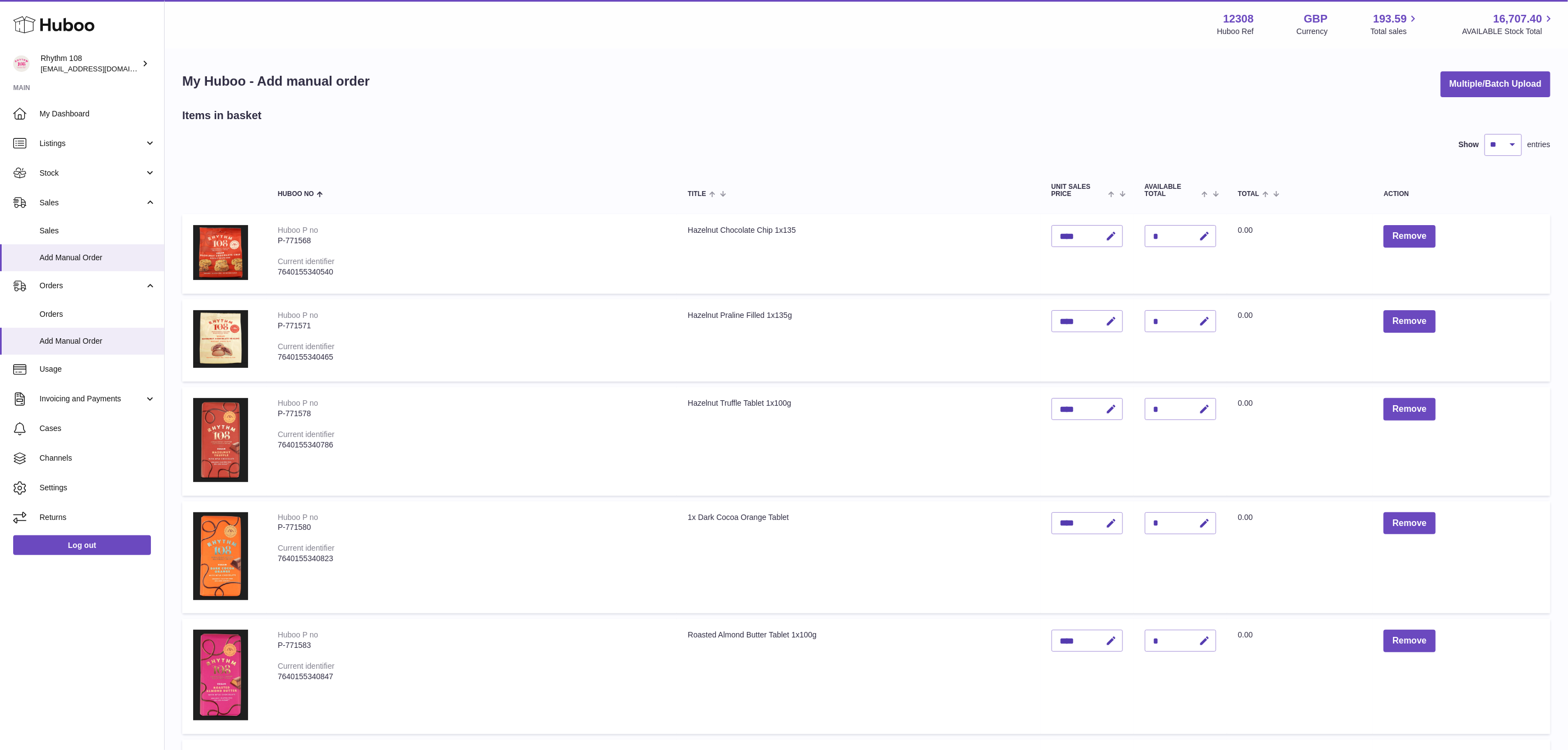
click at [1160, 320] on div "*" at bounding box center [1181, 321] width 71 height 22
click at [1209, 316] on icon "button" at bounding box center [1205, 321] width 12 height 12
drag, startPoint x: 1167, startPoint y: 316, endPoint x: 1146, endPoint y: 316, distance: 21.0
click at [1146, 316] on input "*" at bounding box center [1181, 321] width 71 height 22
type input "*"
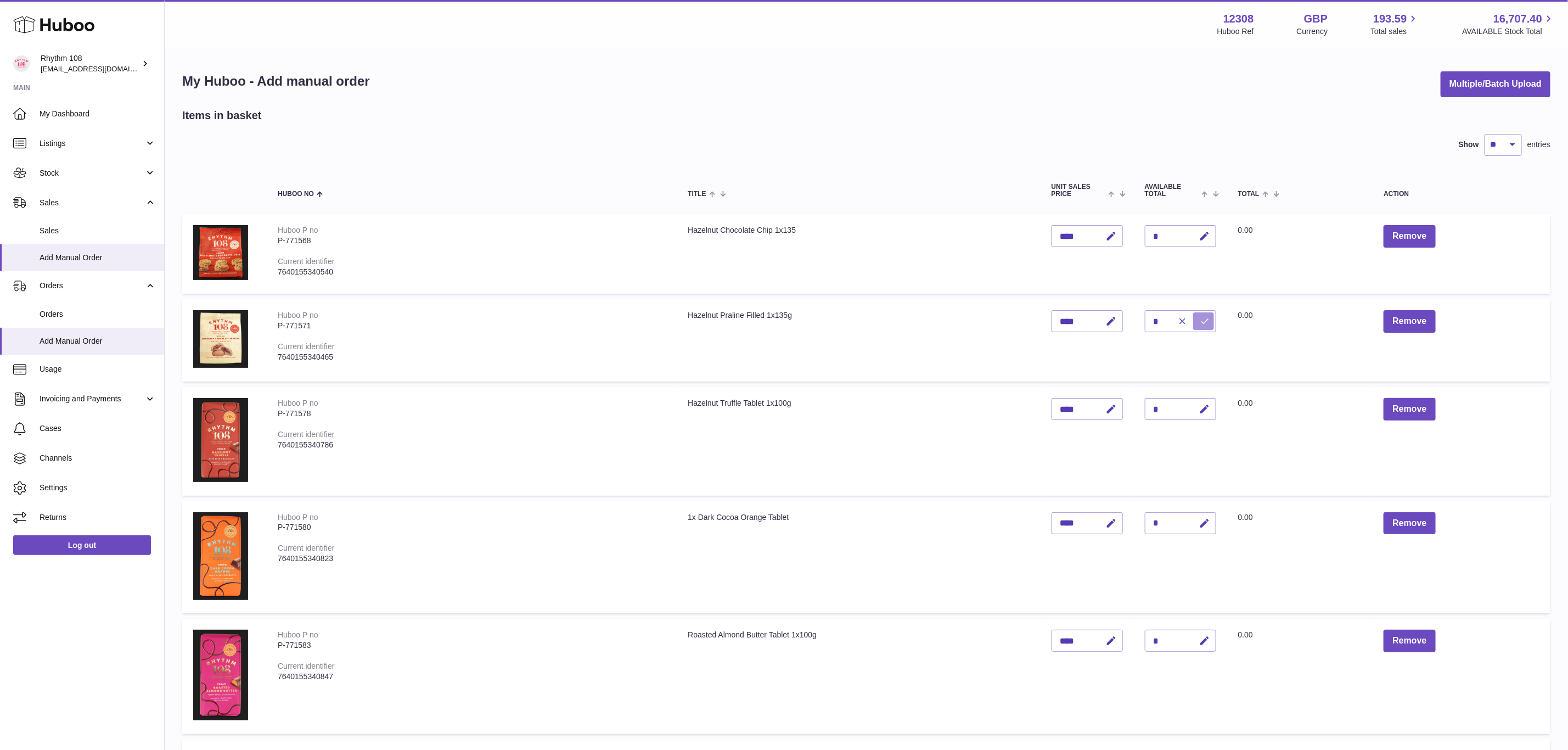
click at [1204, 322] on icon "submit" at bounding box center [1205, 321] width 10 height 10
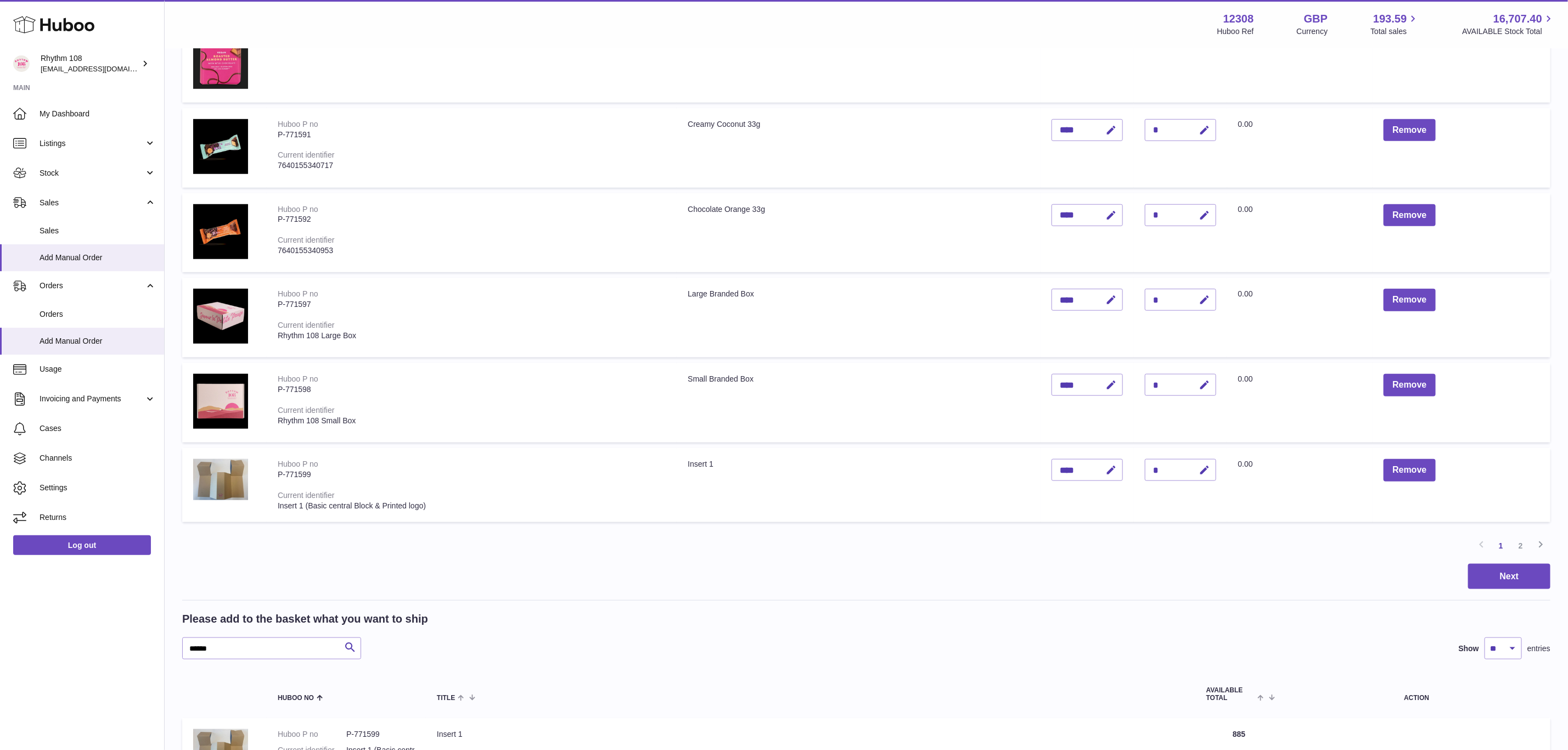
scroll to position [659, 0]
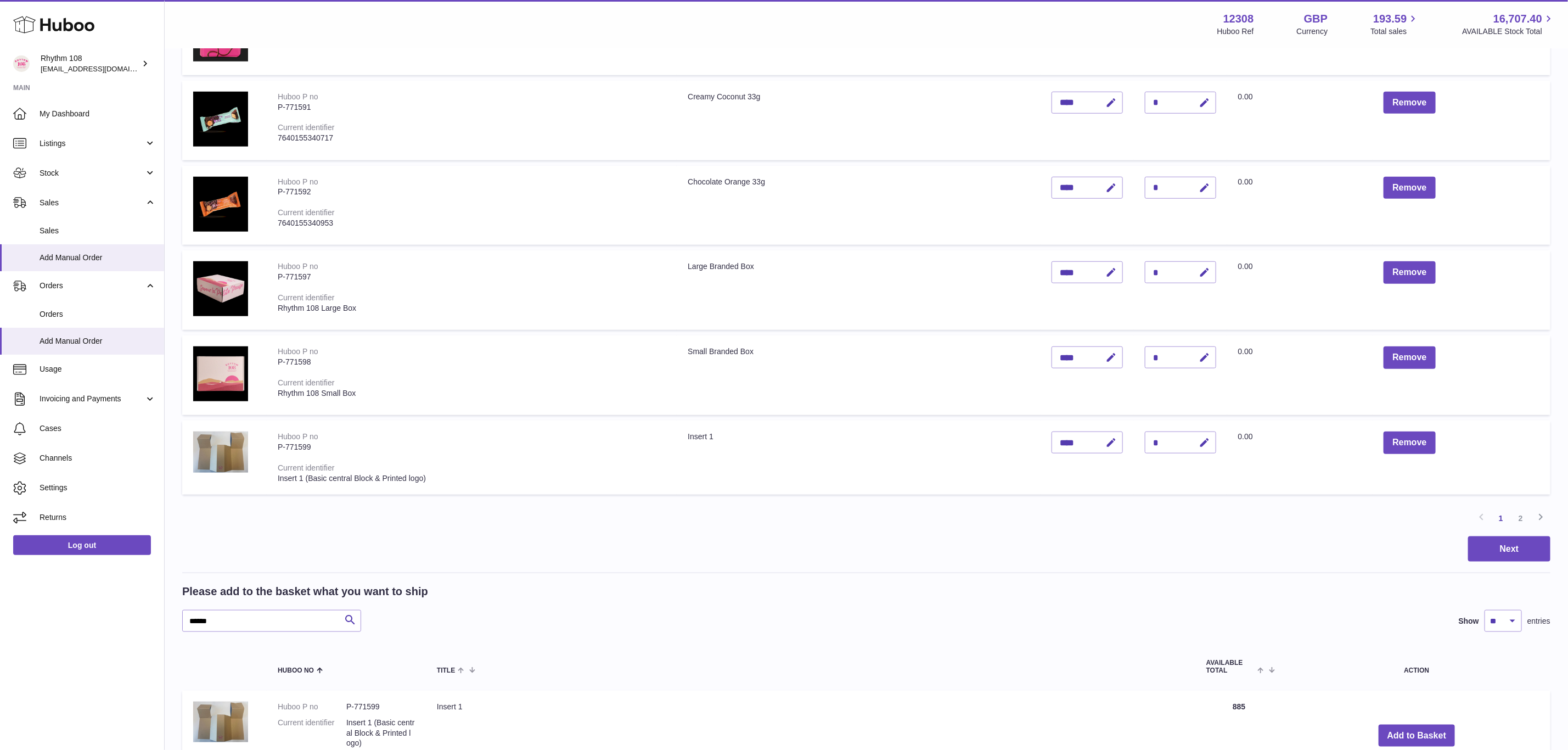
click at [1173, 267] on div "*" at bounding box center [1181, 273] width 71 height 22
click at [1200, 268] on icon "button" at bounding box center [1205, 273] width 12 height 12
drag, startPoint x: 1143, startPoint y: 268, endPoint x: 1157, endPoint y: 268, distance: 14.0
click at [1157, 268] on input "*" at bounding box center [1181, 273] width 71 height 22
type input "*"
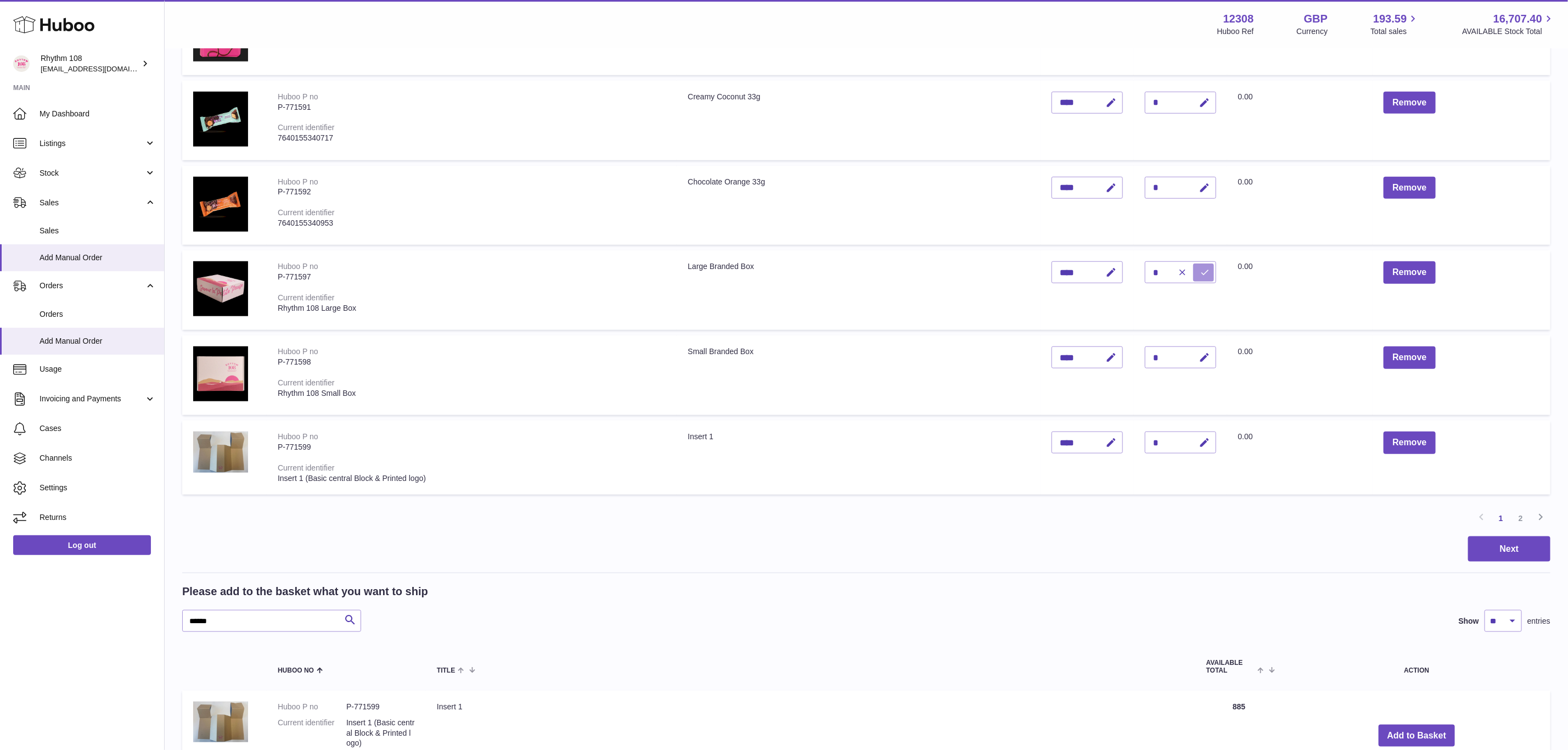
click at [1198, 270] on button "submit" at bounding box center [1204, 272] width 21 height 18
click at [1204, 437] on icon "button" at bounding box center [1205, 443] width 12 height 12
drag, startPoint x: 1162, startPoint y: 438, endPoint x: 1137, endPoint y: 436, distance: 25.1
click at [1137, 436] on td "Quantity *" at bounding box center [1181, 457] width 93 height 74
type input "*"
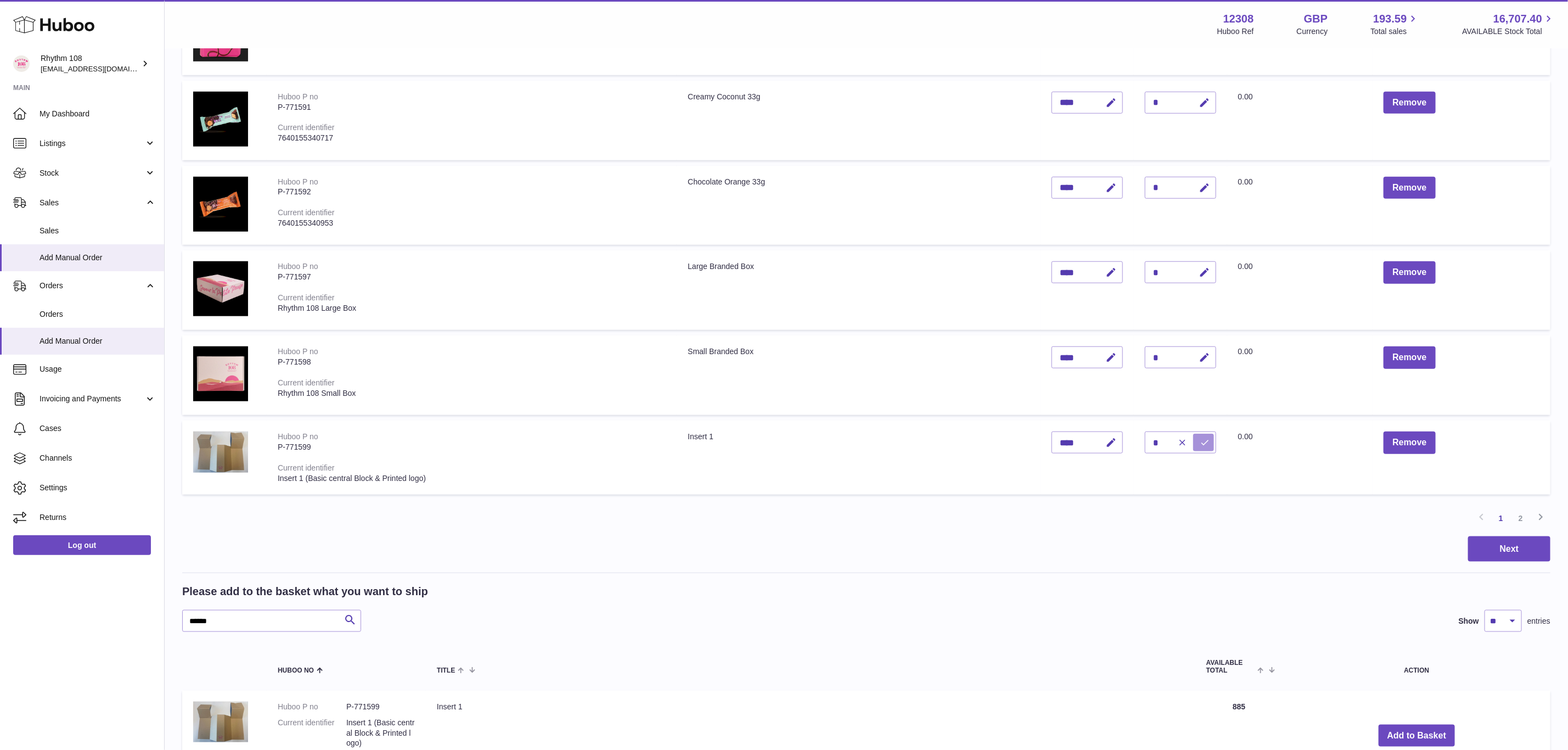
click at [1207, 438] on icon "submit" at bounding box center [1205, 443] width 10 height 10
click at [1519, 517] on link "2" at bounding box center [1521, 518] width 20 height 20
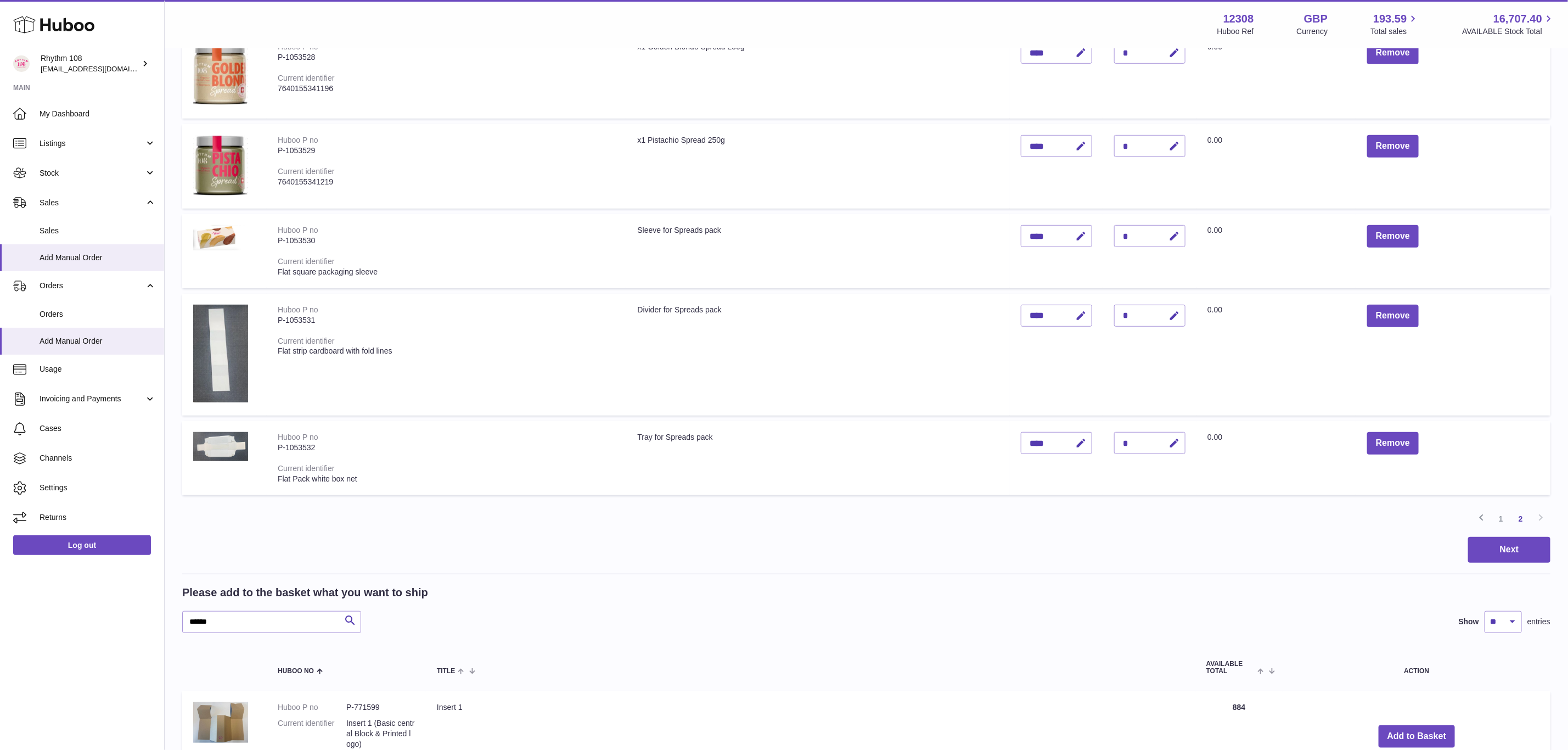
scroll to position [461, 0]
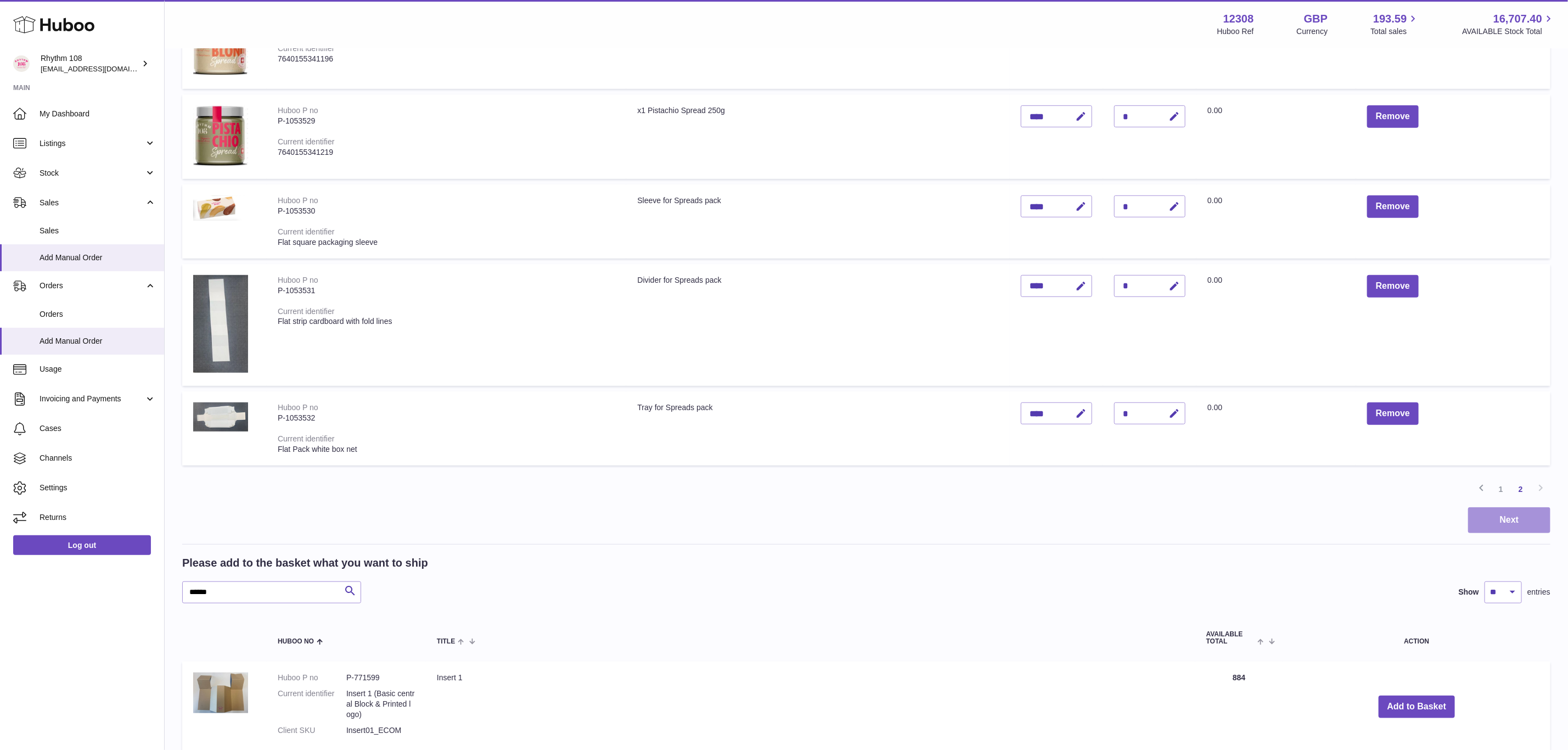
click at [1499, 519] on button "Next" at bounding box center [1510, 520] width 82 height 26
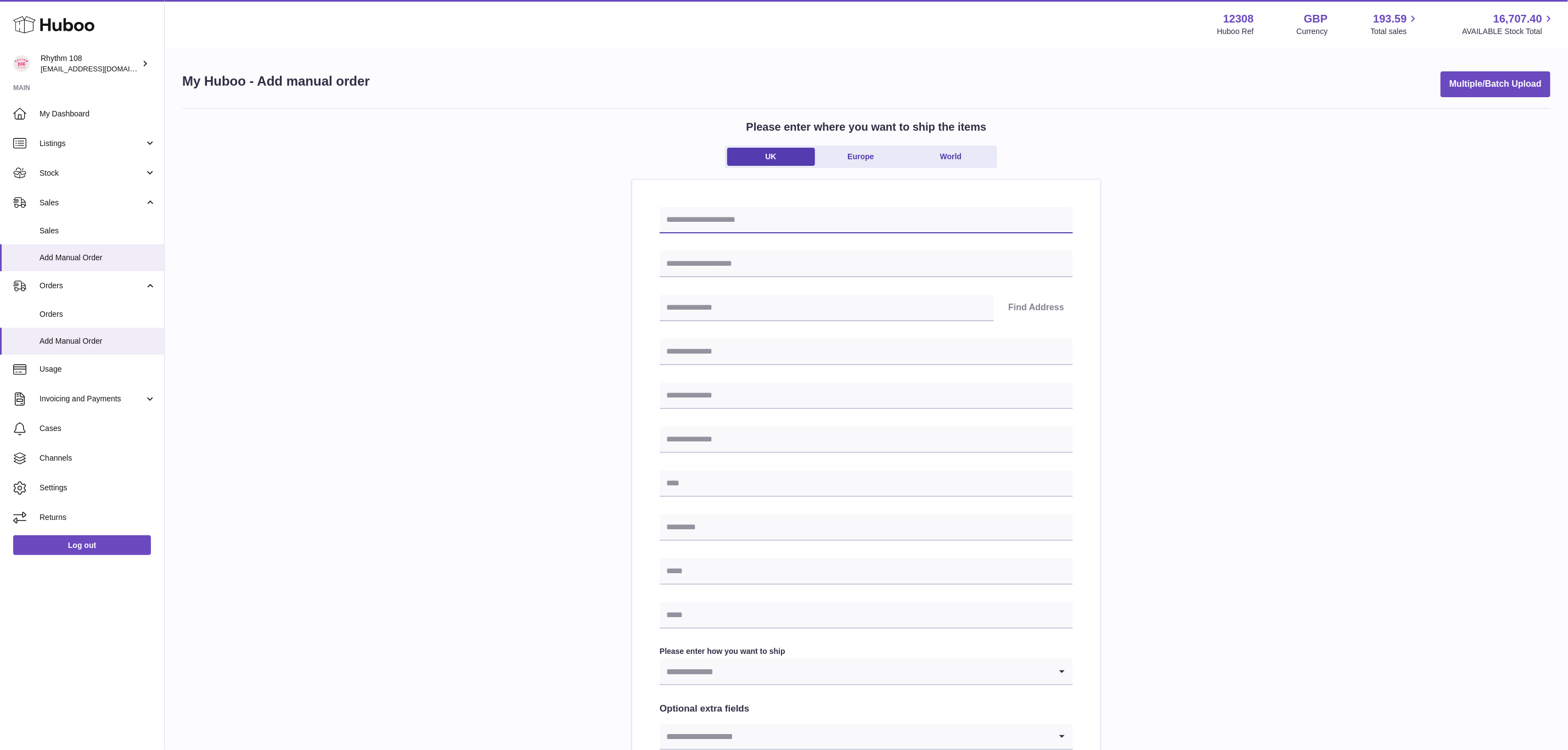
click at [862, 224] on input "text" at bounding box center [867, 220] width 414 height 26
click at [763, 228] on input "*****" at bounding box center [867, 220] width 414 height 26
paste input "**********"
type input "**********"
click at [790, 262] on input "text" at bounding box center [867, 264] width 414 height 26
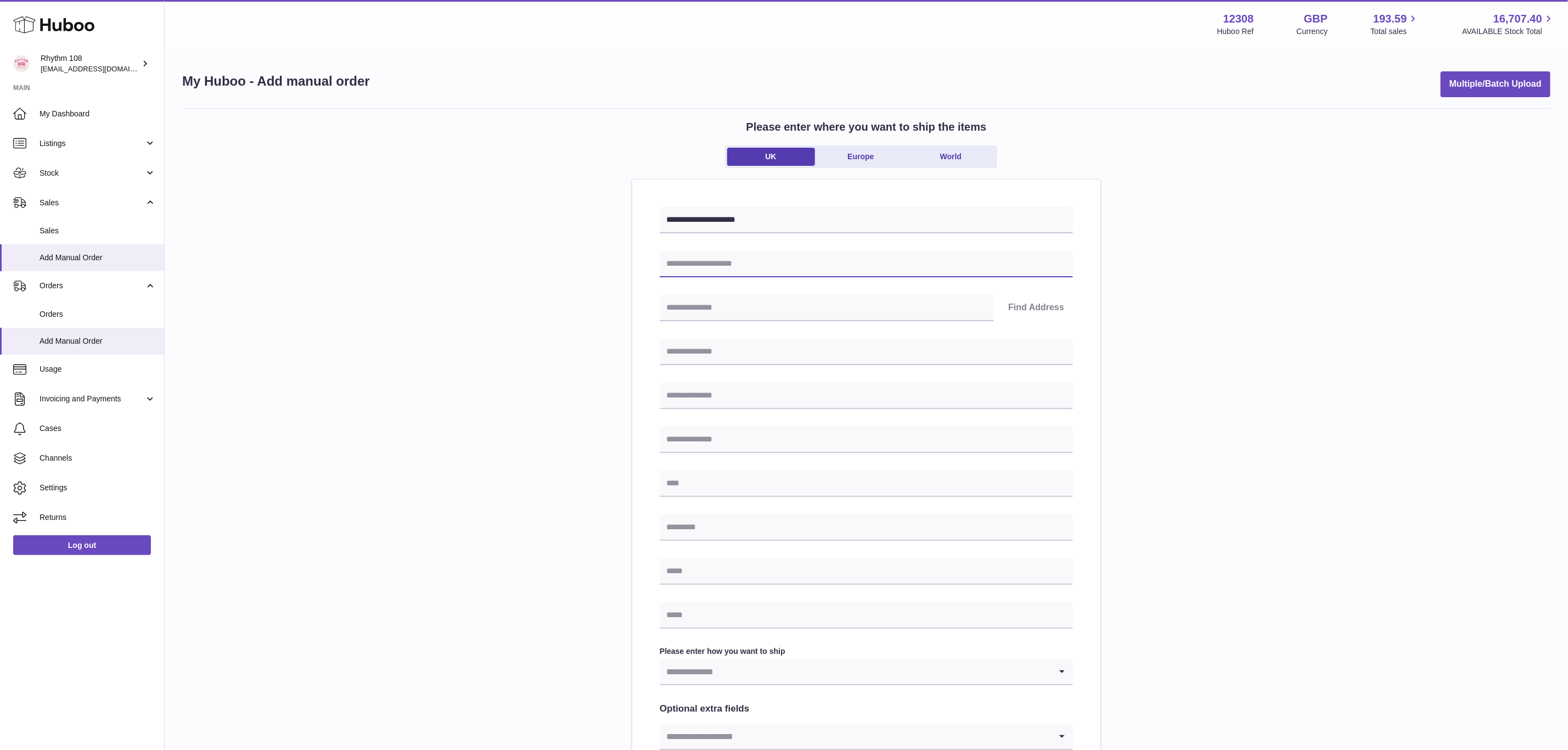
click at [690, 265] on input "text" at bounding box center [867, 264] width 414 height 26
paste input "**********"
type input "**********"
click at [689, 311] on input "text" at bounding box center [827, 307] width 334 height 26
click at [679, 357] on input "text" at bounding box center [867, 352] width 414 height 26
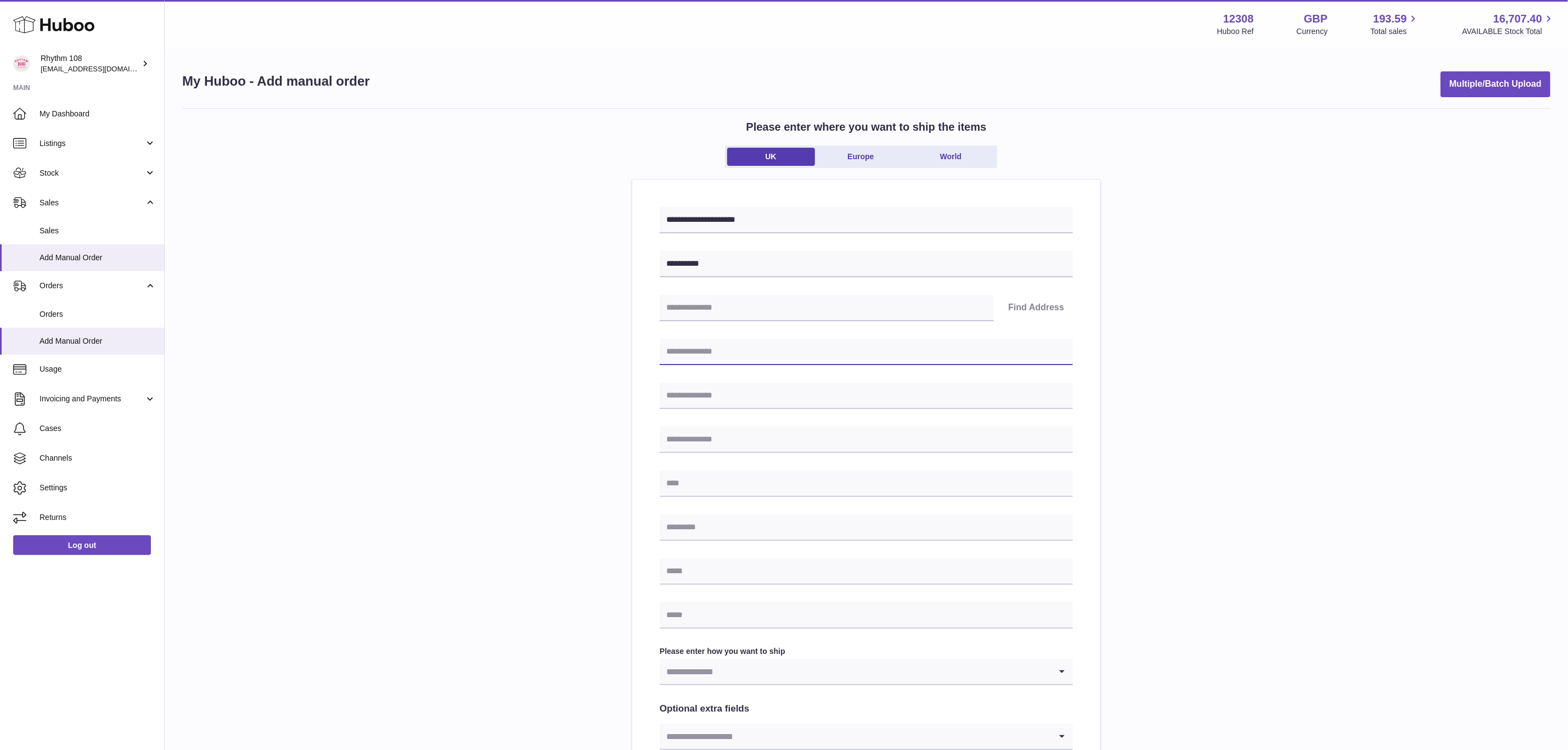
paste input "**********"
type input "**********"
click at [720, 486] on input "text" at bounding box center [867, 484] width 414 height 26
paste input "**********"
type input "**********"
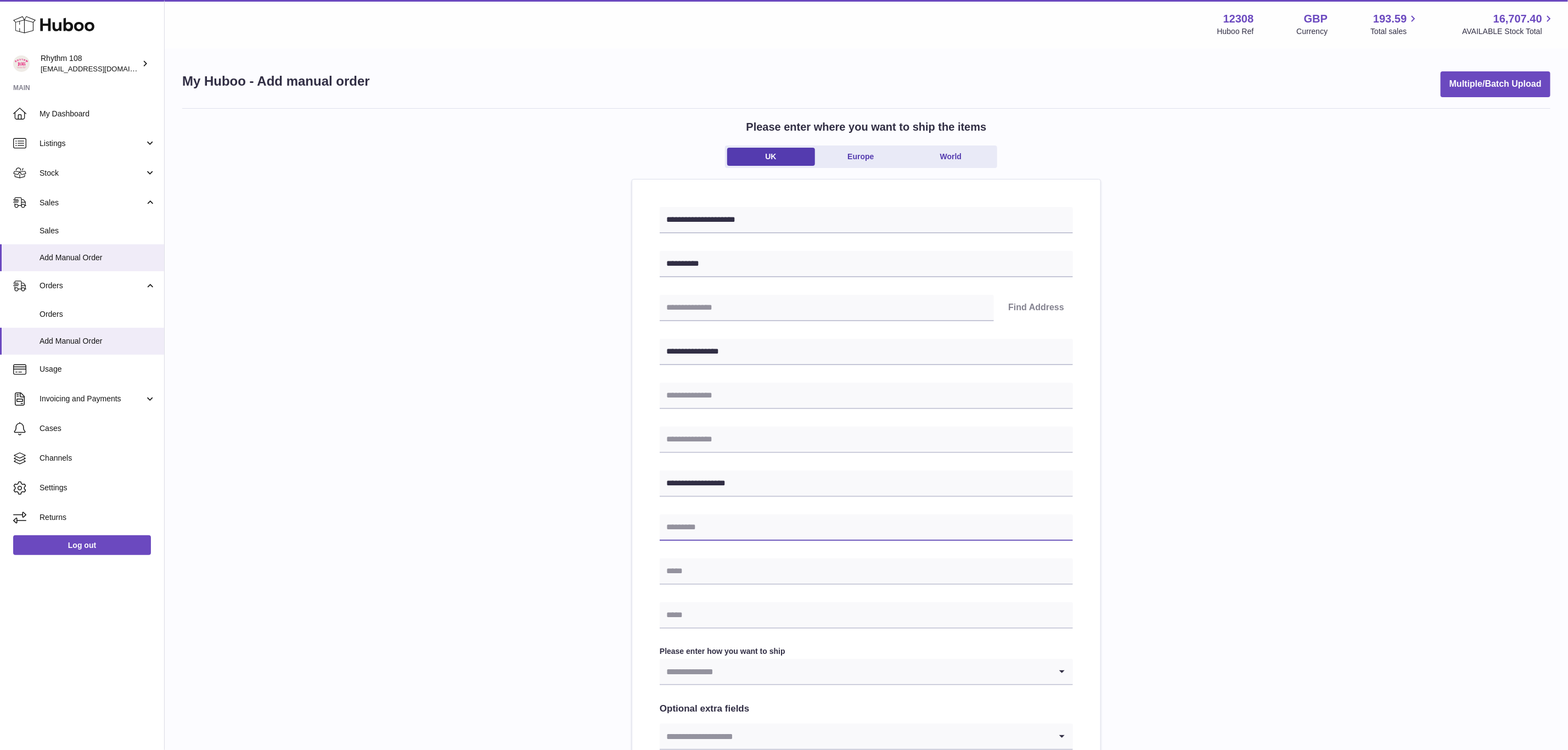
drag, startPoint x: 710, startPoint y: 524, endPoint x: 740, endPoint y: 532, distance: 31.0
click at [710, 524] on input "text" at bounding box center [867, 527] width 414 height 26
click at [725, 528] on input "text" at bounding box center [867, 527] width 414 height 26
paste input "******"
type input "******"
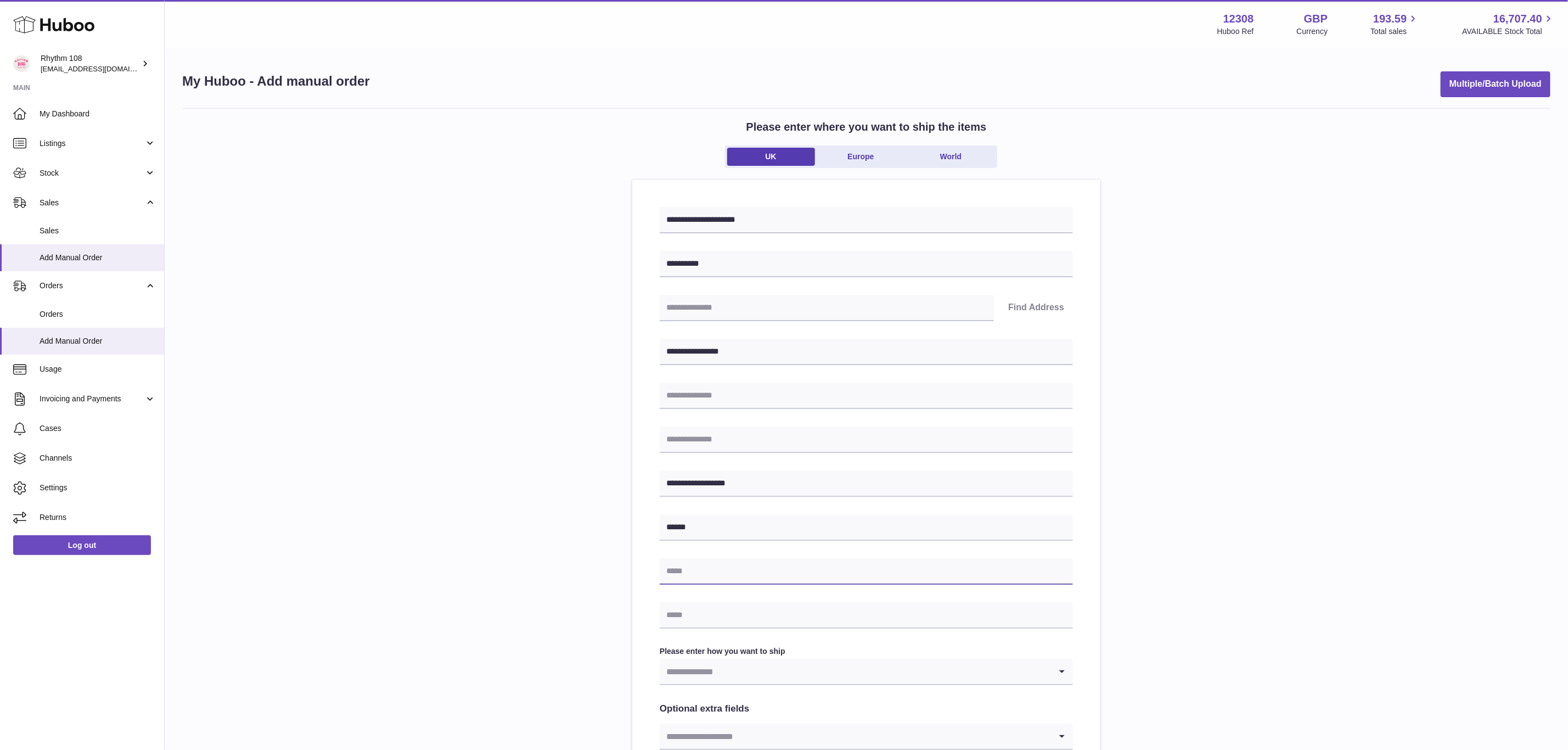
click at [765, 578] on input "text" at bounding box center [867, 571] width 414 height 26
click at [709, 608] on input "text" at bounding box center [867, 615] width 414 height 26
click at [707, 617] on input "text" at bounding box center [867, 615] width 414 height 26
paste input "**********"
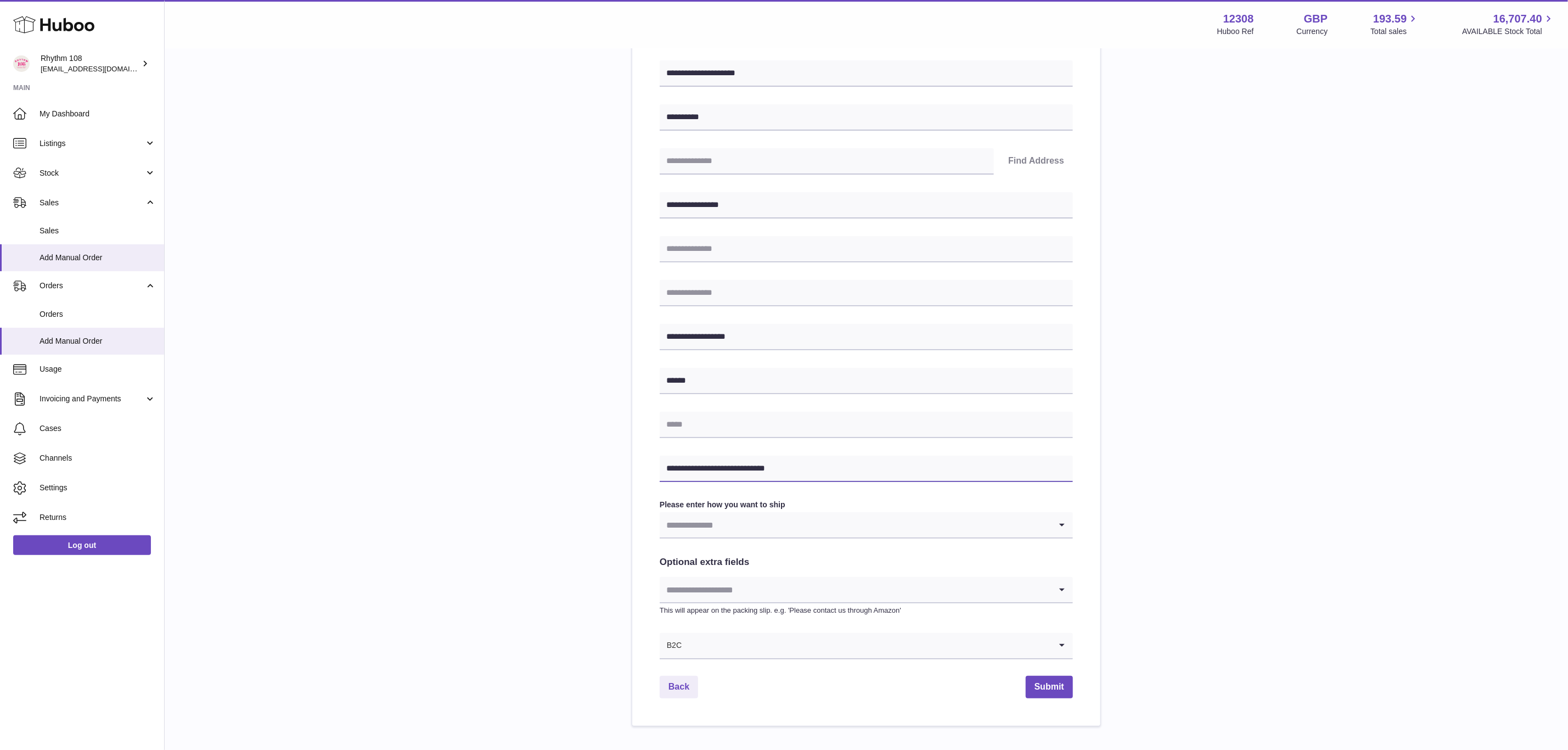
scroll to position [164, 0]
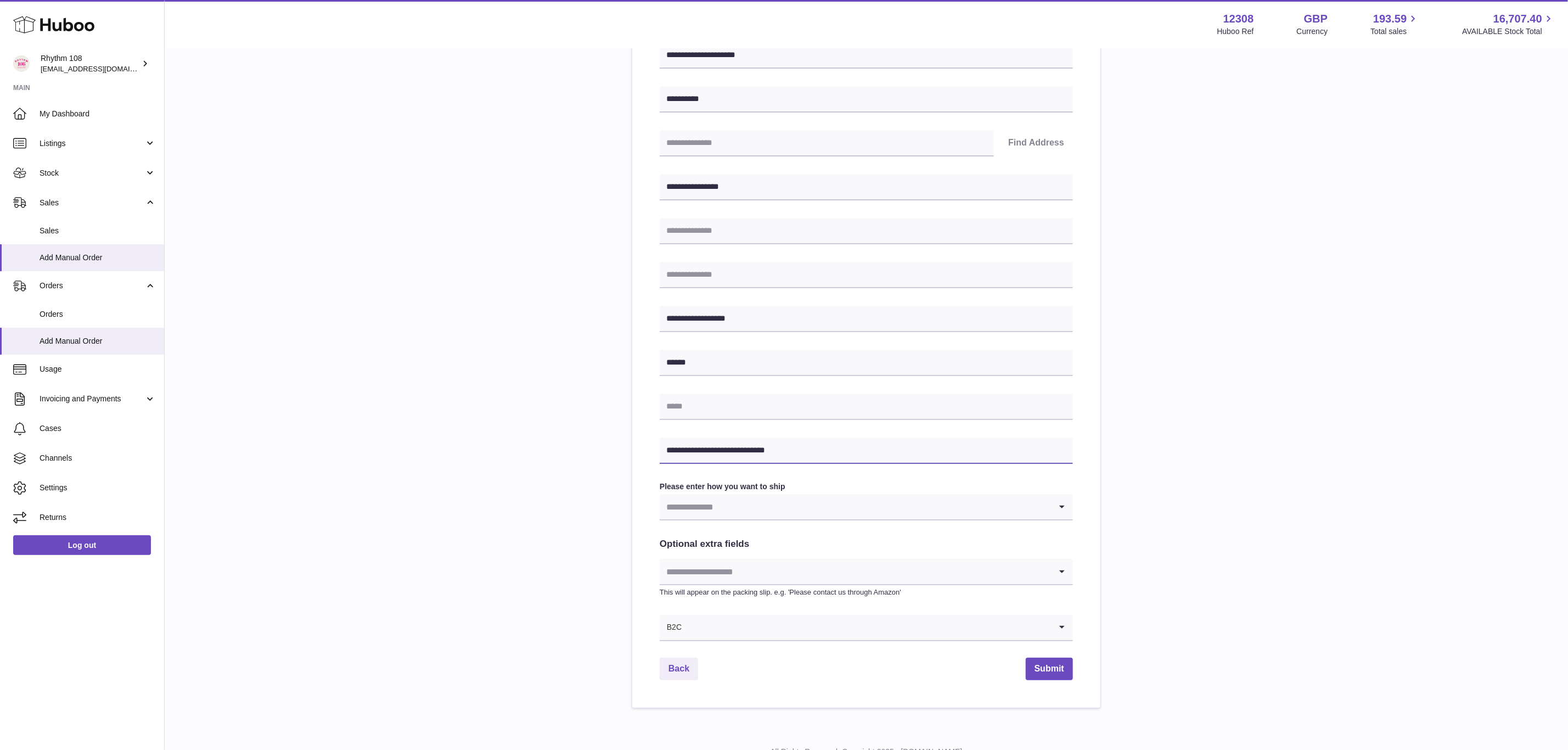
type input "**********"
click at [850, 517] on input "Search for option" at bounding box center [855, 506] width 392 height 25
click at [738, 625] on li "Huboo 48 Tracked" at bounding box center [867, 624] width 412 height 22
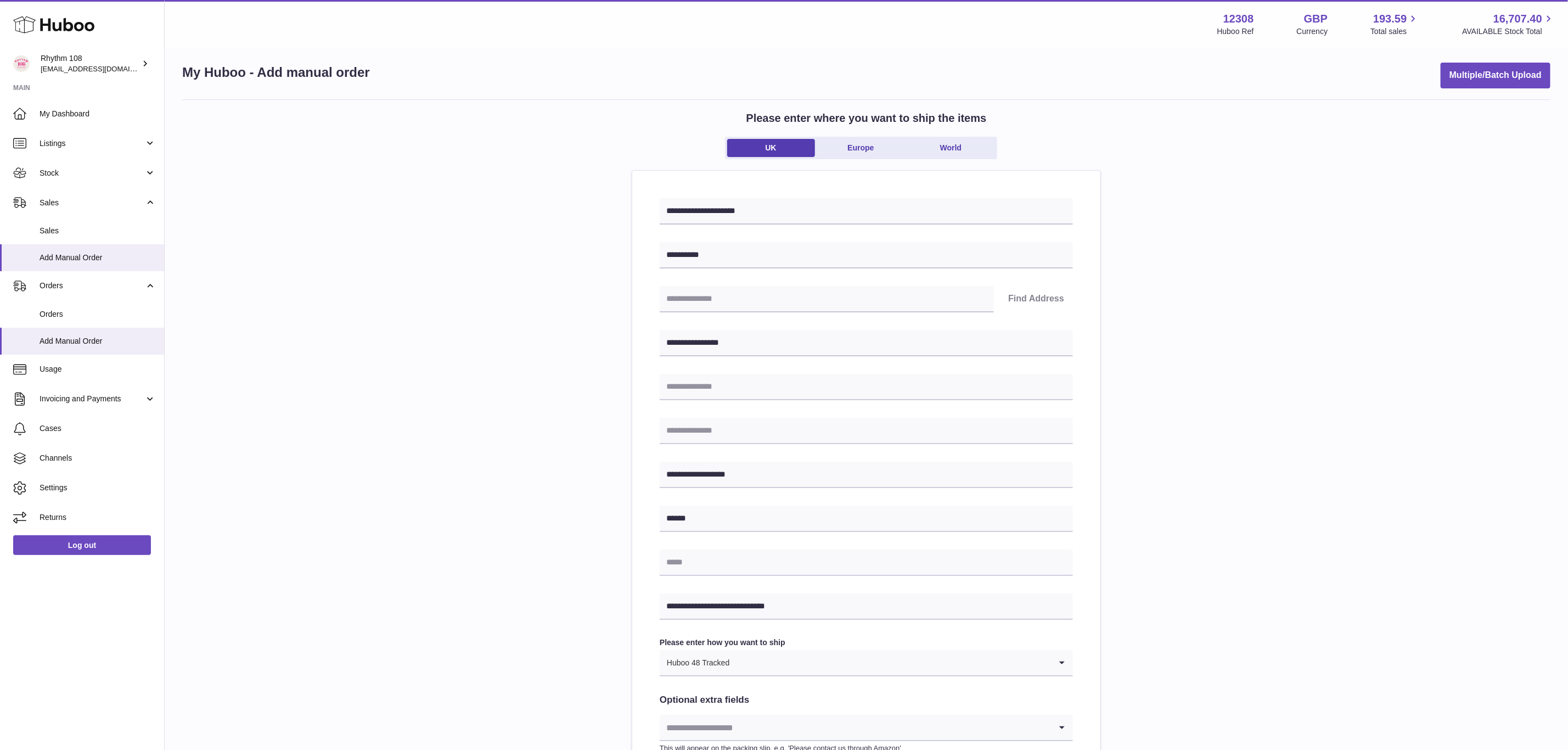
scroll to position [0, 0]
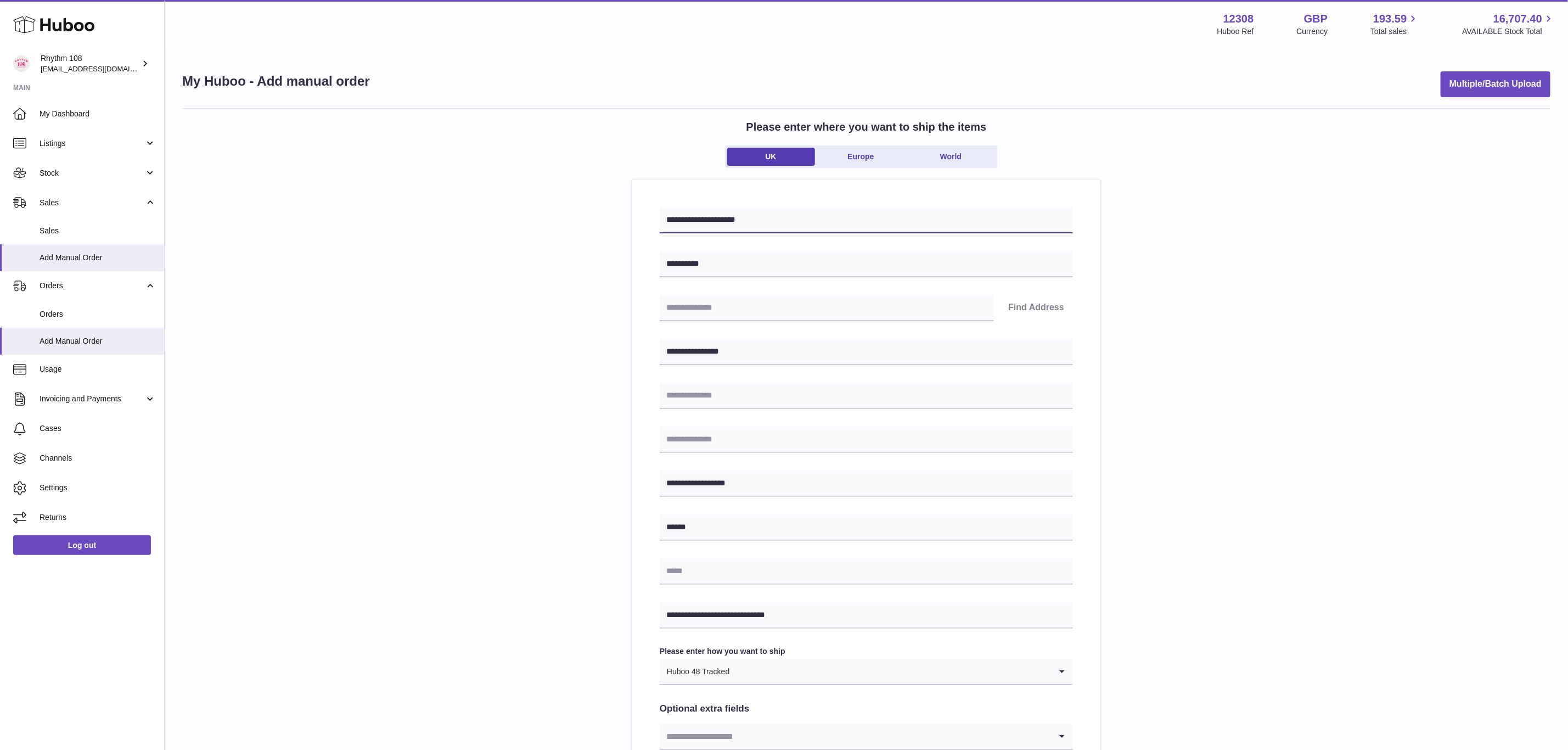
click at [852, 216] on input "**********" at bounding box center [867, 220] width 414 height 26
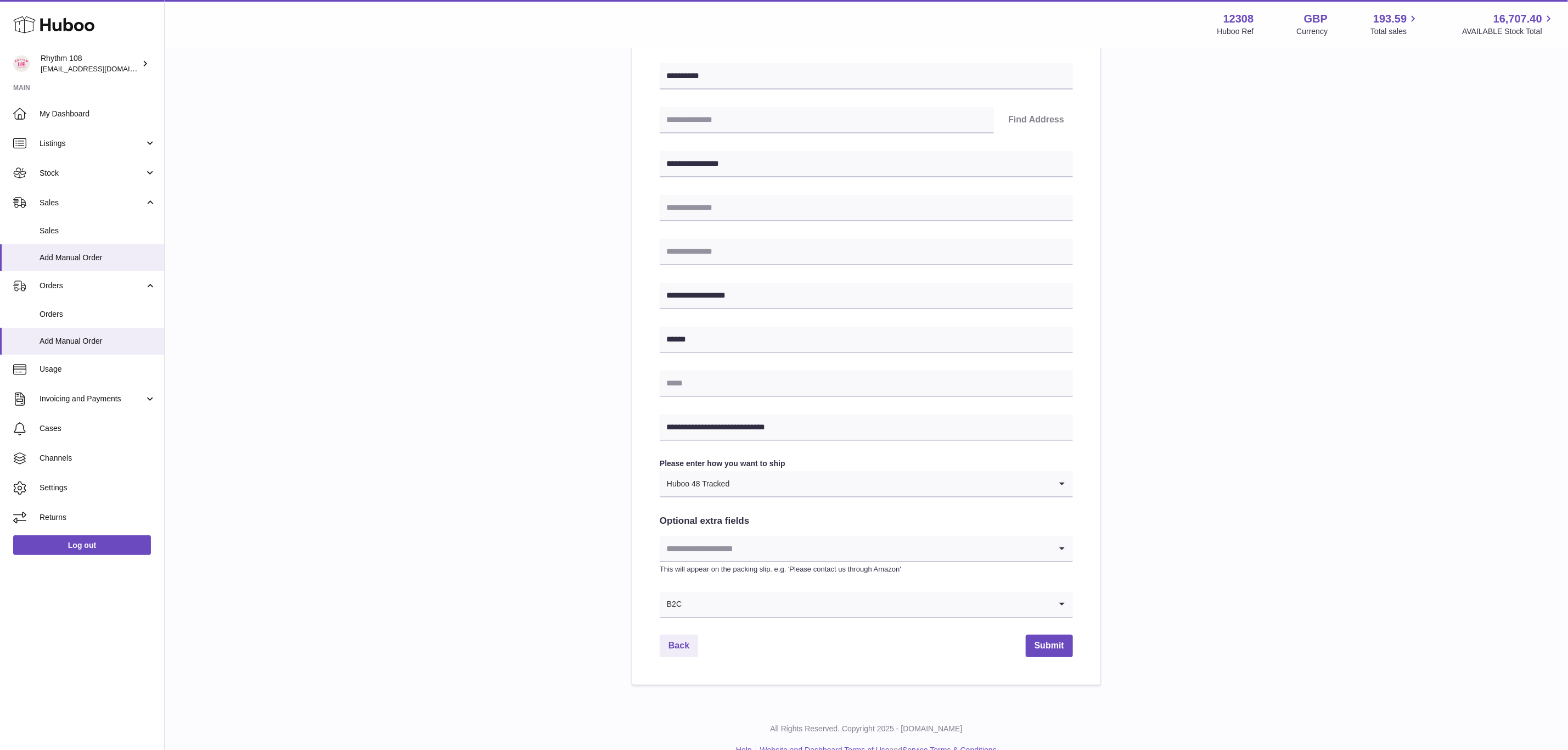
scroll to position [210, 0]
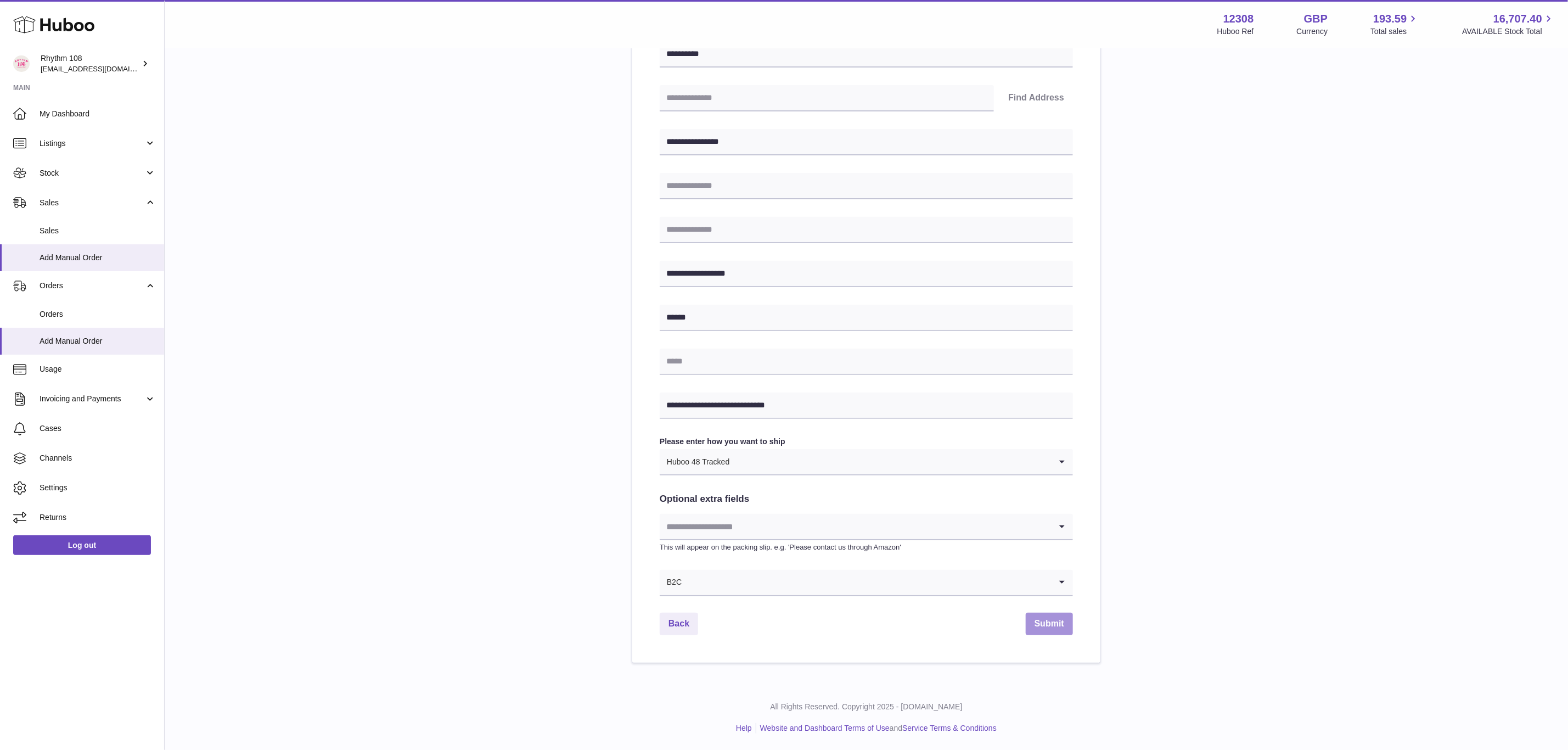
type input "**********"
click at [1065, 622] on button "Submit" at bounding box center [1049, 624] width 47 height 23
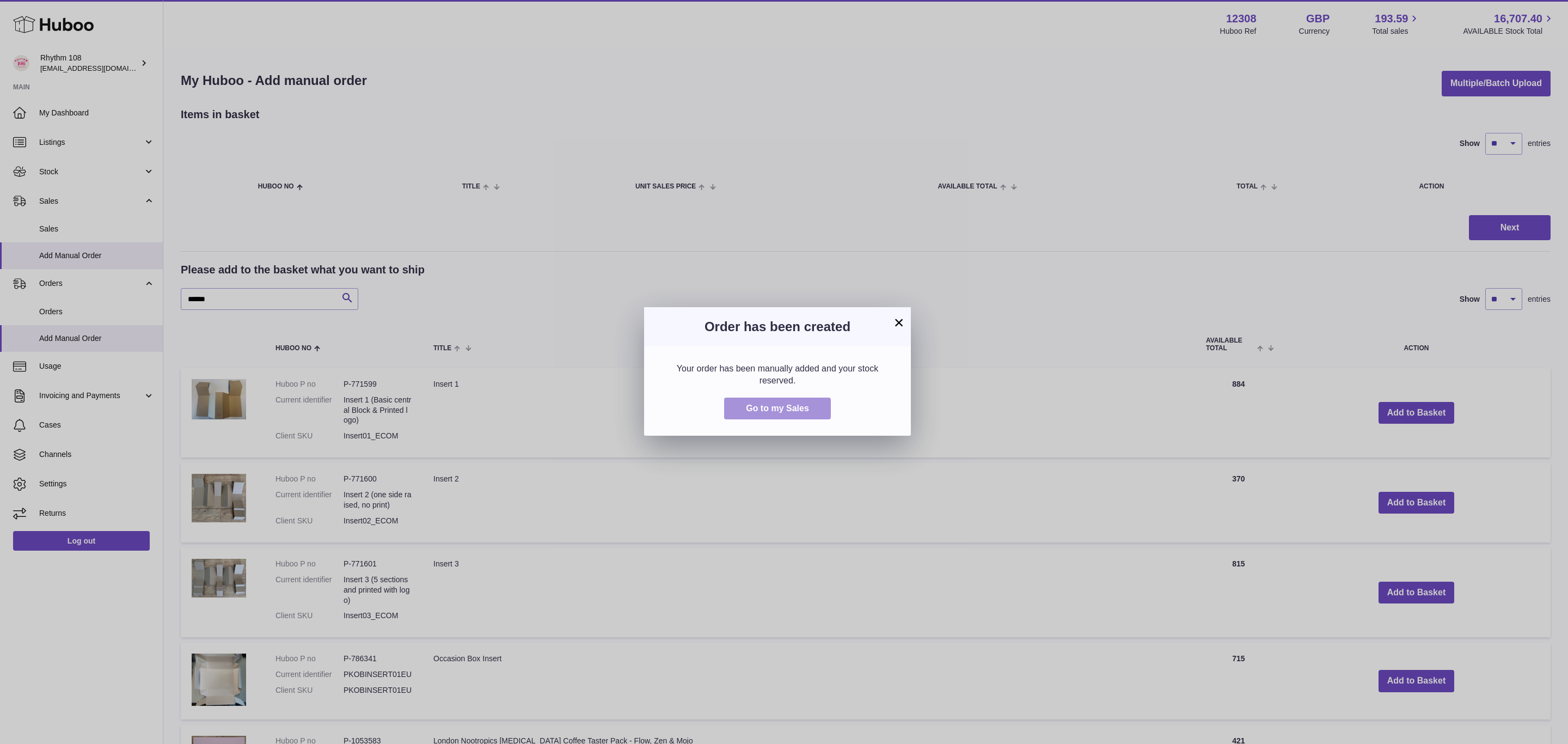
click at [805, 410] on span "Go to my Sales" at bounding box center [777, 408] width 63 height 9
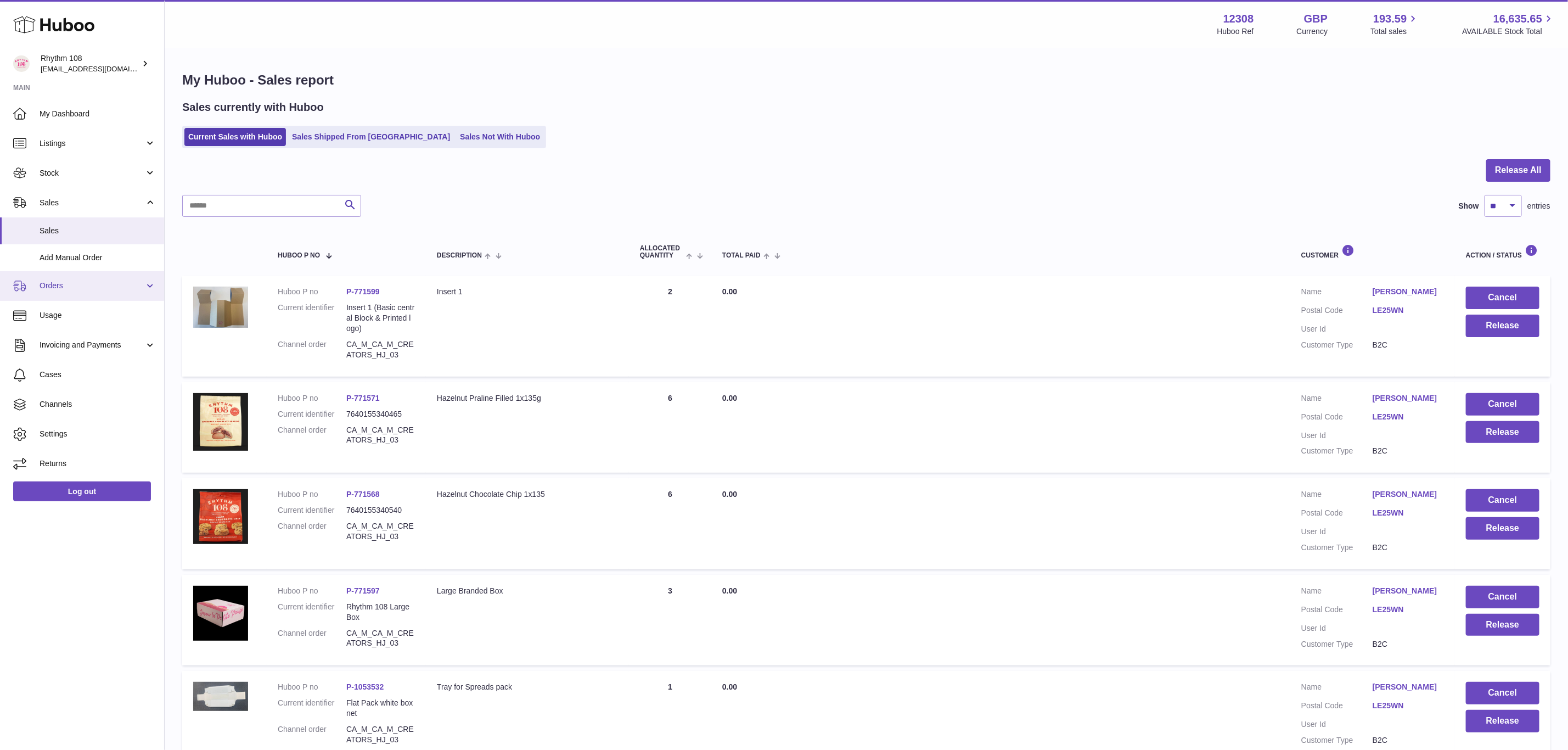
click at [81, 285] on span "Orders" at bounding box center [91, 285] width 105 height 10
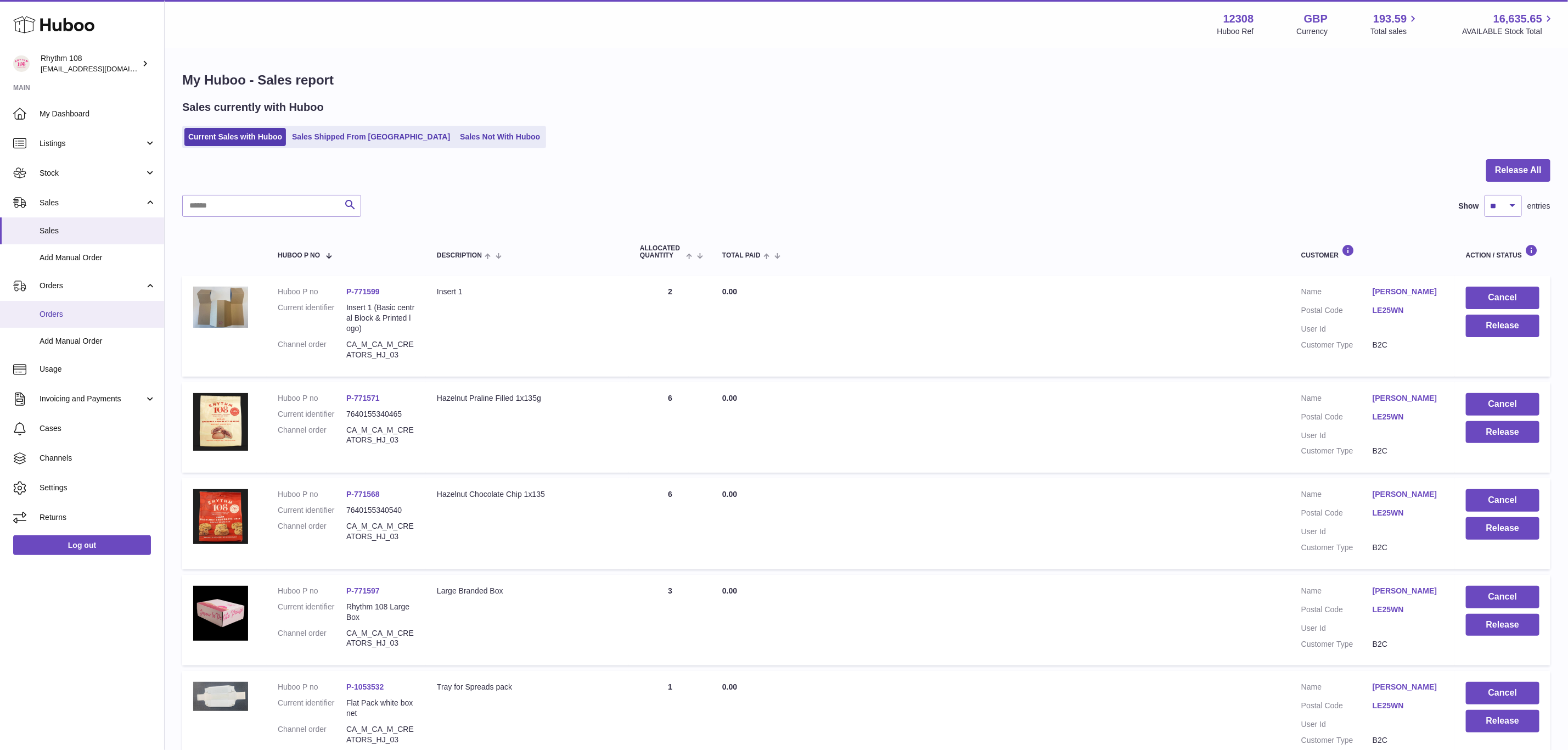
click at [72, 309] on span "Orders" at bounding box center [98, 314] width 117 height 10
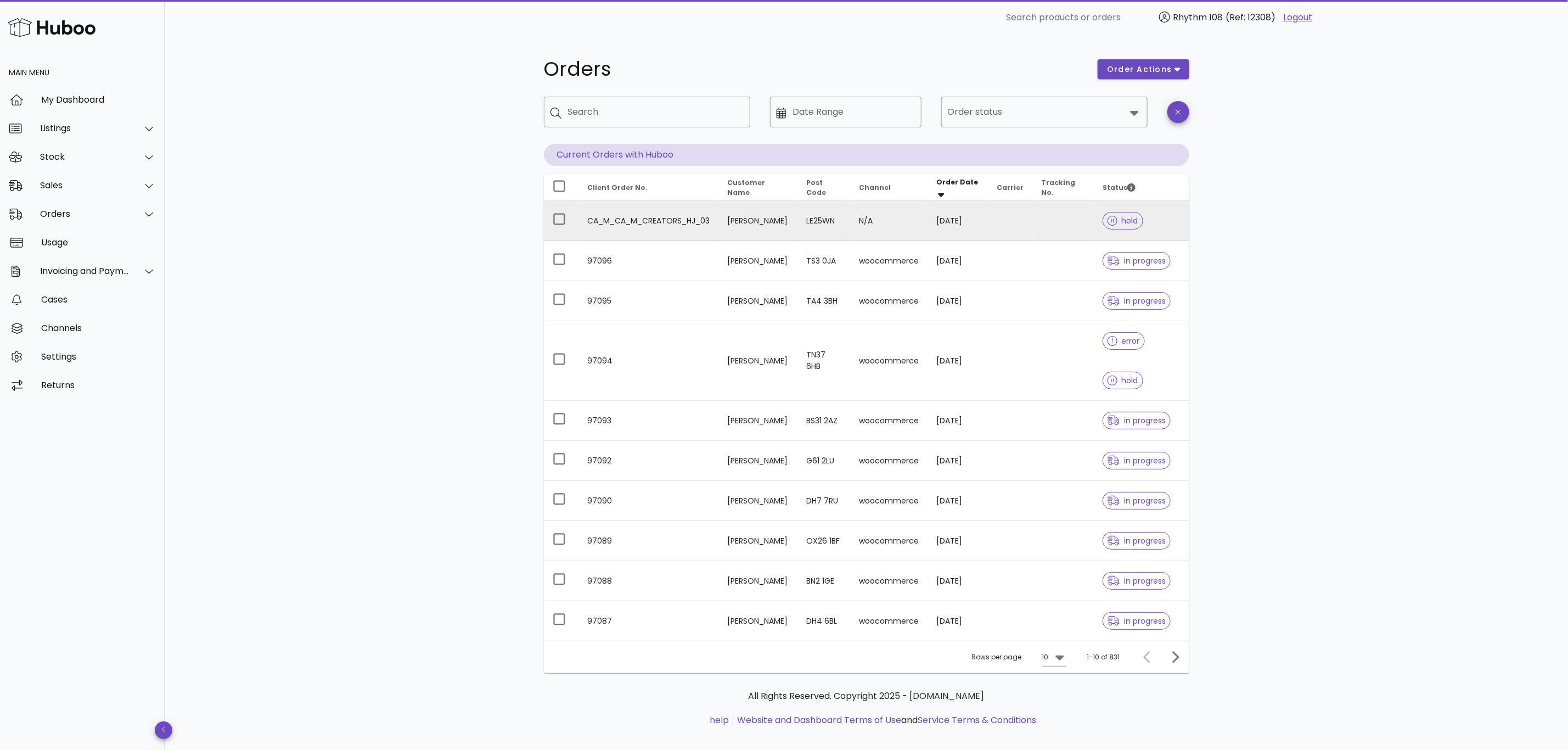
click at [1032, 230] on td at bounding box center [1011, 220] width 44 height 40
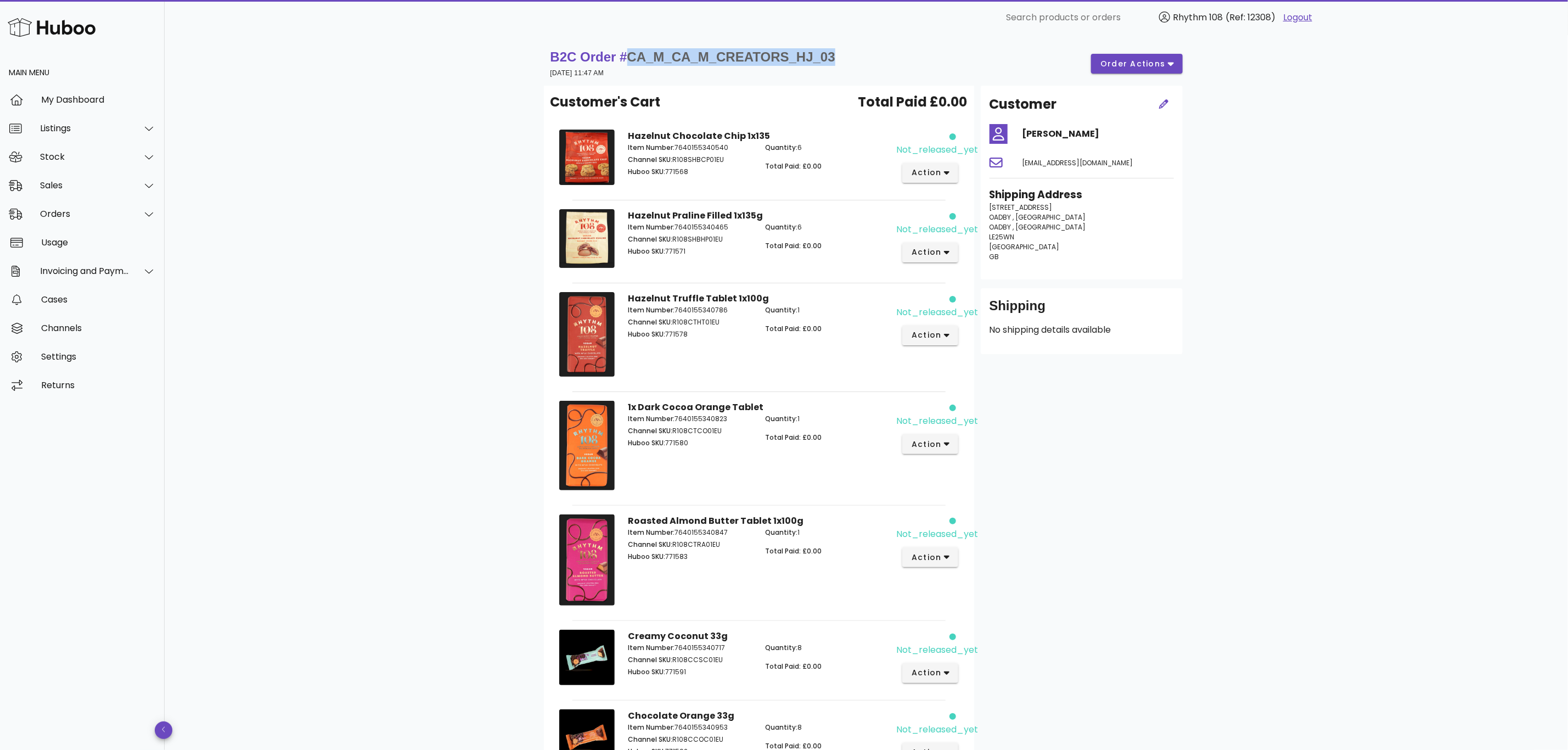
drag, startPoint x: 848, startPoint y: 53, endPoint x: 632, endPoint y: 56, distance: 216.0
click at [632, 56] on div "B2C Order # CA_M_CA_M_CREATORS_HJ_03 11 August 2025 at 11:47 AM order actions" at bounding box center [867, 64] width 632 height 31
copy span "CA_M_CA_M_CREATORS_HJ_03"
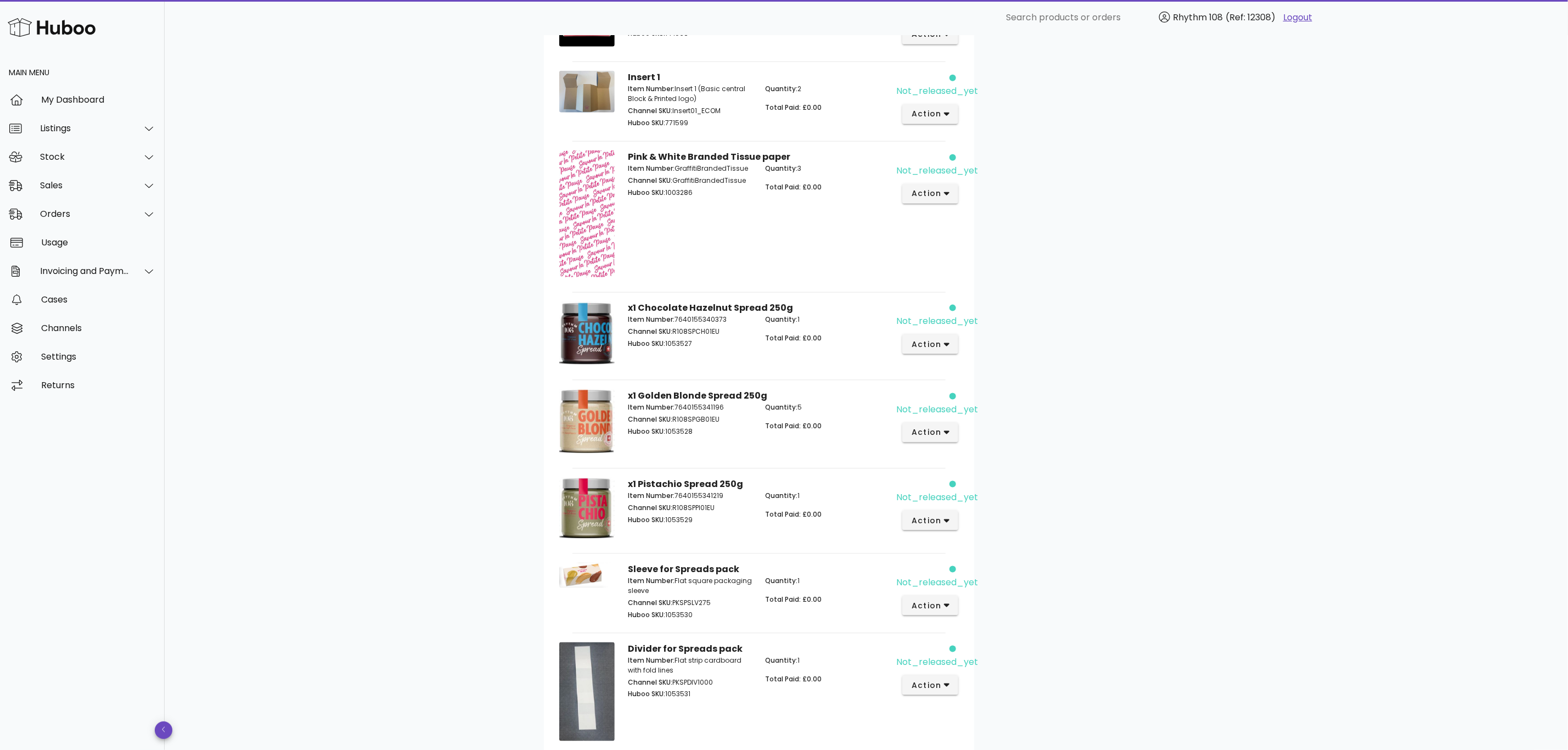
scroll to position [906, 0]
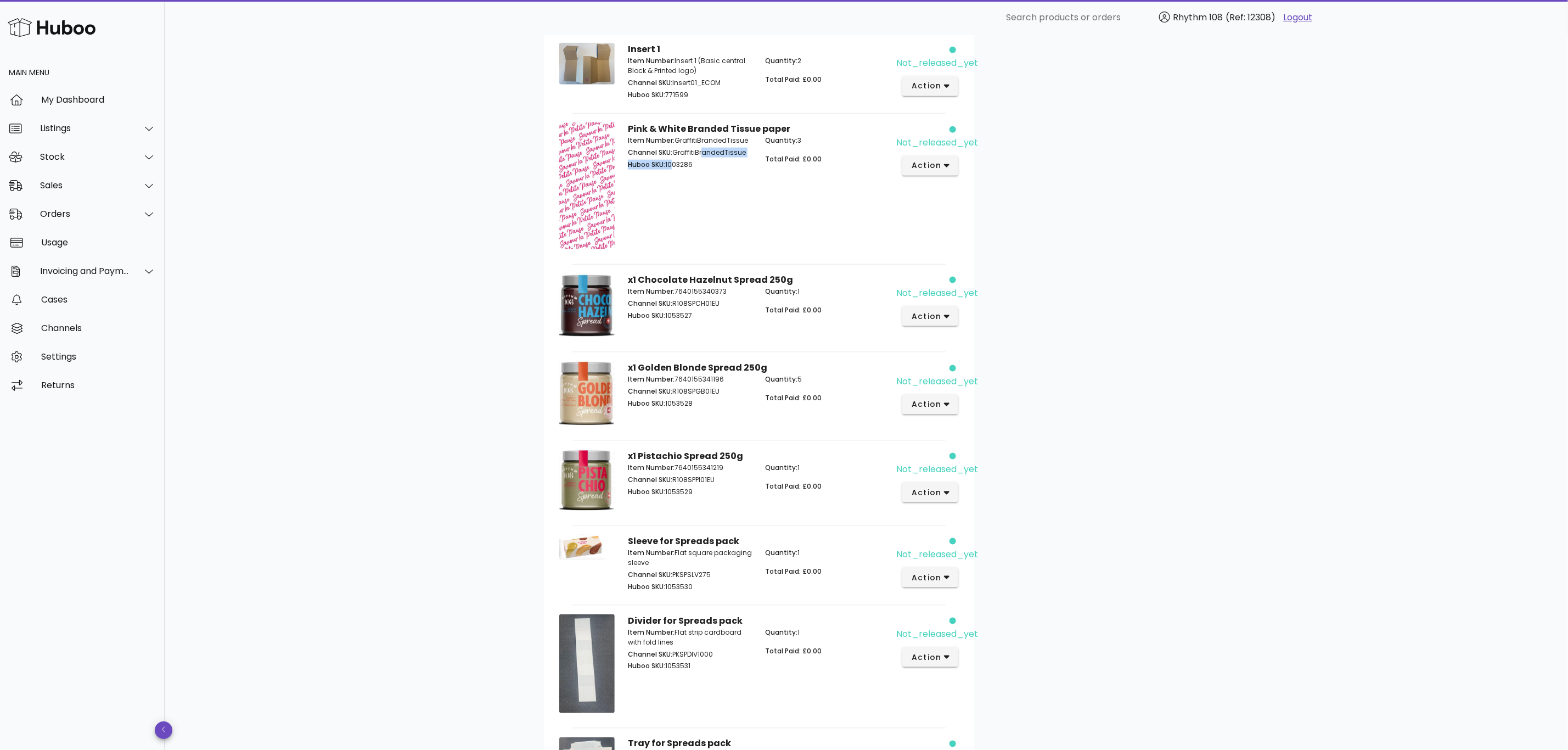
drag, startPoint x: 700, startPoint y: 162, endPoint x: 671, endPoint y: 170, distance: 30.1
click at [671, 169] on div "Item Number: GraffitiBrandedTissue Channel SKU: GraffitiBrandedTissue Huboo SKU…" at bounding box center [690, 154] width 138 height 50
click at [690, 169] on p "Huboo SKU: 1003286" at bounding box center [690, 164] width 125 height 10
drag, startPoint x: 699, startPoint y: 168, endPoint x: 668, endPoint y: 169, distance: 31.0
click at [668, 169] on p "Huboo SKU: 1003286" at bounding box center [690, 164] width 125 height 10
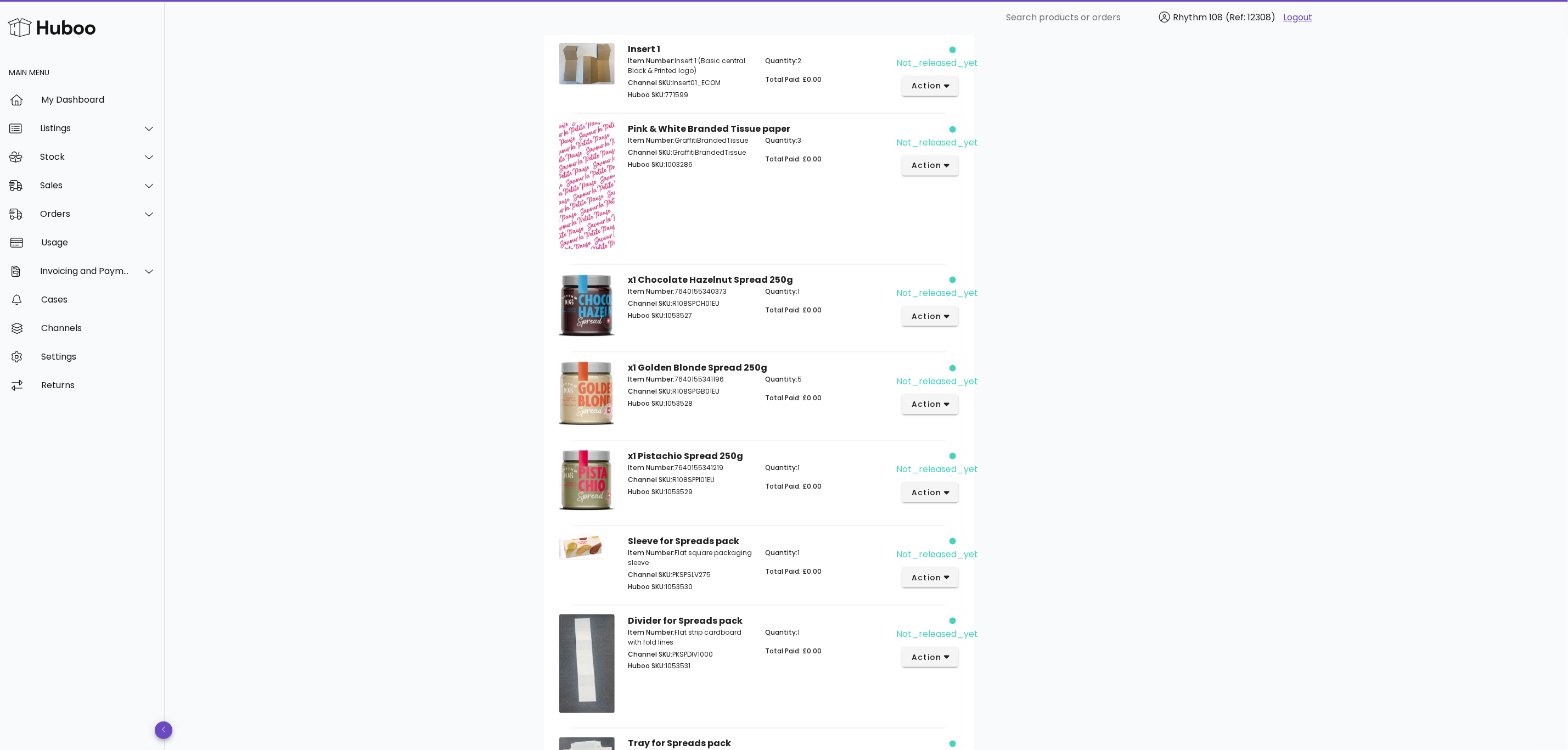
copy p "1003286"
drag, startPoint x: 706, startPoint y: 408, endPoint x: 667, endPoint y: 409, distance: 39.0
click at [668, 408] on p "Huboo SKU: 1053528" at bounding box center [690, 403] width 125 height 10
copy p "1053528"
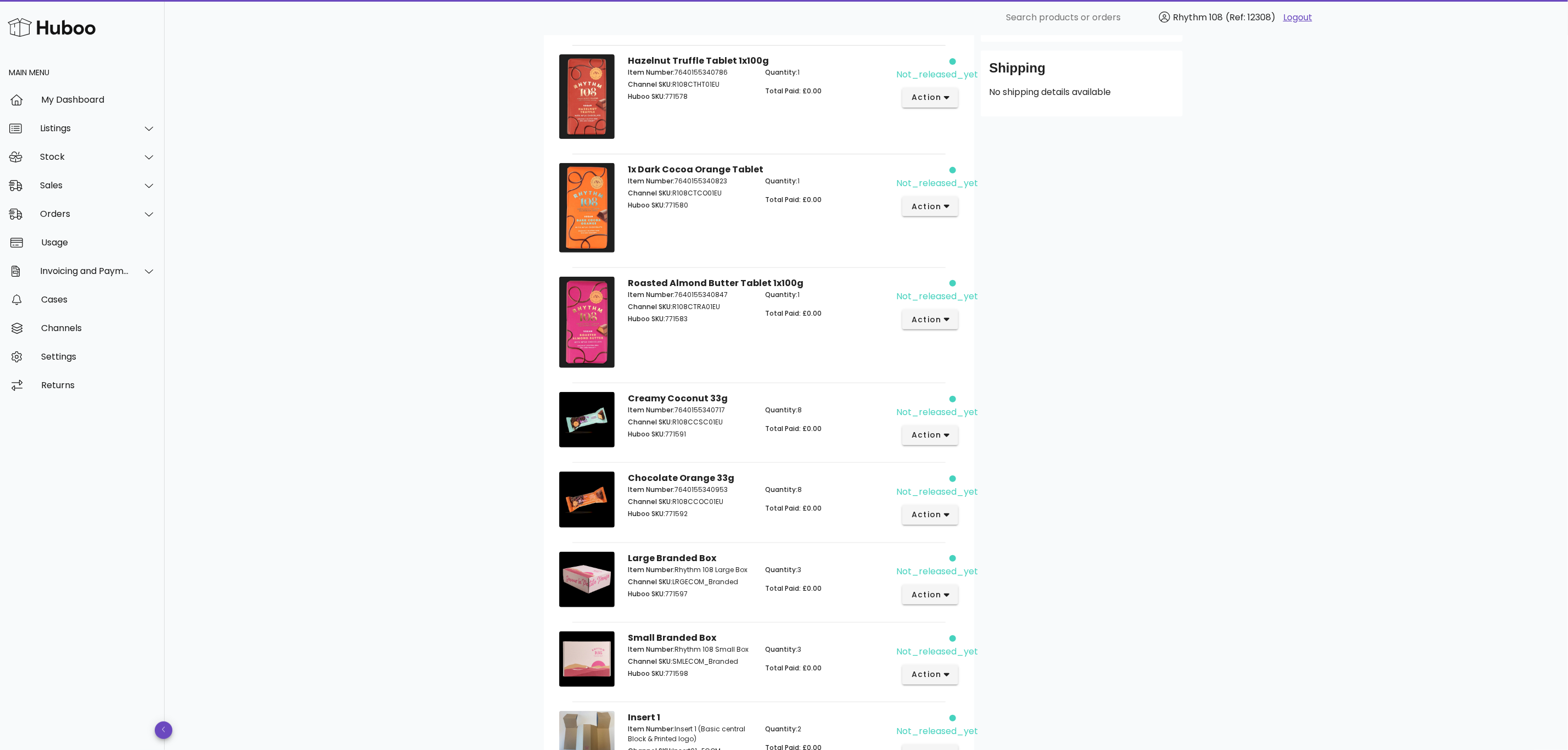
scroll to position [237, 0]
drag, startPoint x: 689, startPoint y: 596, endPoint x: 668, endPoint y: 596, distance: 21.0
click at [668, 596] on p "Huboo SKU: 771597" at bounding box center [690, 595] width 125 height 10
copy p "771597"
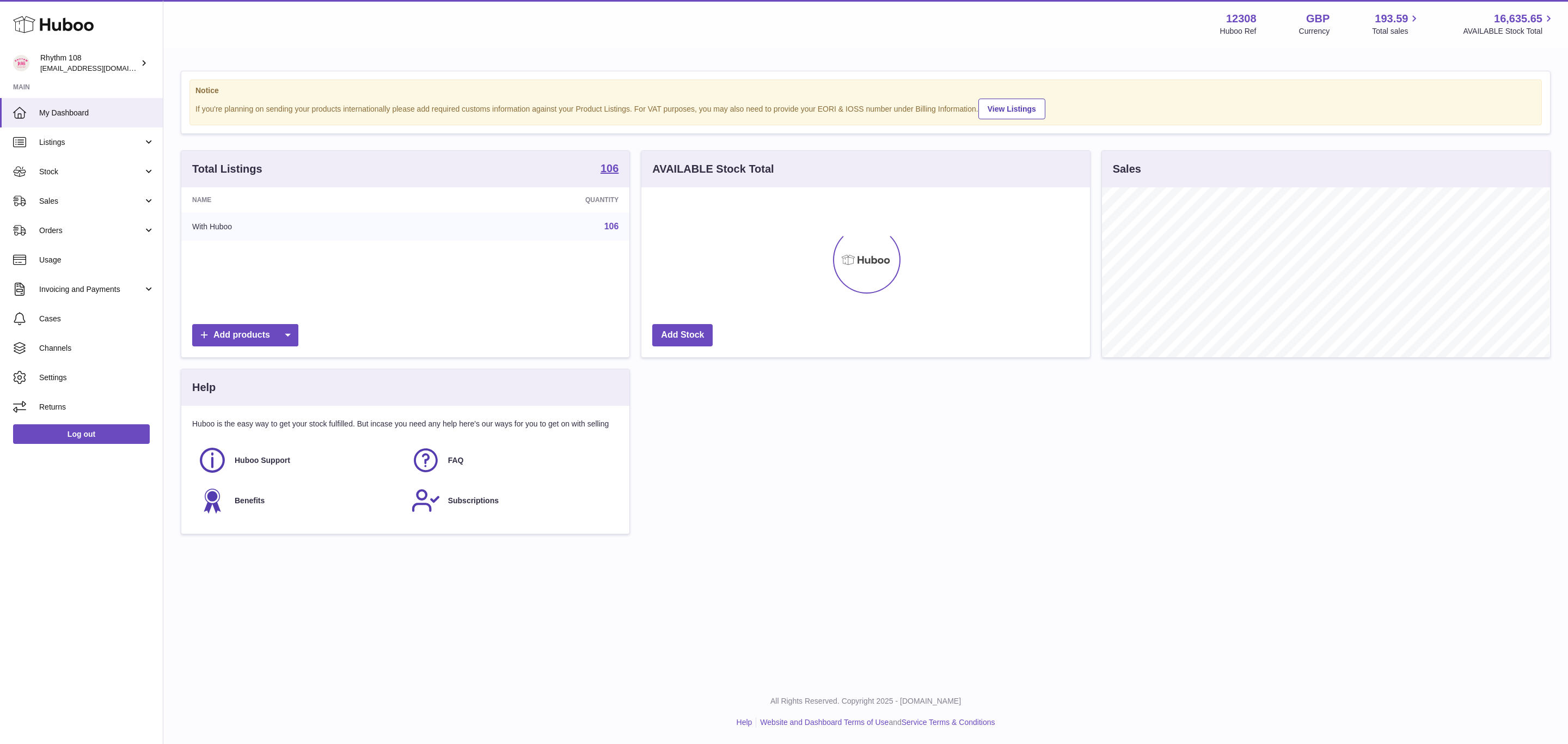
scroll to position [170, 447]
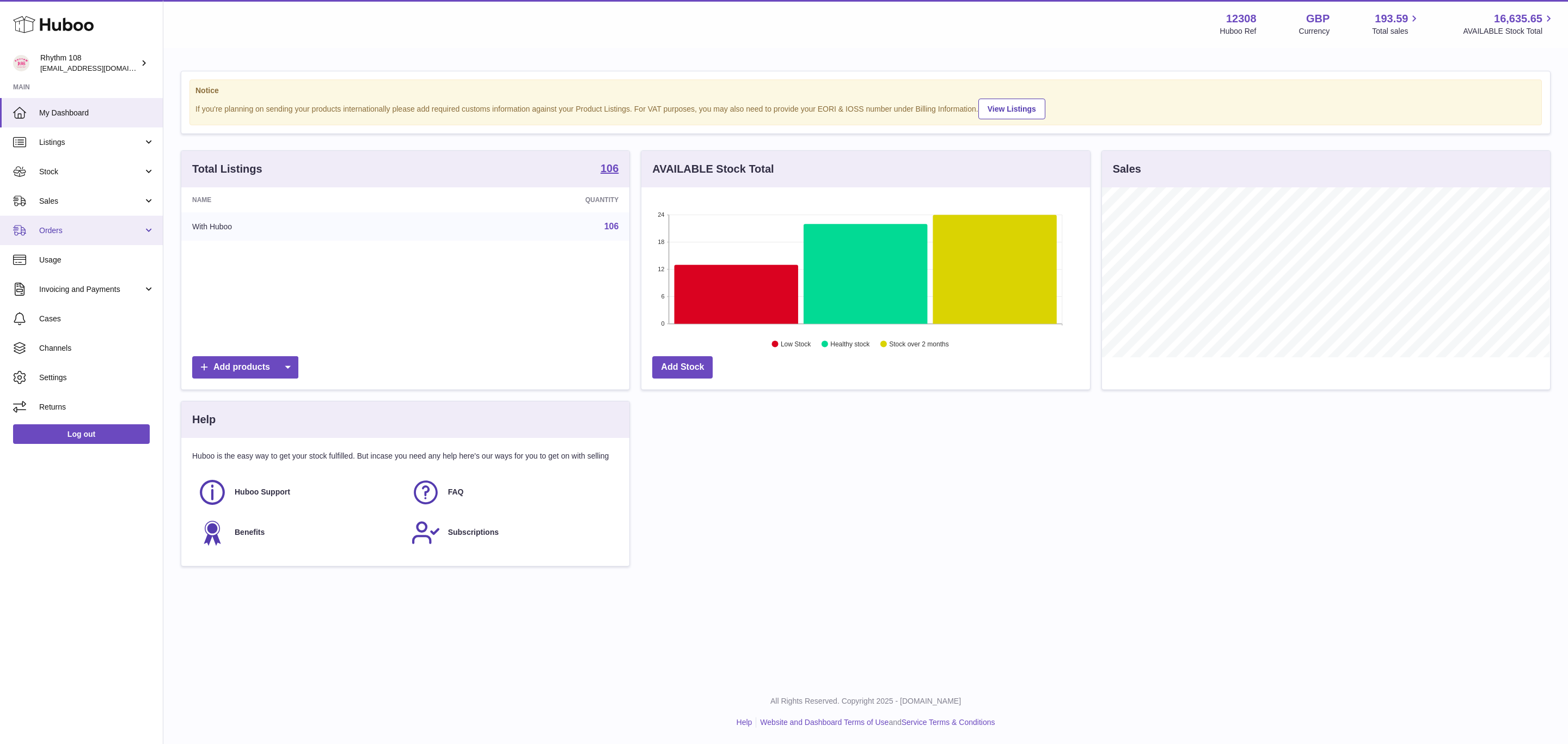
click at [51, 228] on span "Orders" at bounding box center [91, 230] width 104 height 10
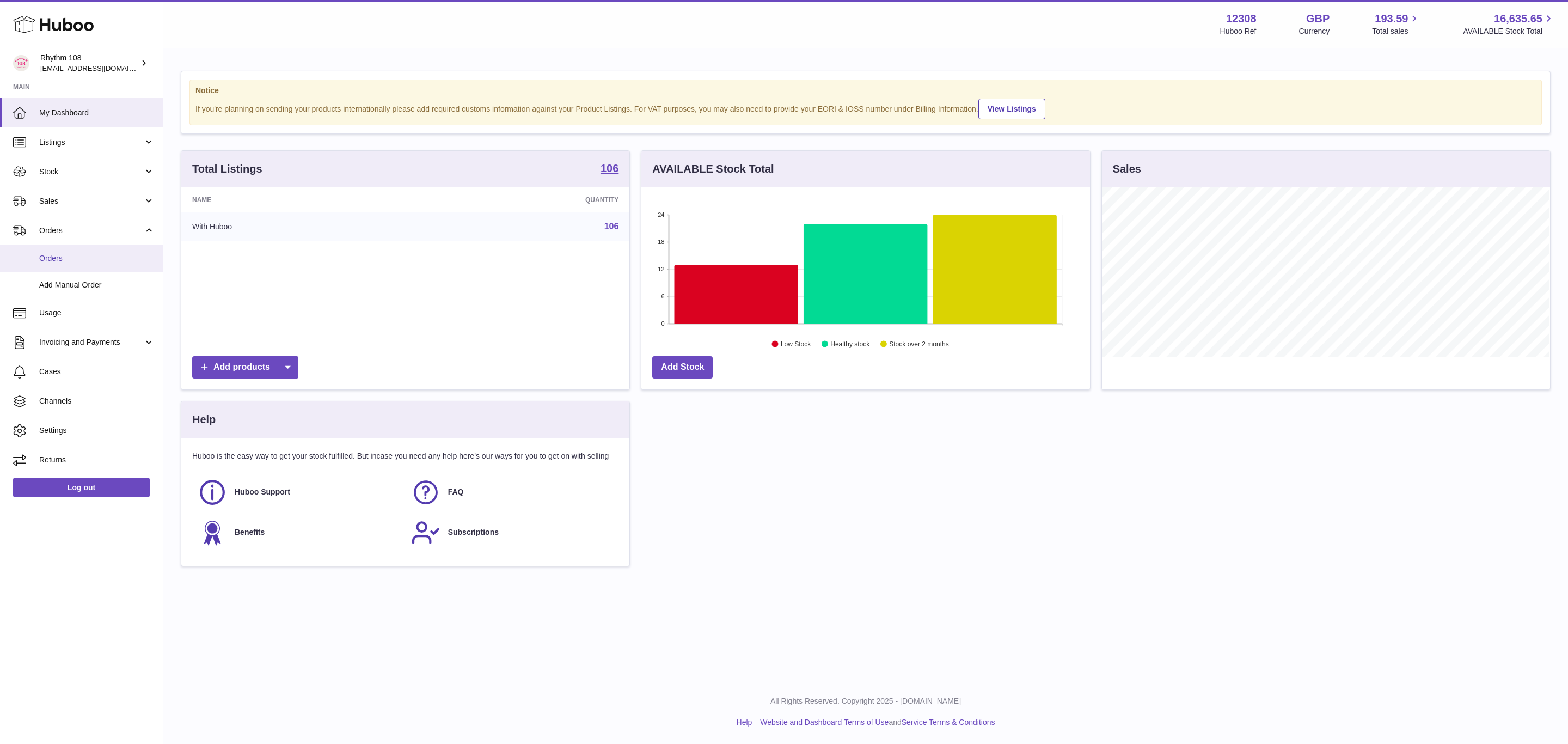
click at [63, 265] on link "Orders" at bounding box center [81, 258] width 163 height 27
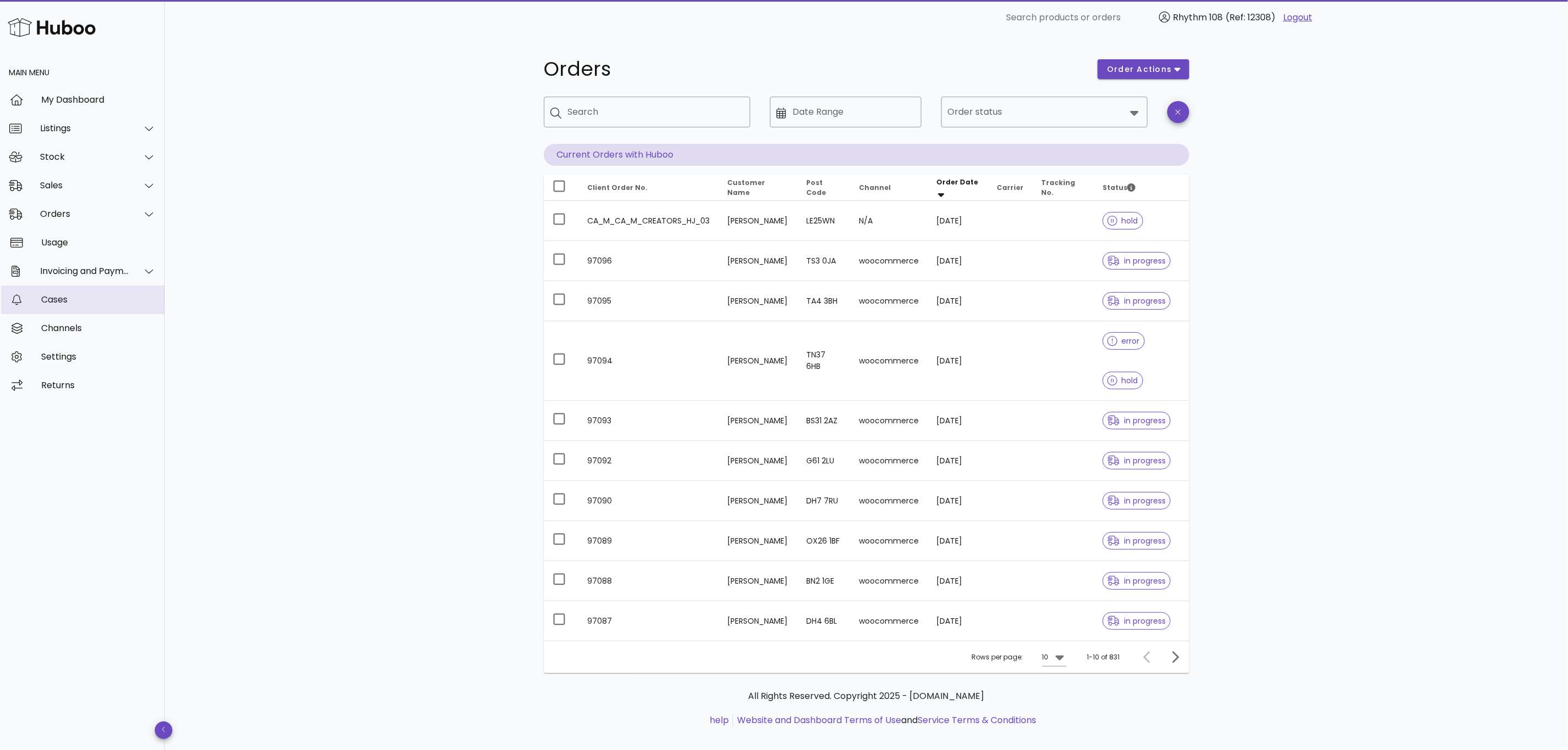
click at [48, 310] on div "Cases" at bounding box center [98, 300] width 115 height 23
